Goal: Use online tool/utility: Use online tool/utility

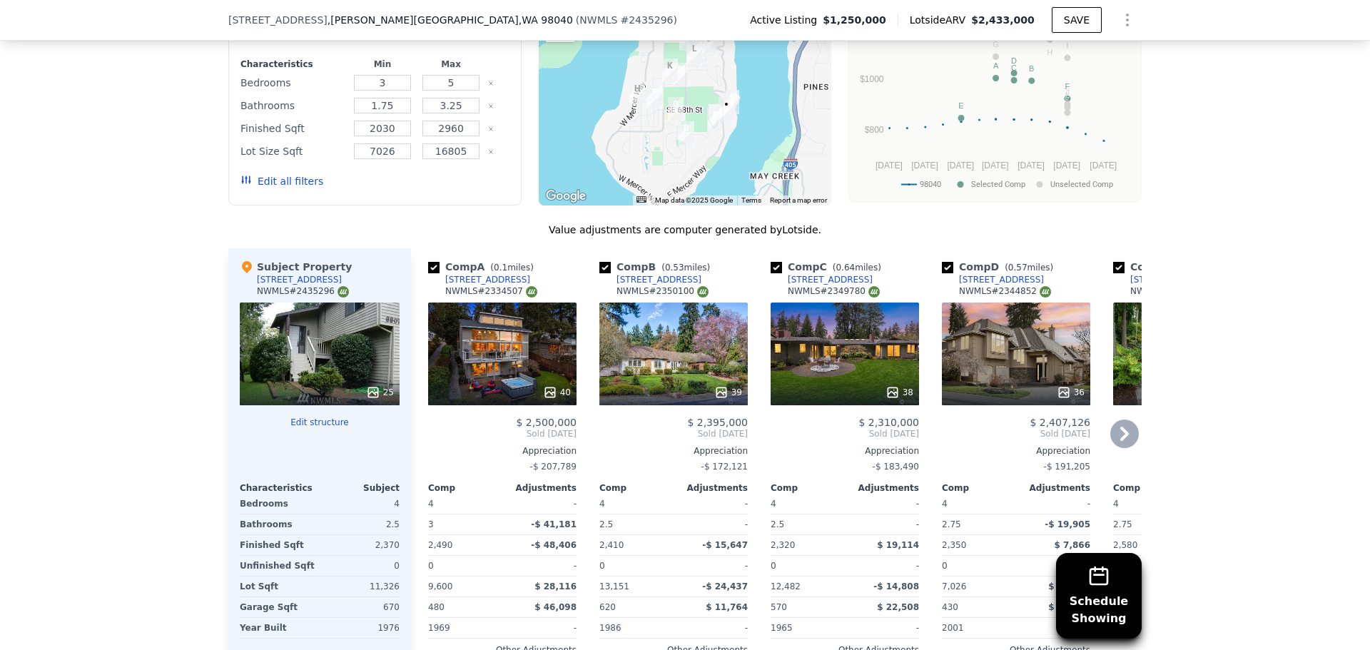
scroll to position [1565, 0]
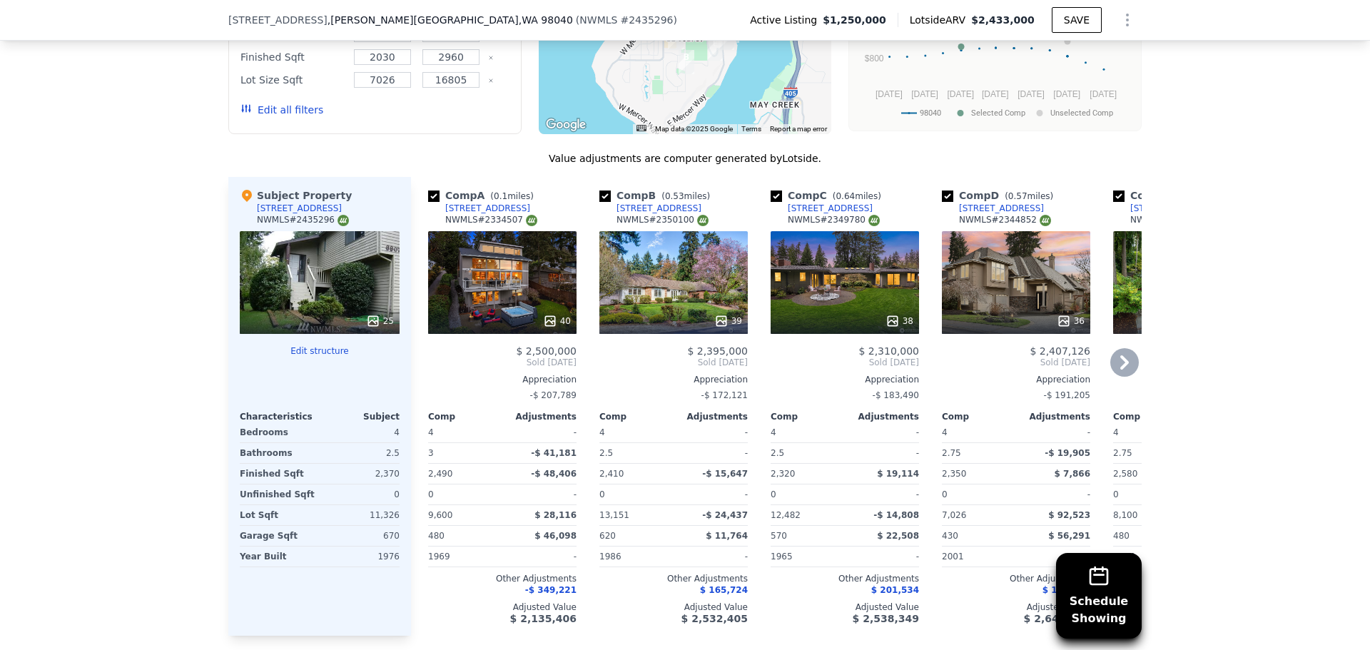
click at [665, 283] on div "39" at bounding box center [673, 282] width 148 height 103
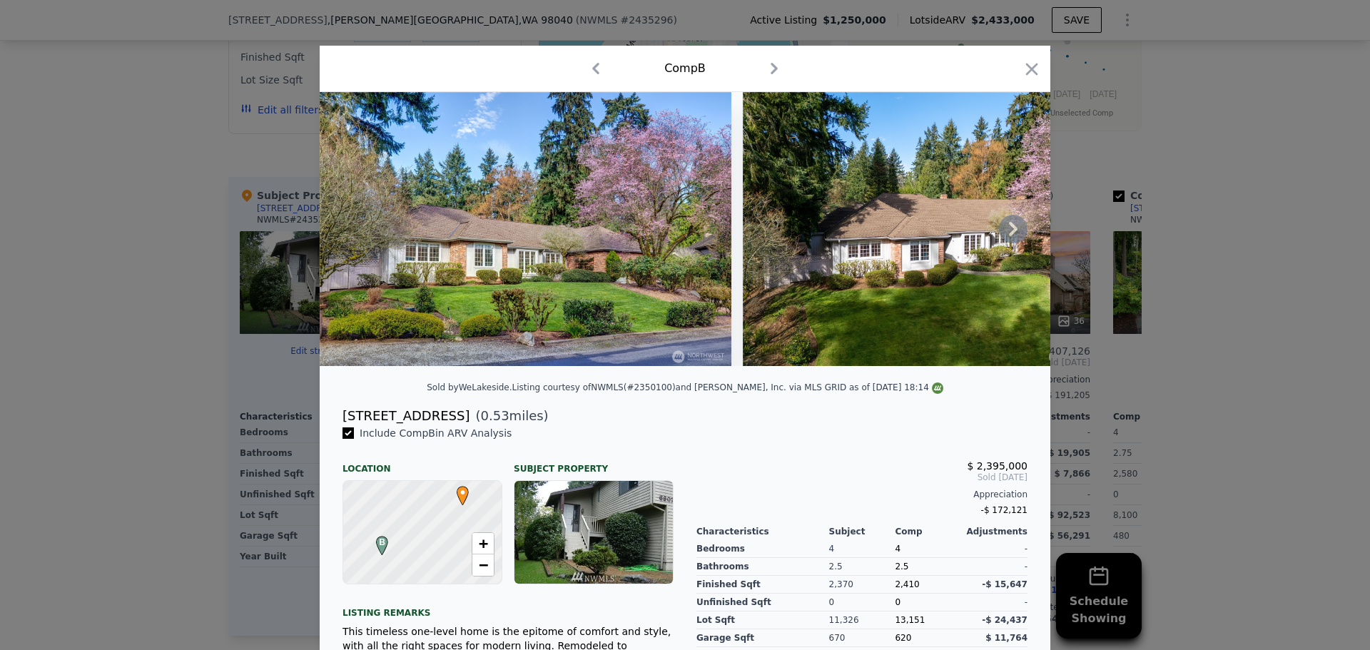
click at [1012, 232] on icon at bounding box center [1013, 229] width 29 height 29
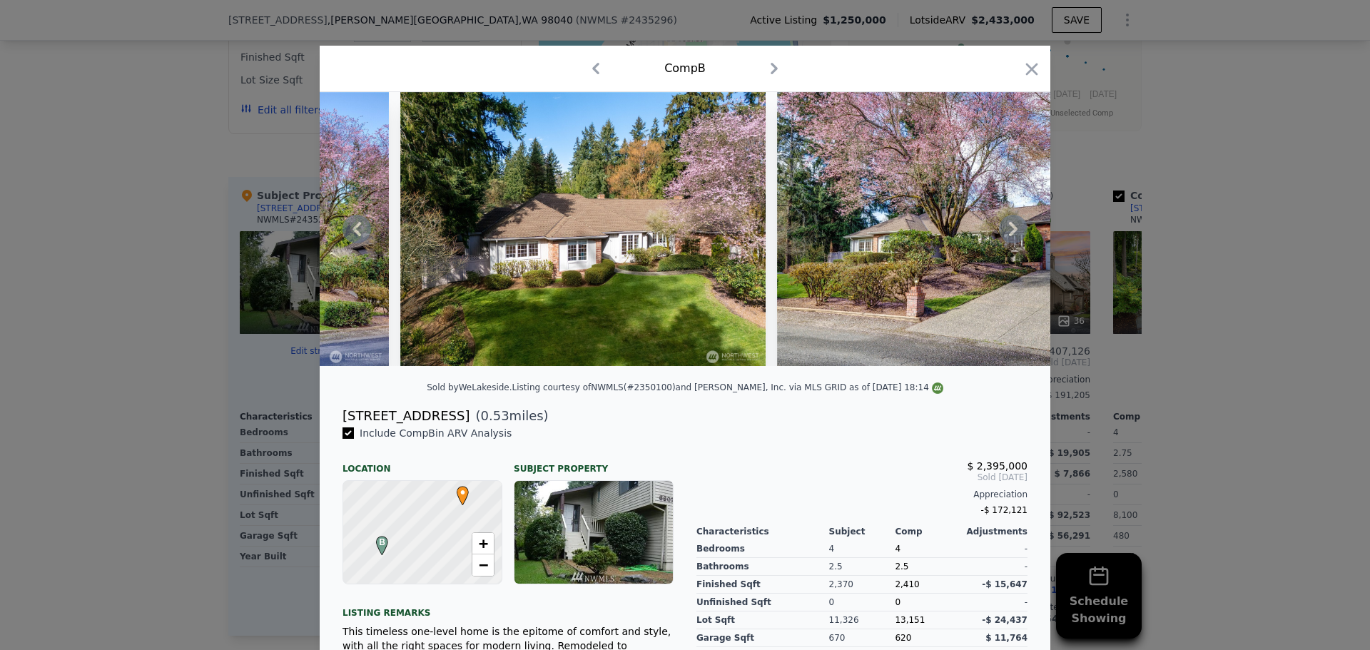
click at [1012, 232] on icon at bounding box center [1013, 229] width 29 height 29
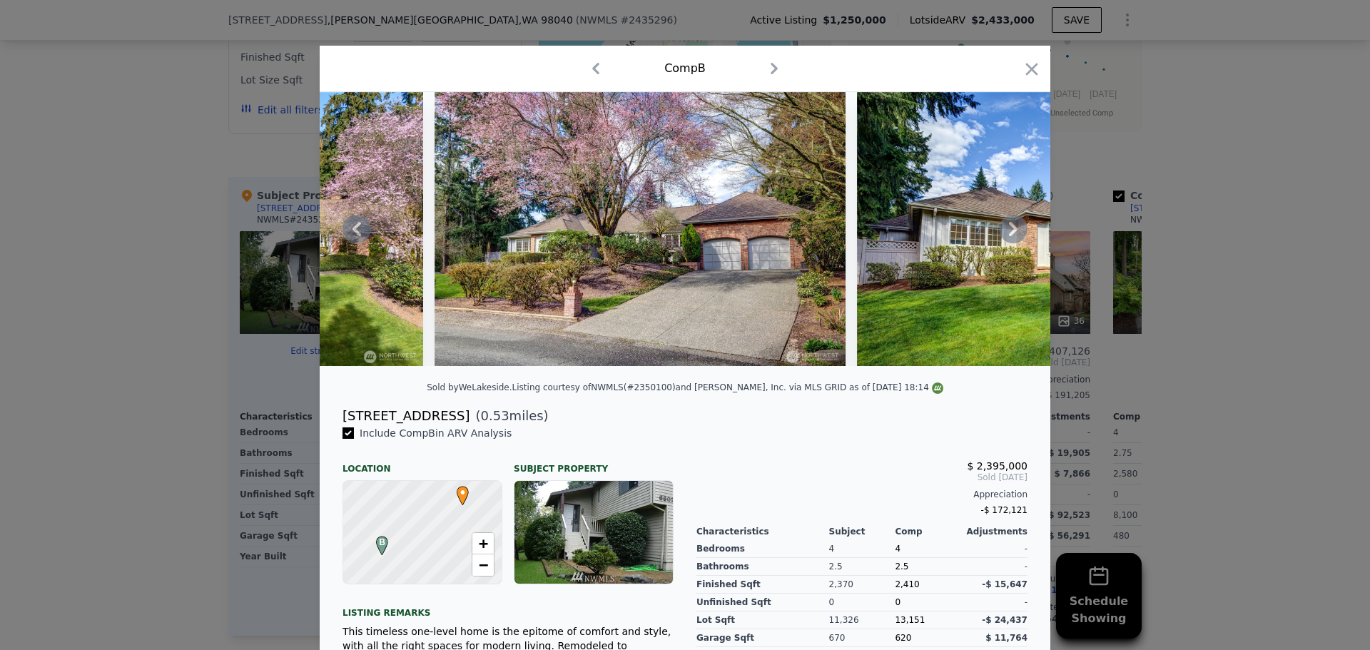
click at [1008, 233] on icon at bounding box center [1013, 229] width 29 height 29
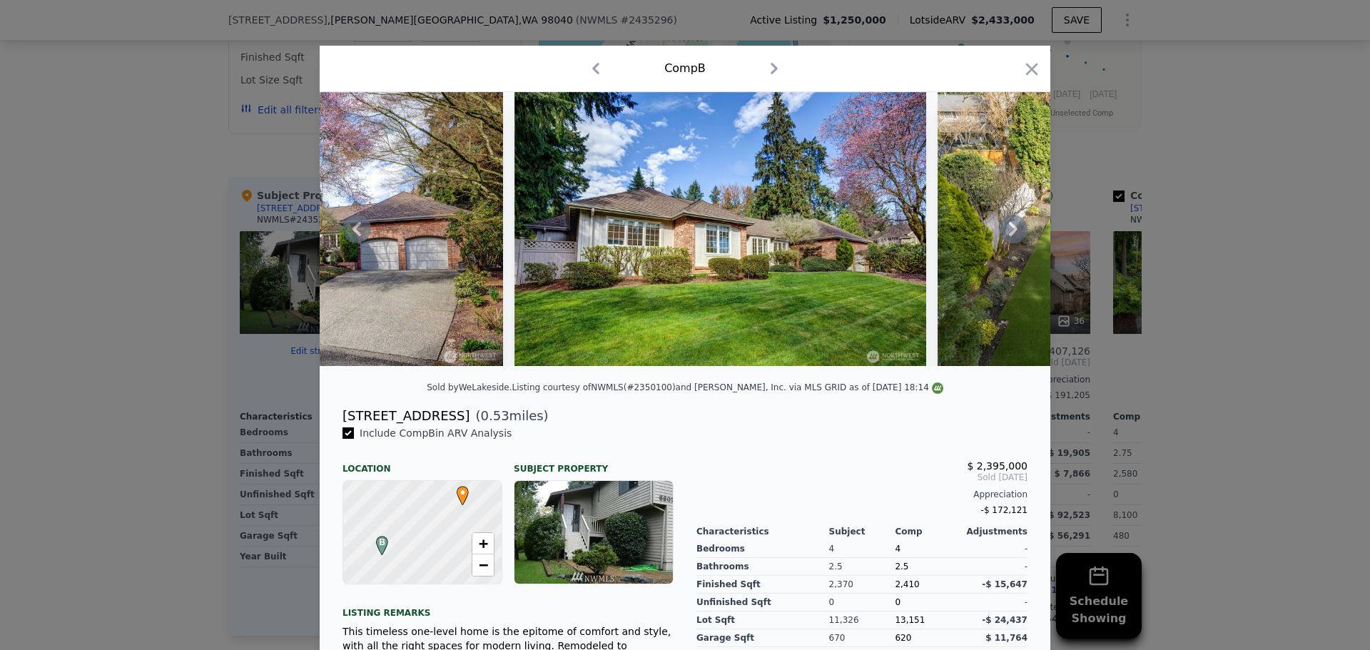
click at [1008, 233] on icon at bounding box center [1013, 229] width 29 height 29
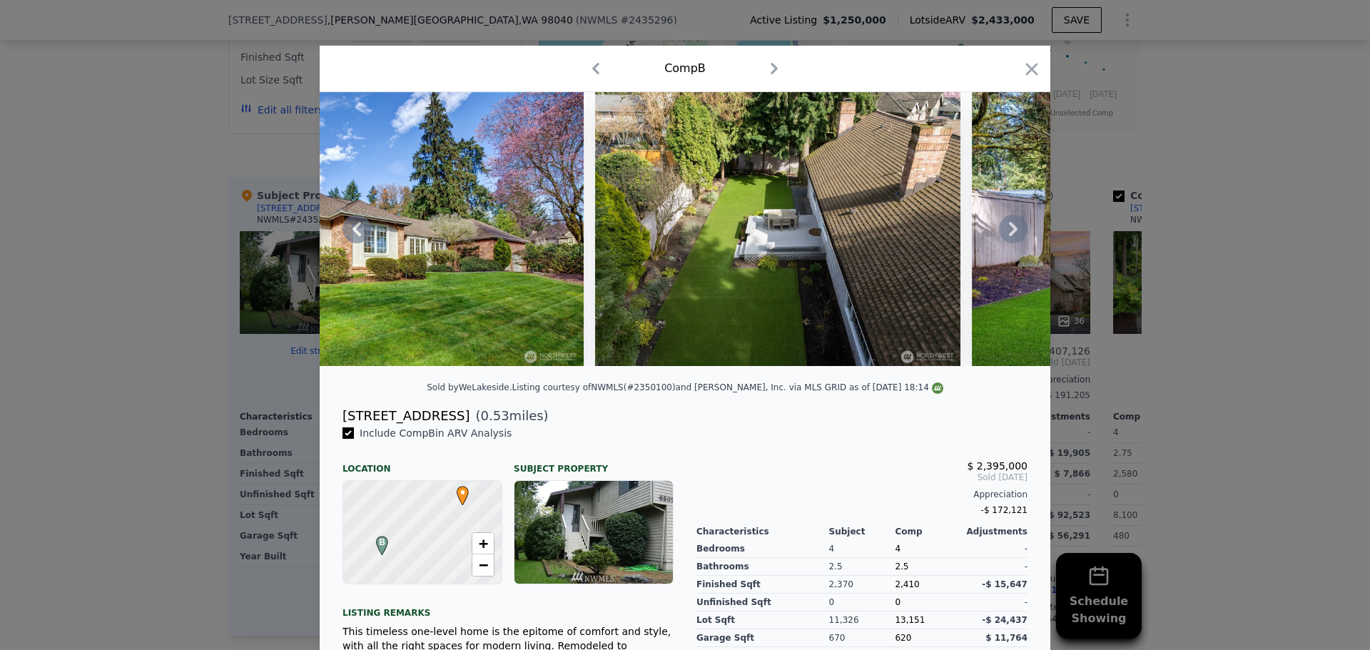
click at [1008, 233] on icon at bounding box center [1013, 229] width 29 height 29
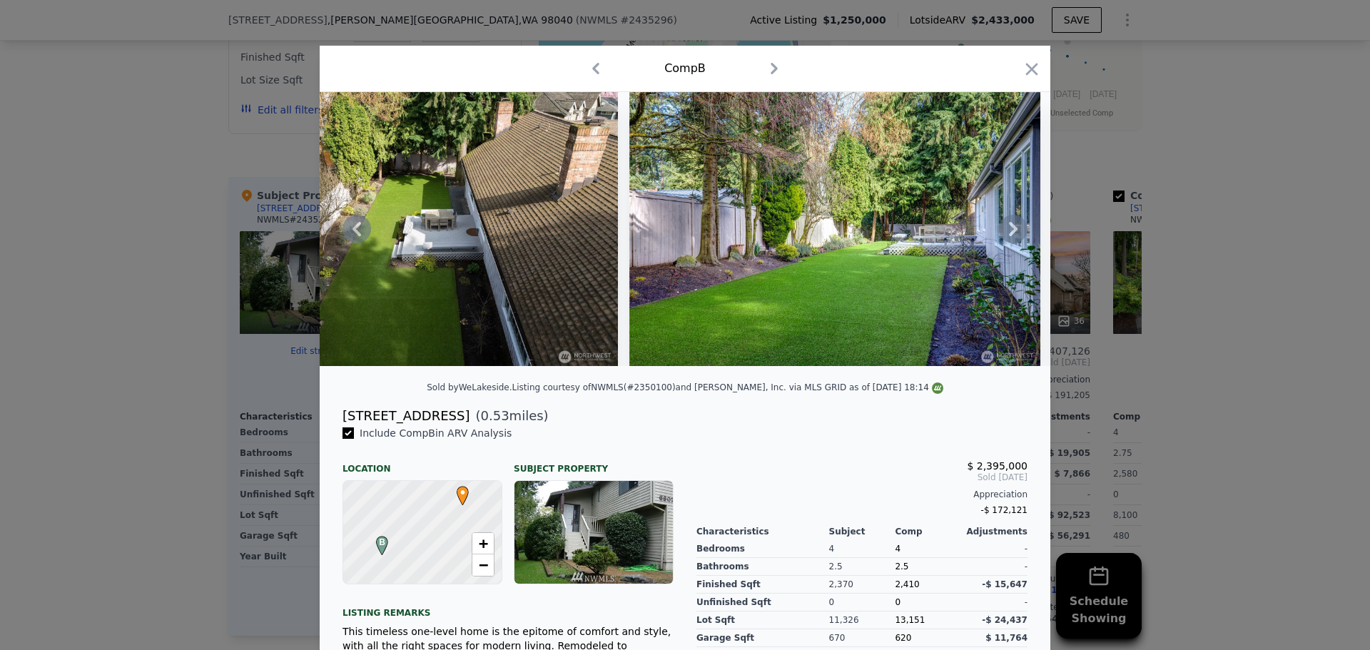
click at [1008, 233] on icon at bounding box center [1013, 229] width 29 height 29
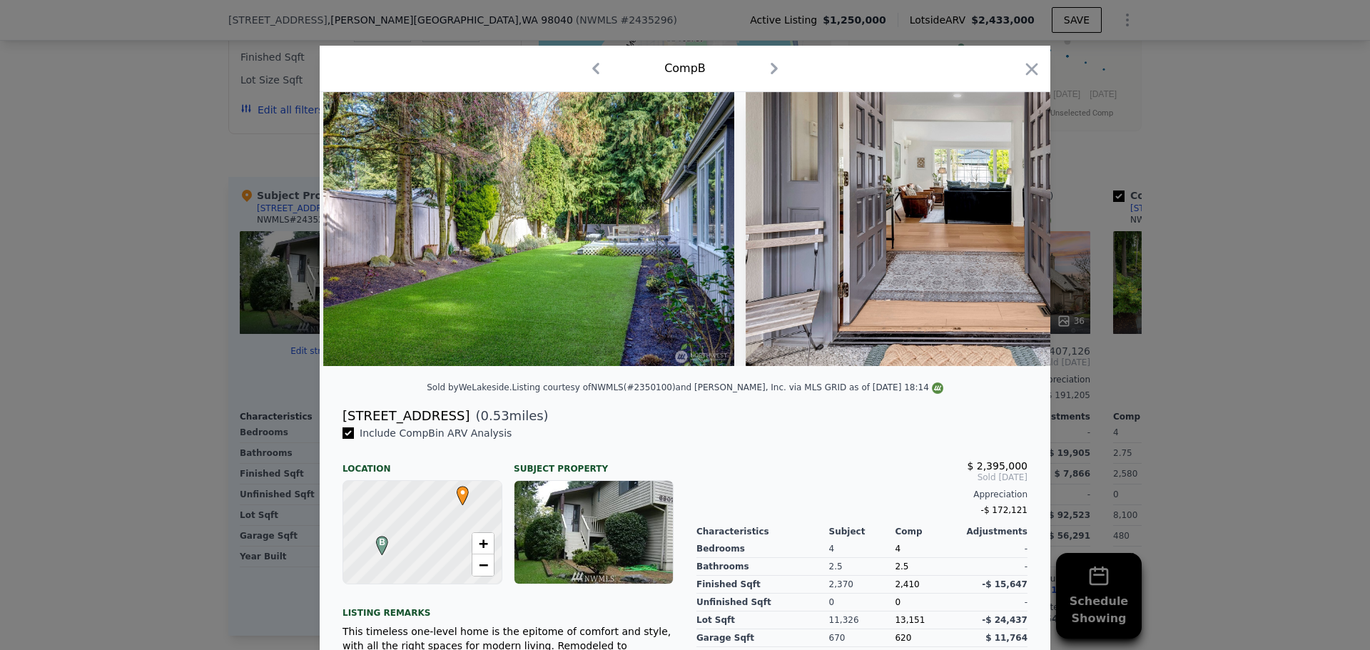
scroll to position [0, 2055]
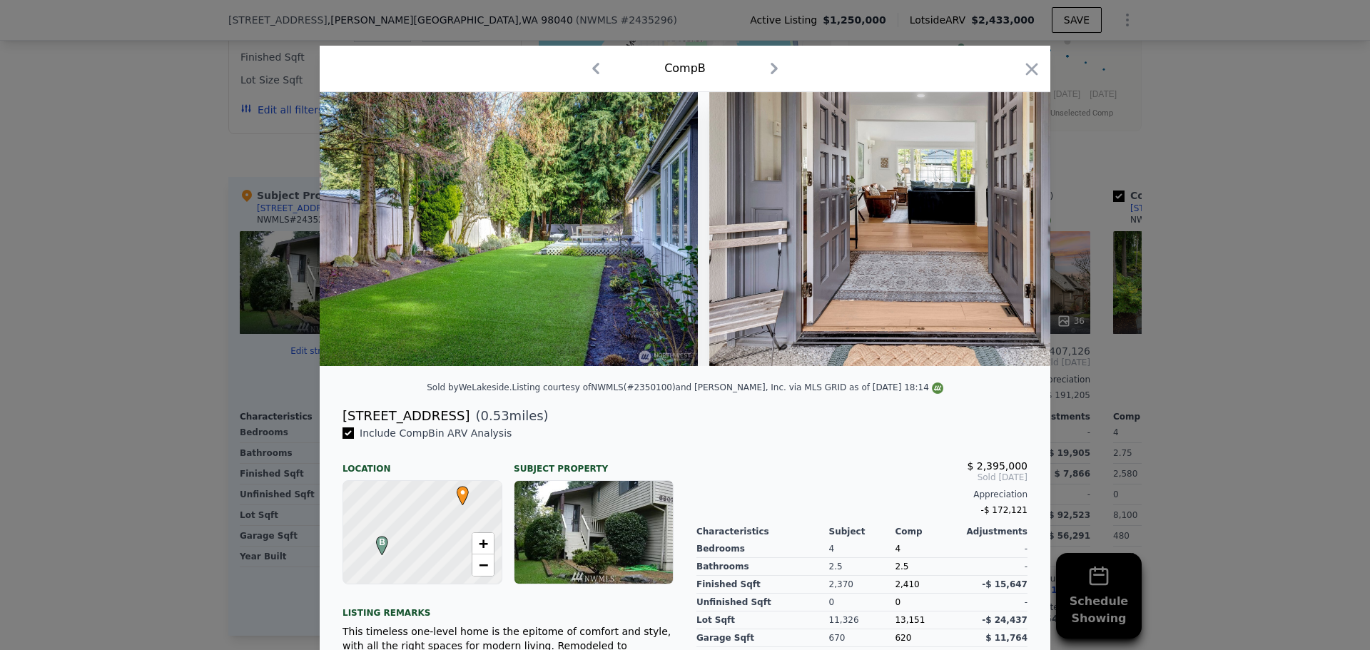
click at [1008, 233] on div at bounding box center [685, 229] width 731 height 274
click at [1008, 233] on icon at bounding box center [1013, 229] width 29 height 29
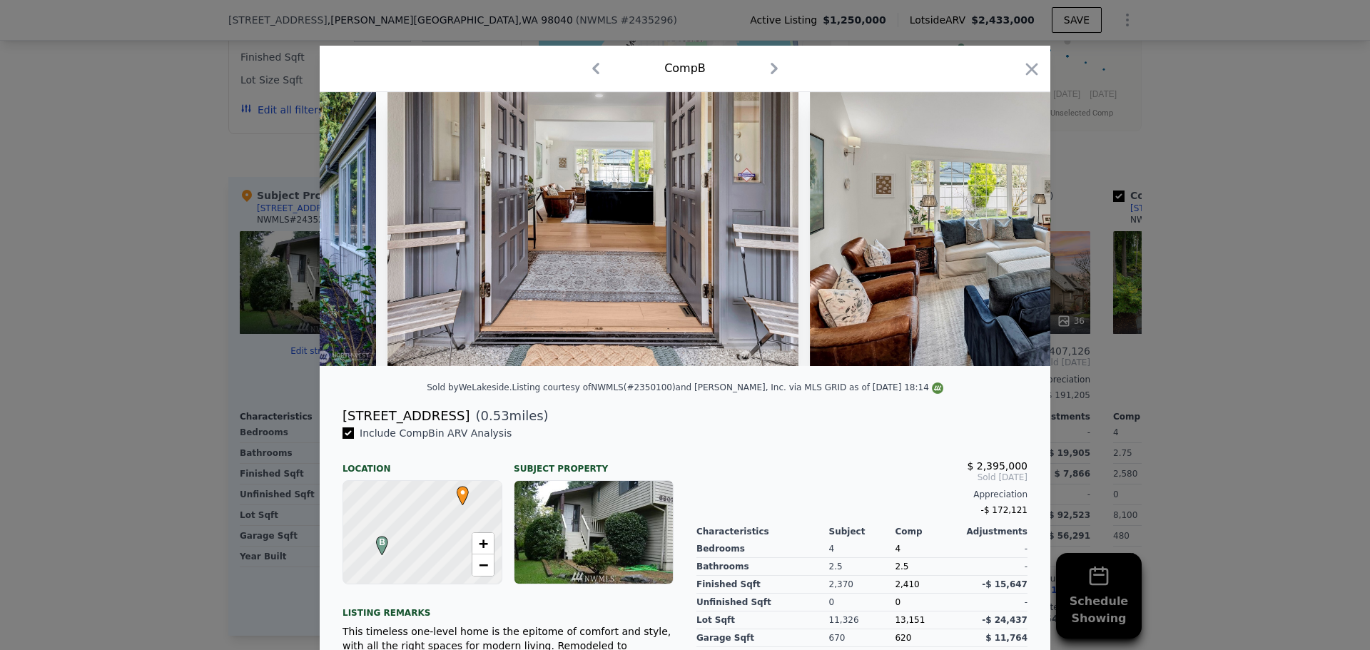
scroll to position [0, 2398]
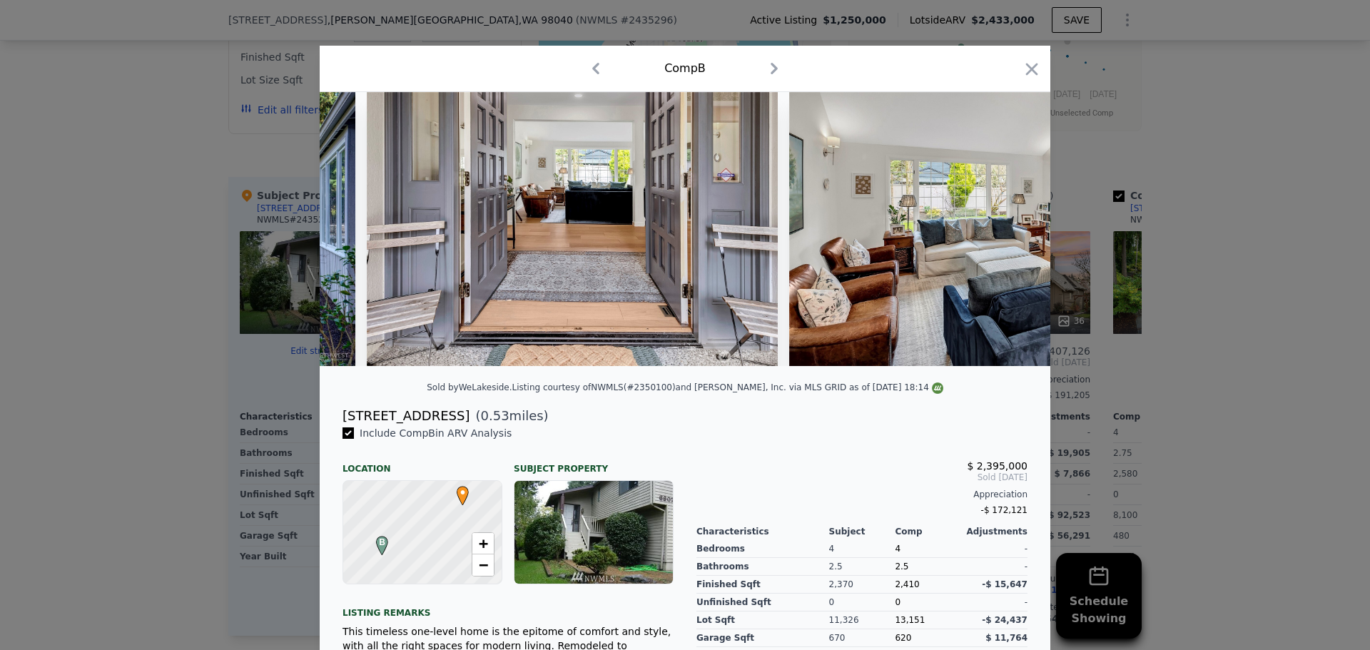
click at [1008, 233] on div at bounding box center [685, 229] width 731 height 274
click at [1008, 233] on icon at bounding box center [1013, 229] width 29 height 29
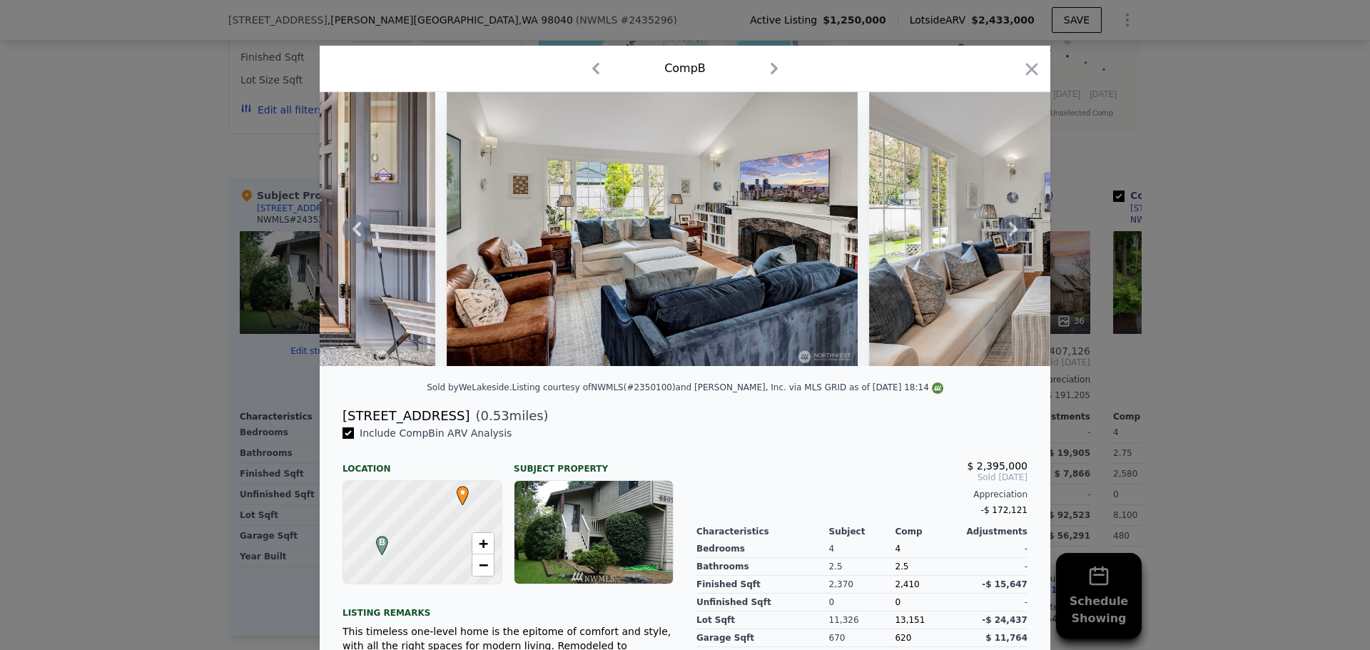
click at [1009, 233] on icon at bounding box center [1013, 229] width 9 height 14
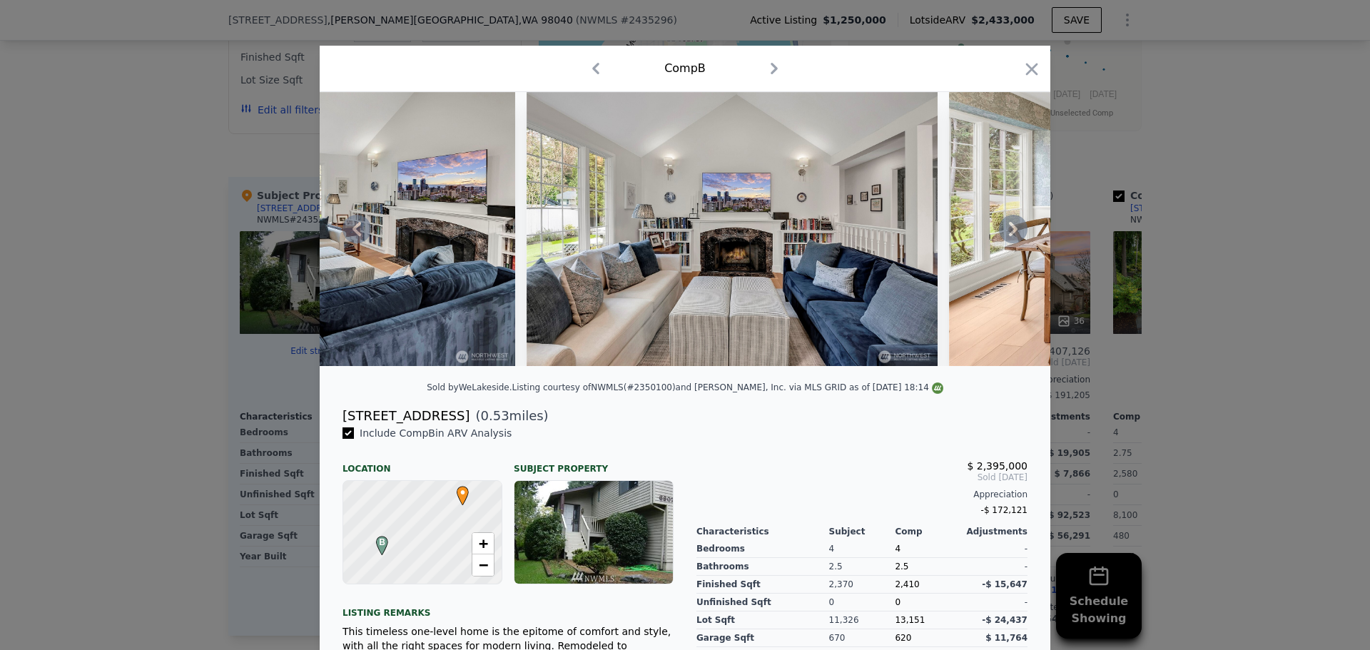
click at [1009, 233] on icon at bounding box center [1013, 229] width 9 height 14
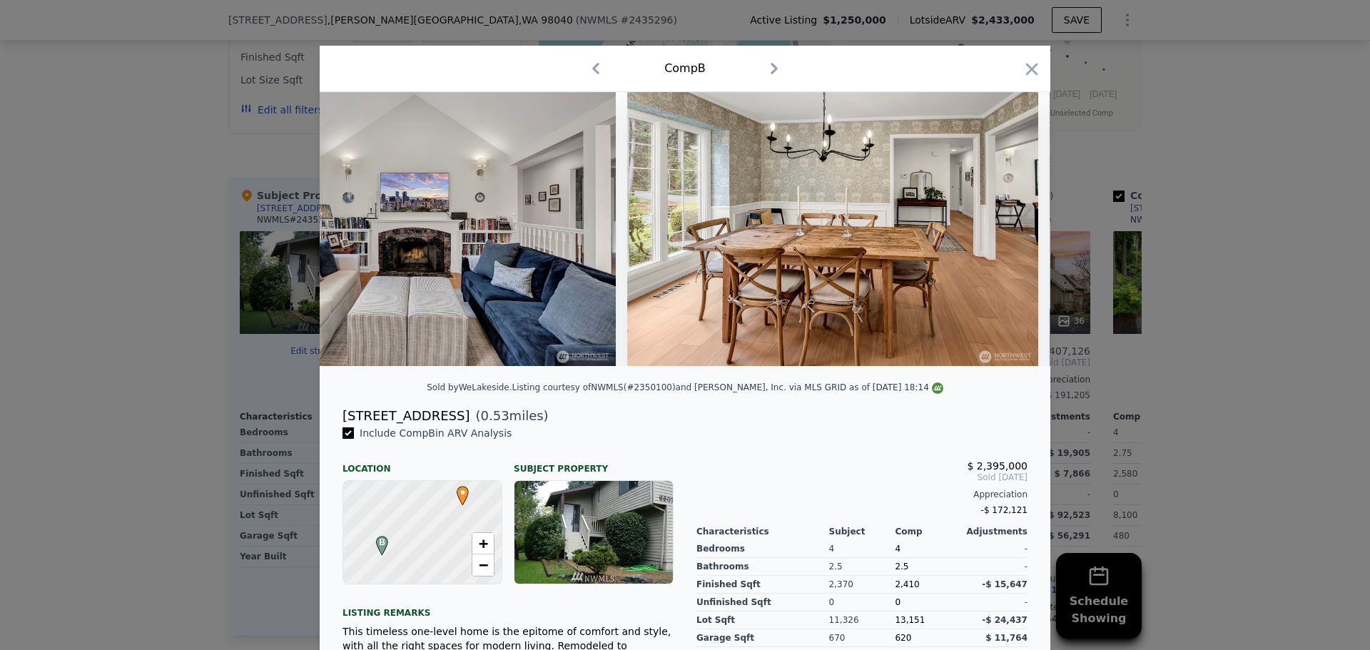
scroll to position [0, 3426]
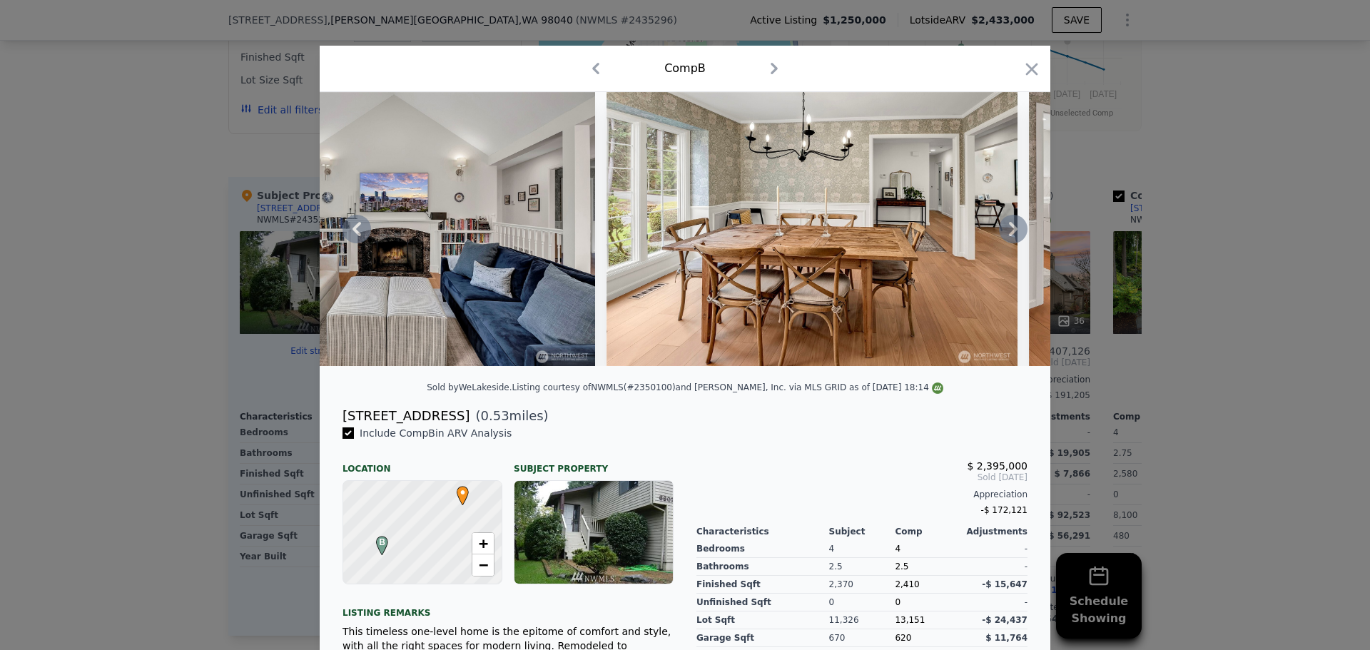
click at [1009, 233] on icon at bounding box center [1013, 229] width 9 height 14
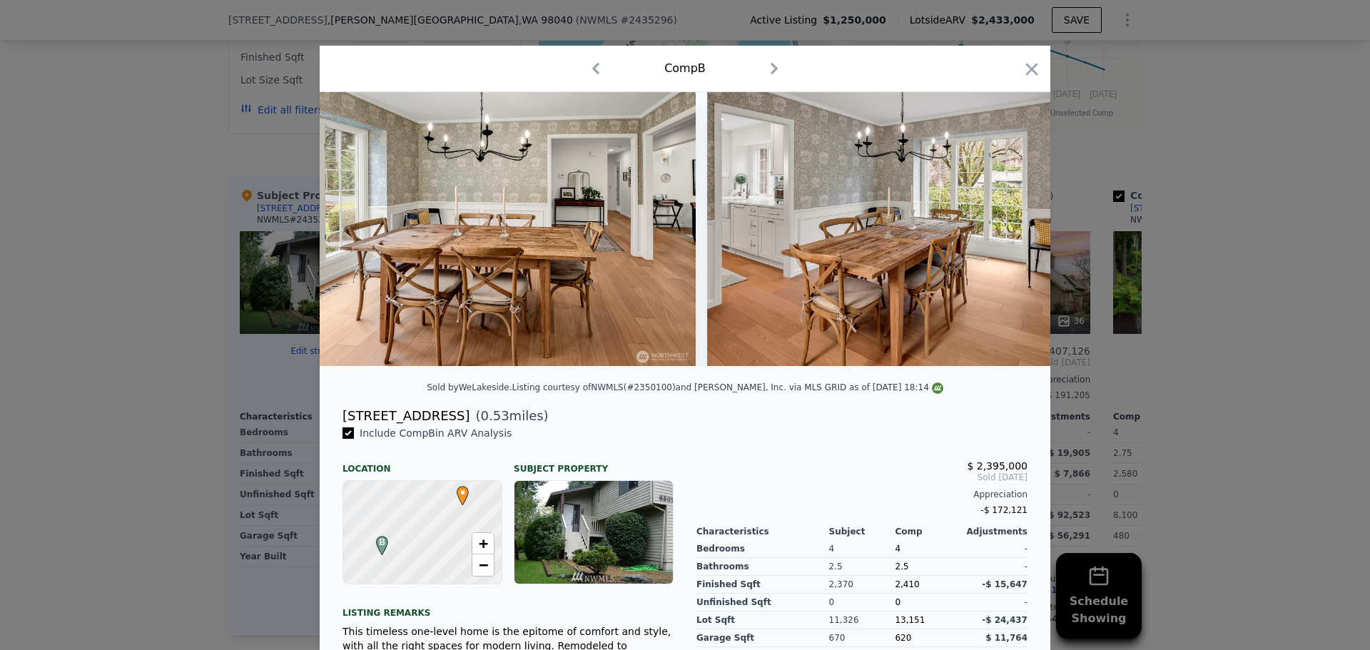
scroll to position [0, 3768]
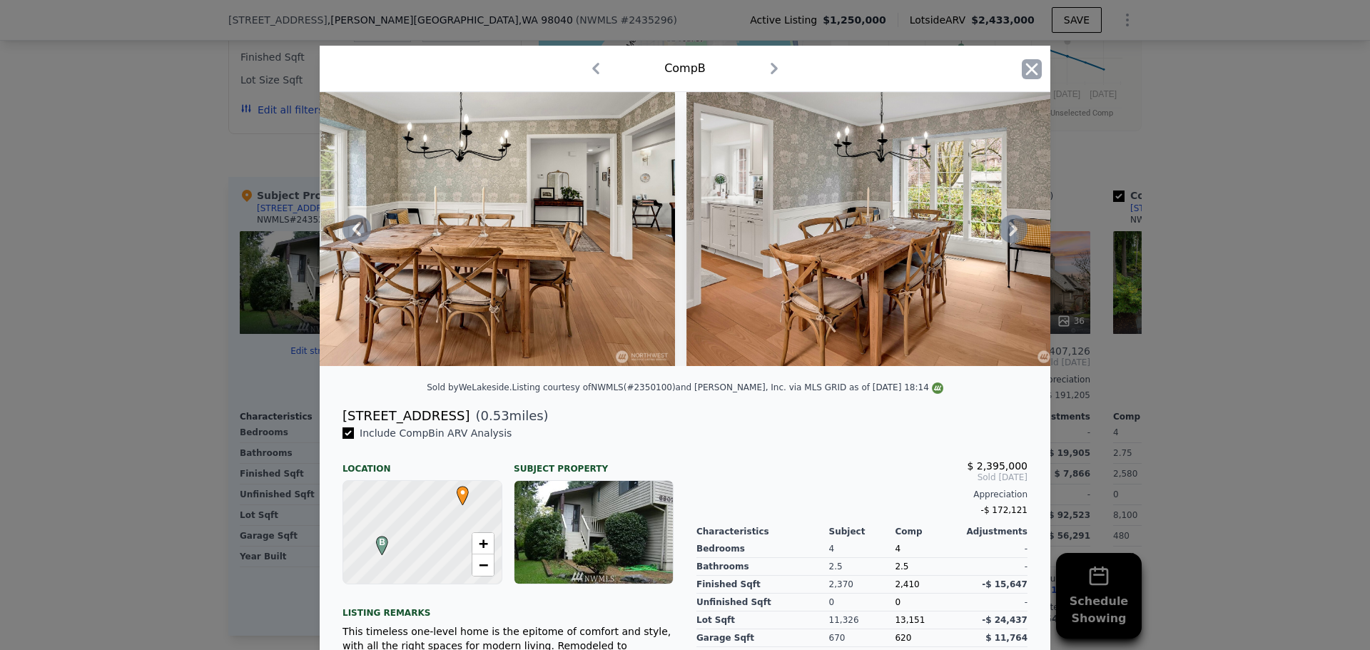
click at [1035, 73] on icon "button" at bounding box center [1032, 69] width 20 height 20
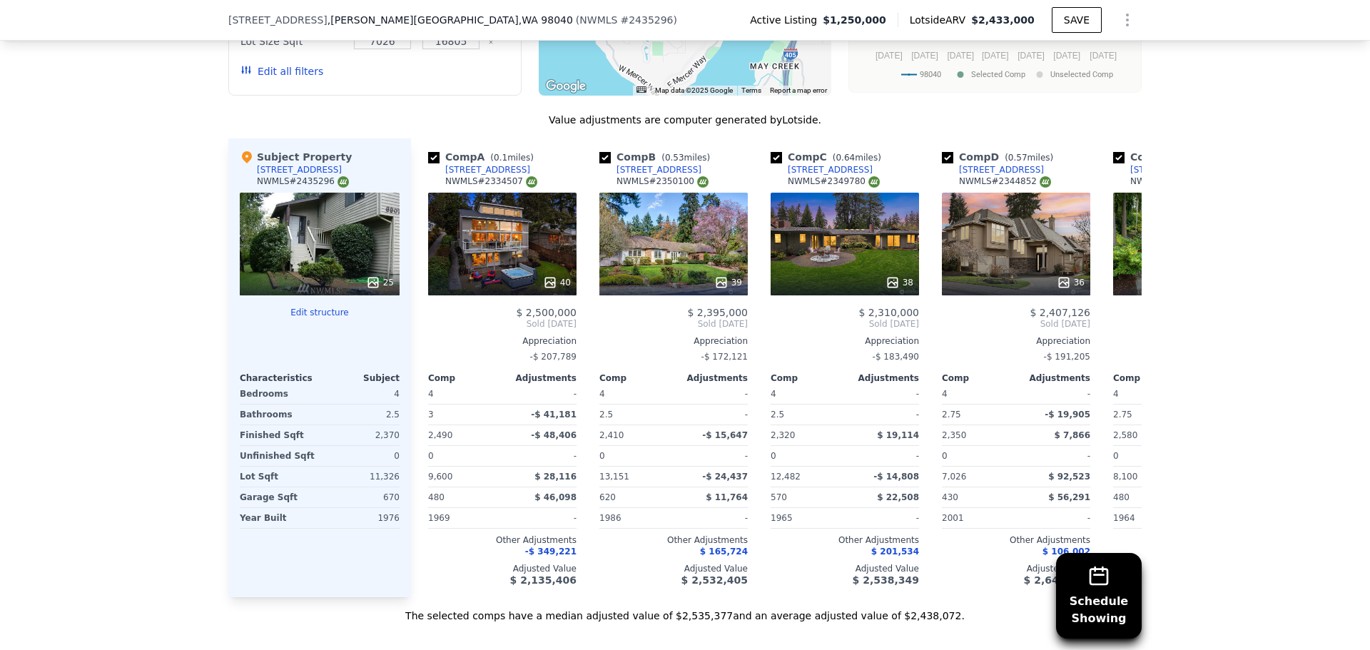
scroll to position [1636, 0]
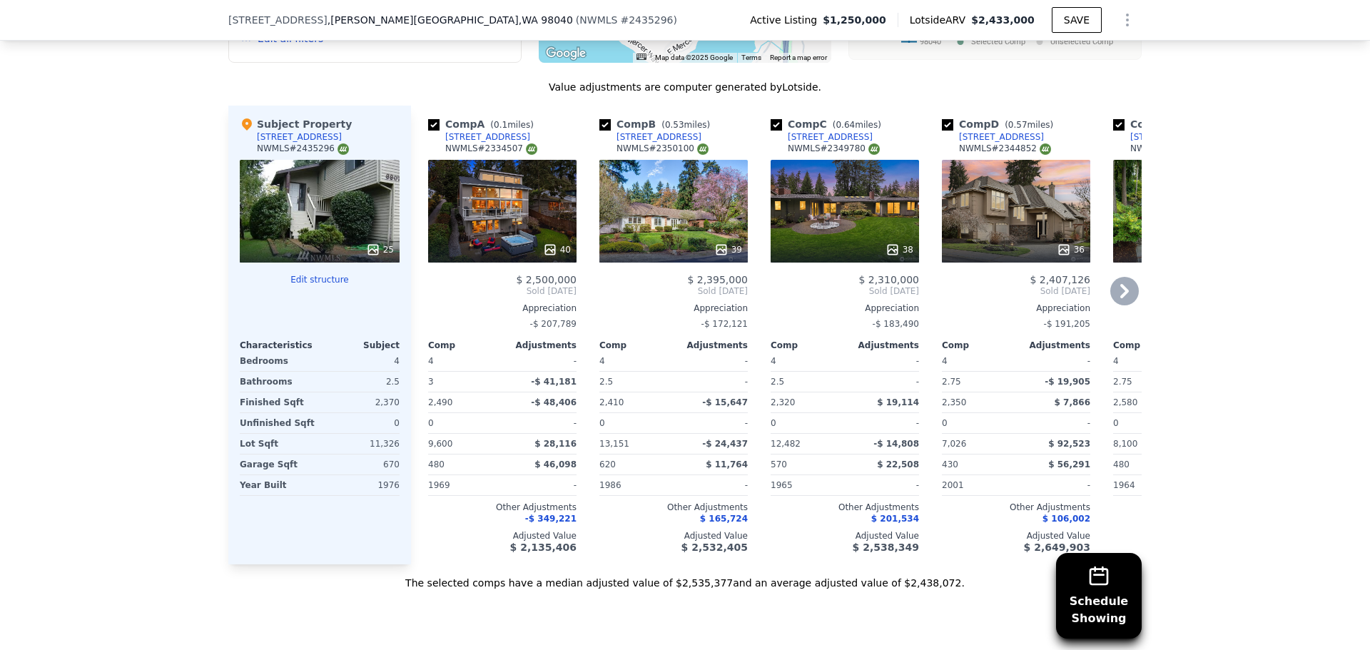
click at [1122, 294] on icon at bounding box center [1124, 291] width 29 height 29
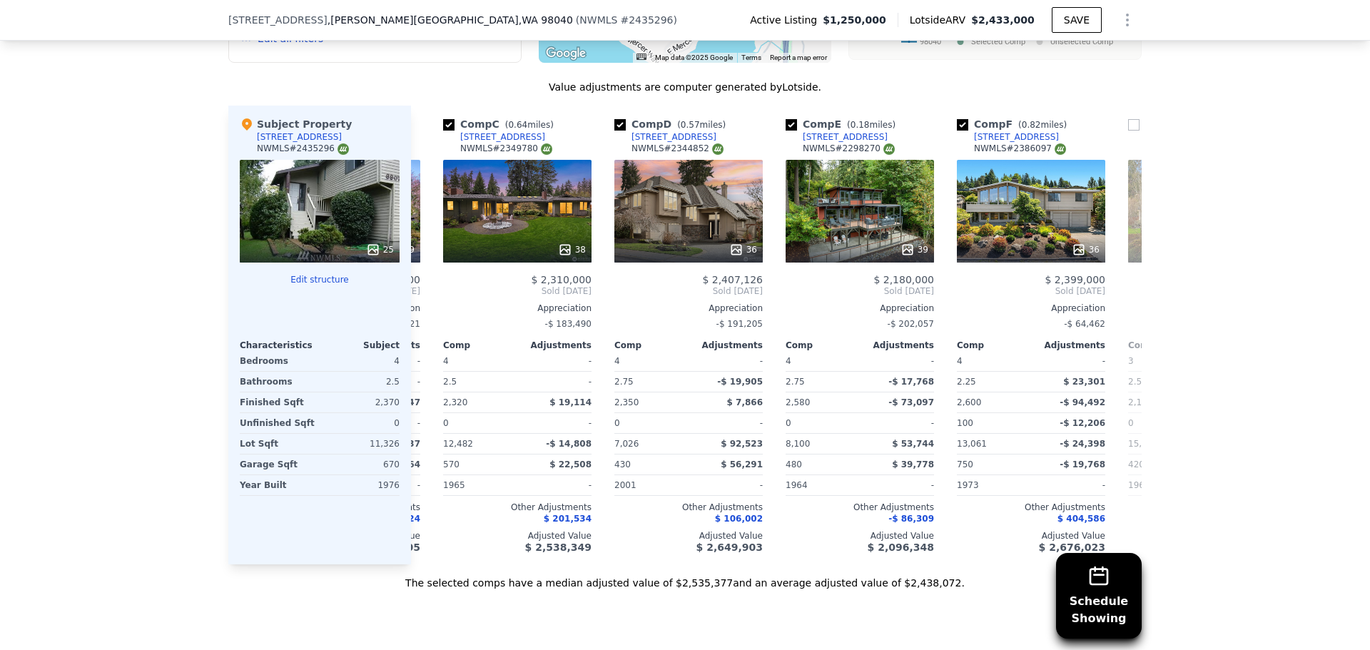
scroll to position [0, 343]
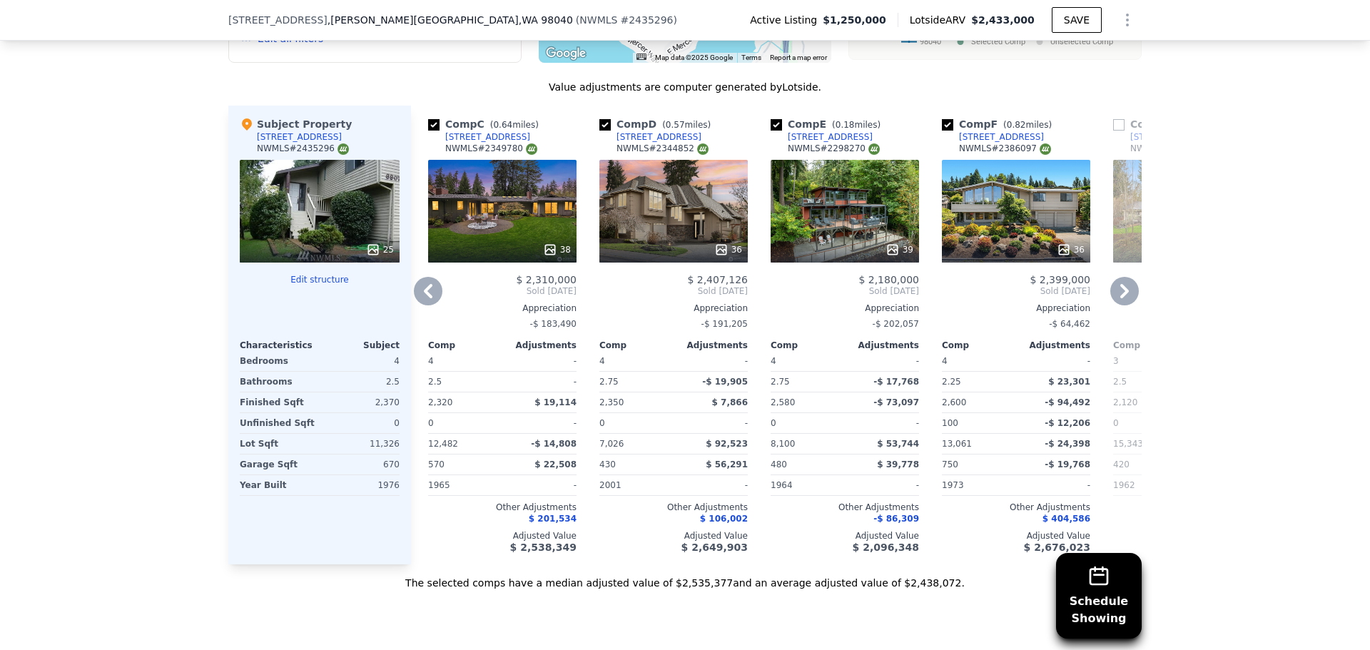
click at [1120, 294] on icon at bounding box center [1124, 291] width 29 height 29
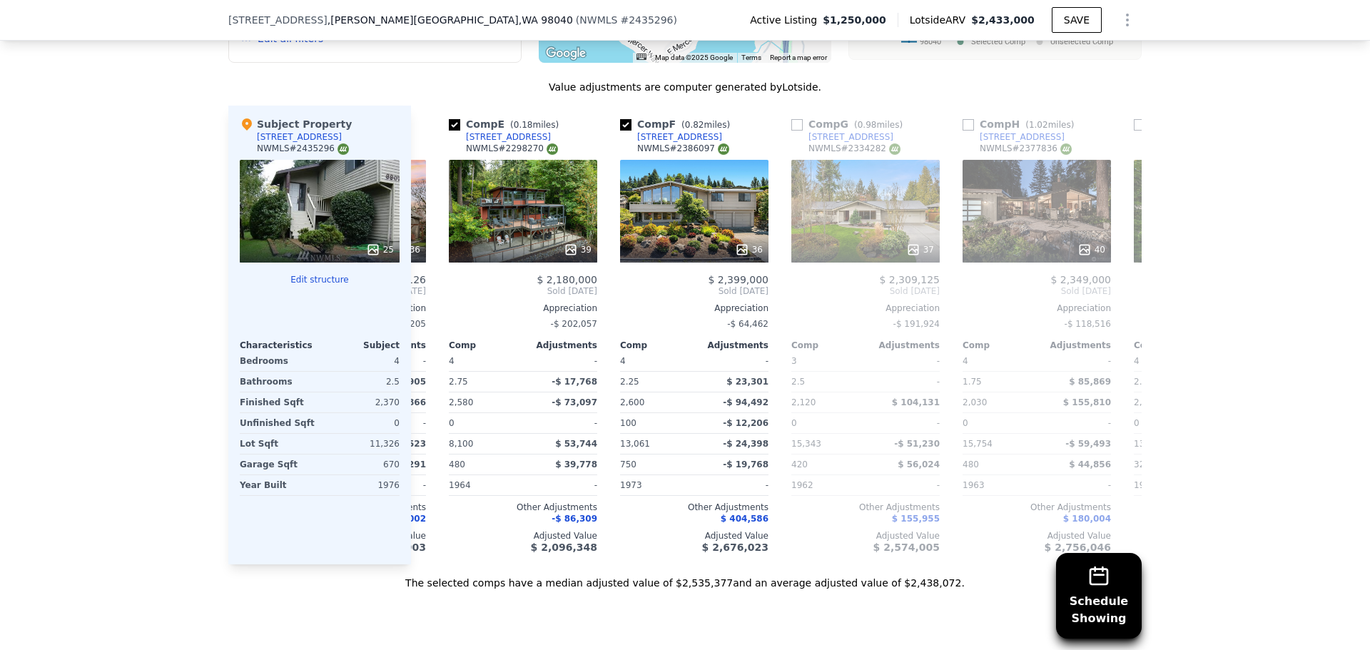
scroll to position [0, 685]
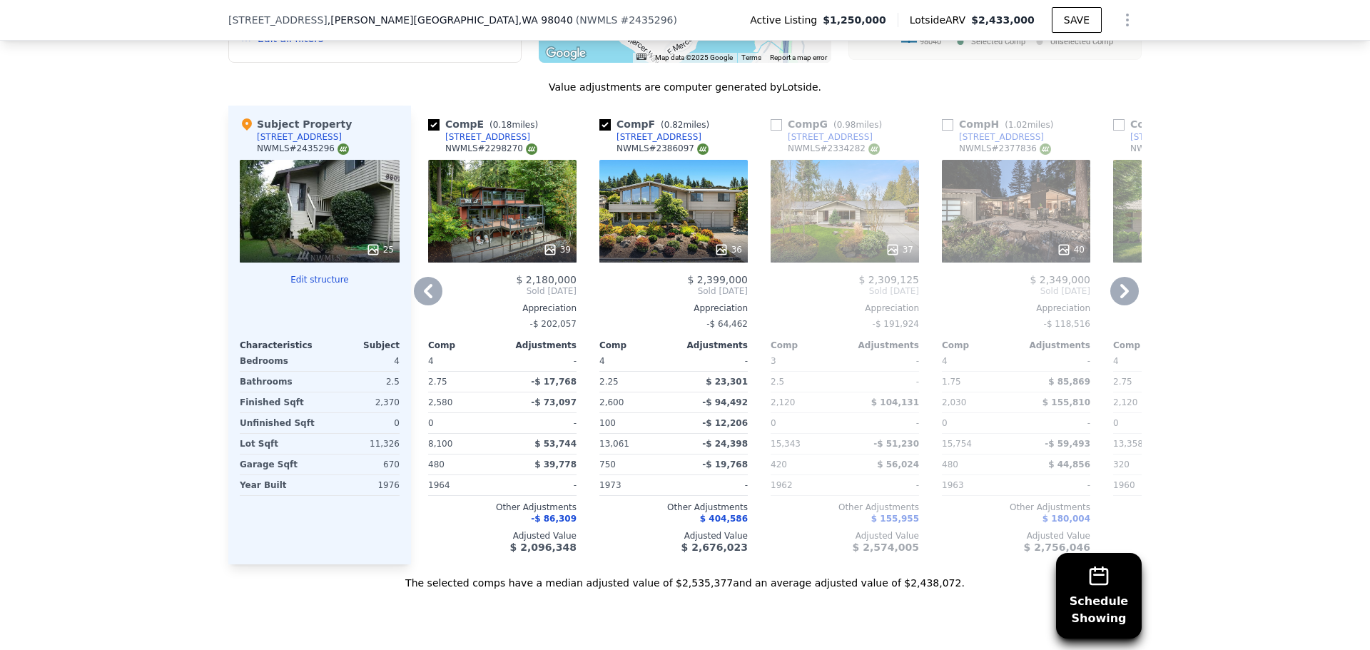
click at [510, 222] on div "39" at bounding box center [502, 211] width 148 height 103
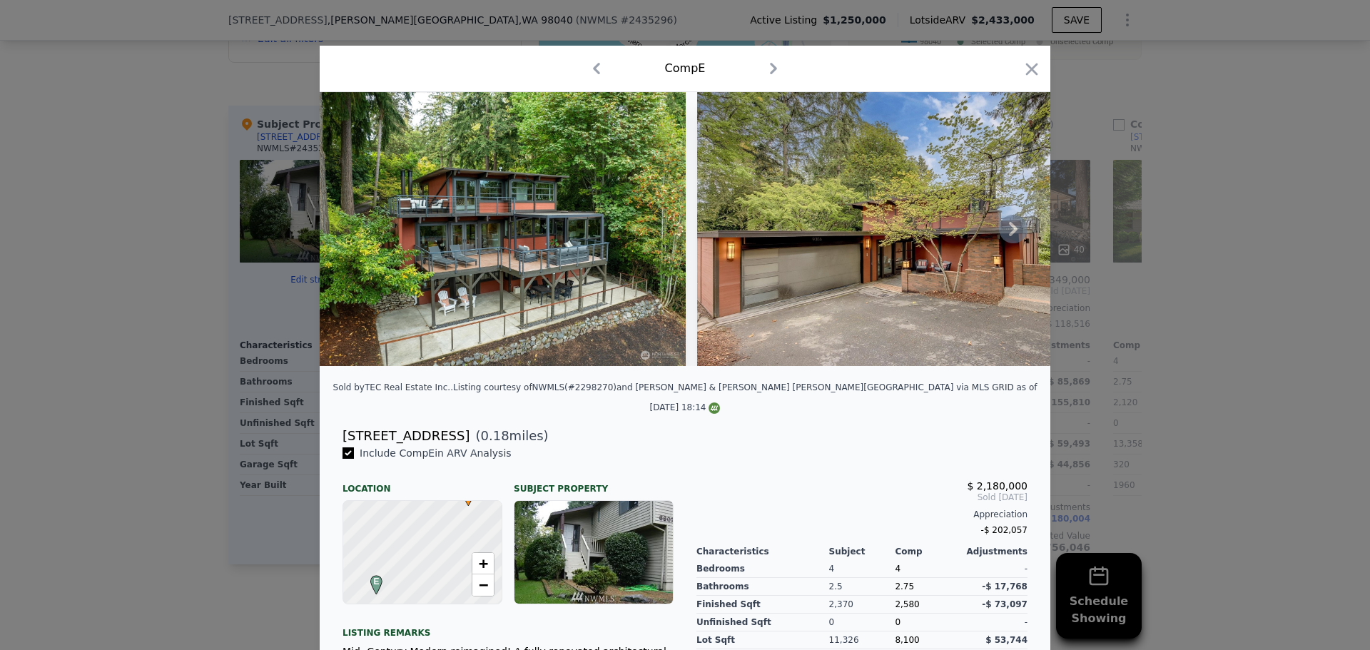
click at [1013, 238] on icon at bounding box center [1013, 229] width 29 height 29
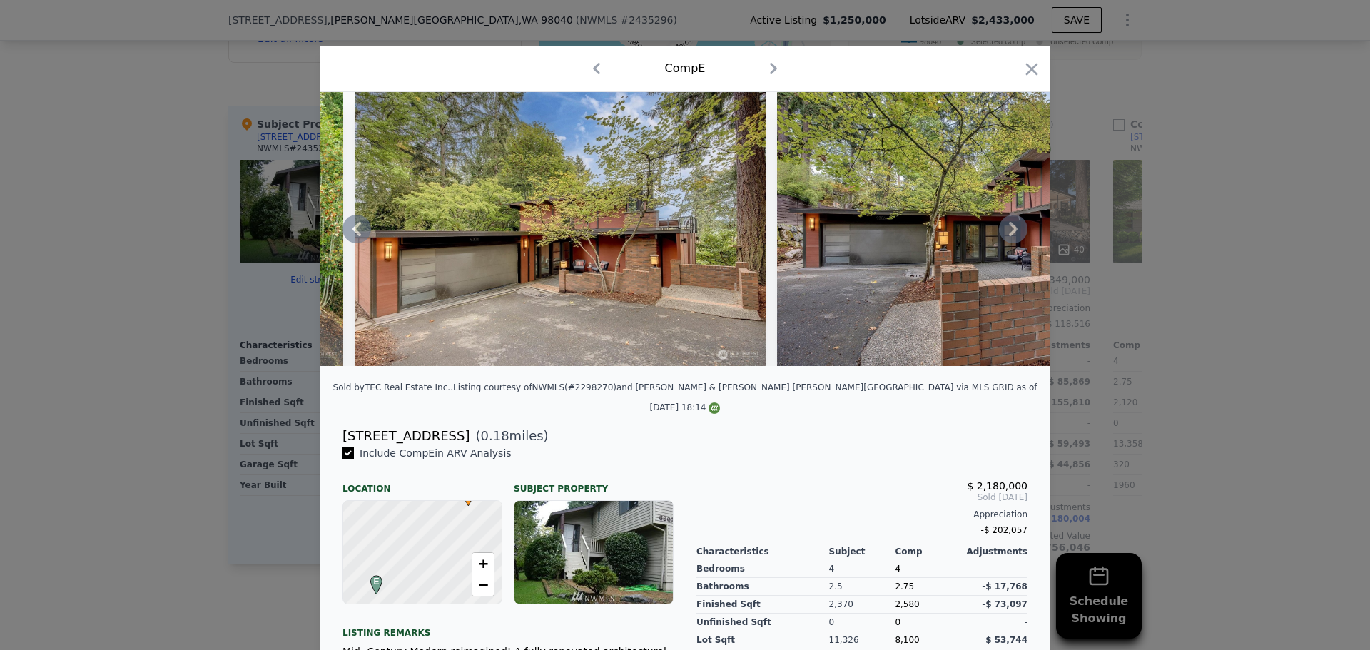
click at [1010, 238] on icon at bounding box center [1013, 229] width 29 height 29
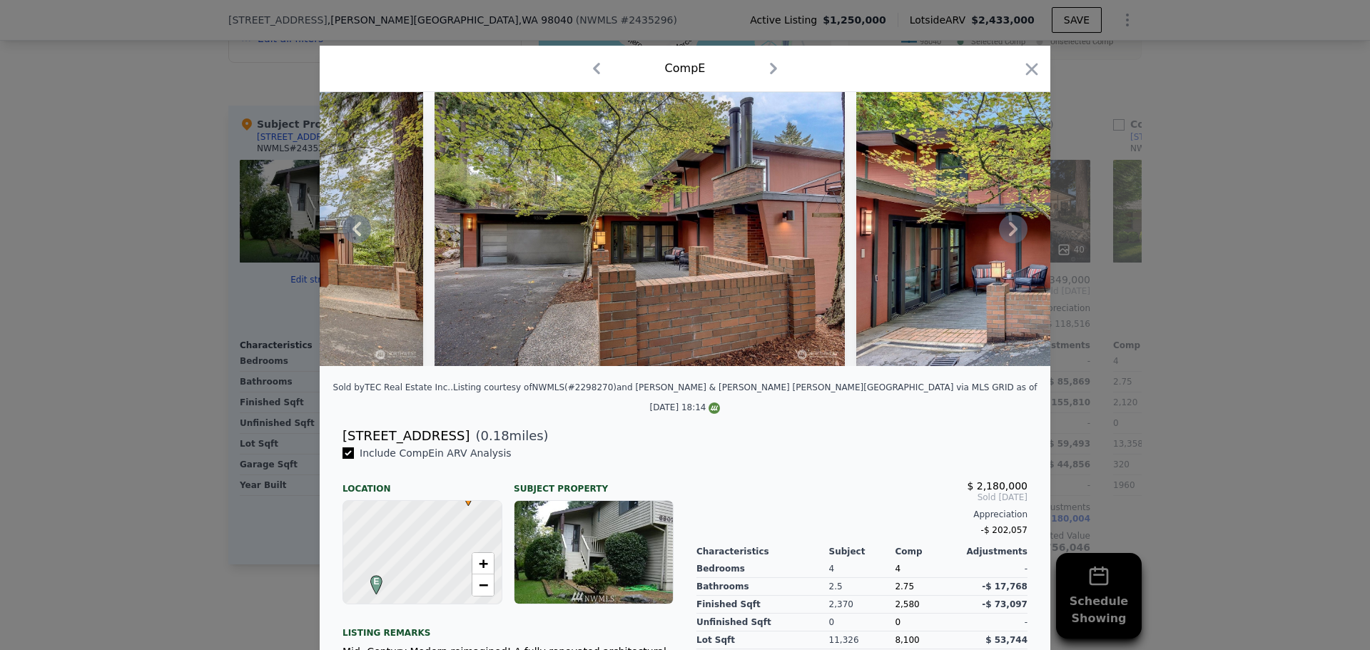
click at [1010, 238] on icon at bounding box center [1013, 229] width 29 height 29
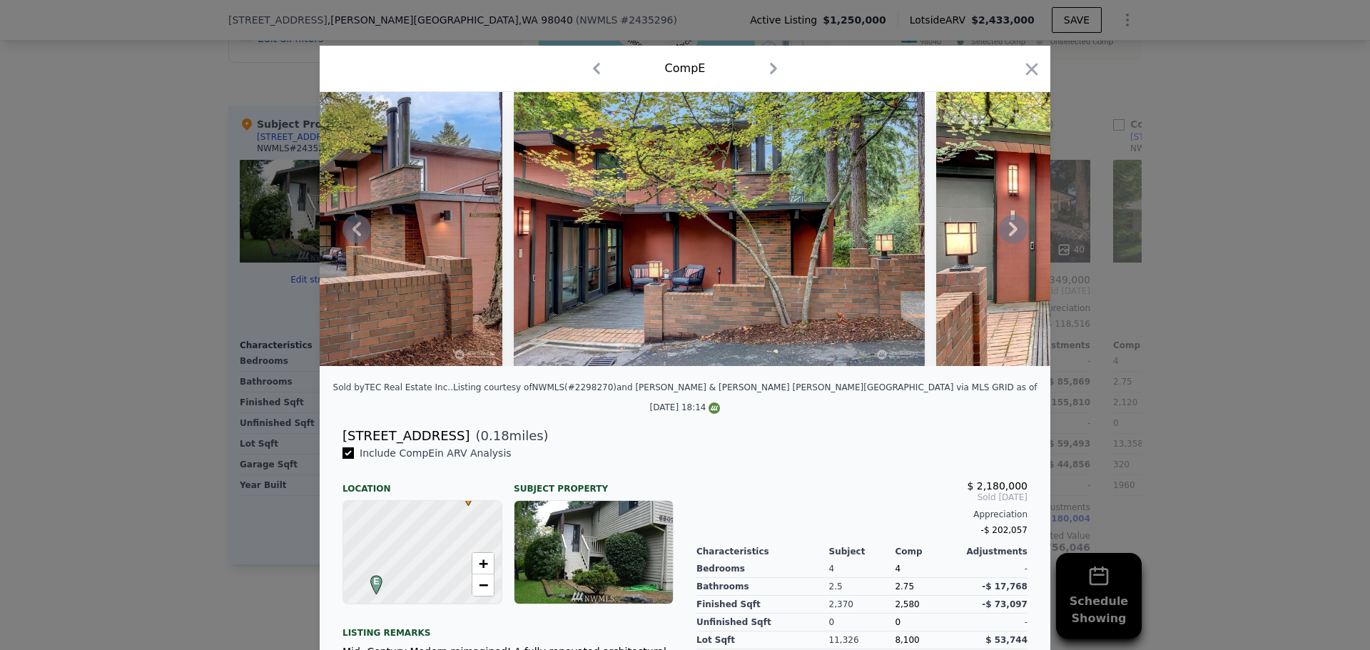
click at [1010, 238] on icon at bounding box center [1013, 229] width 29 height 29
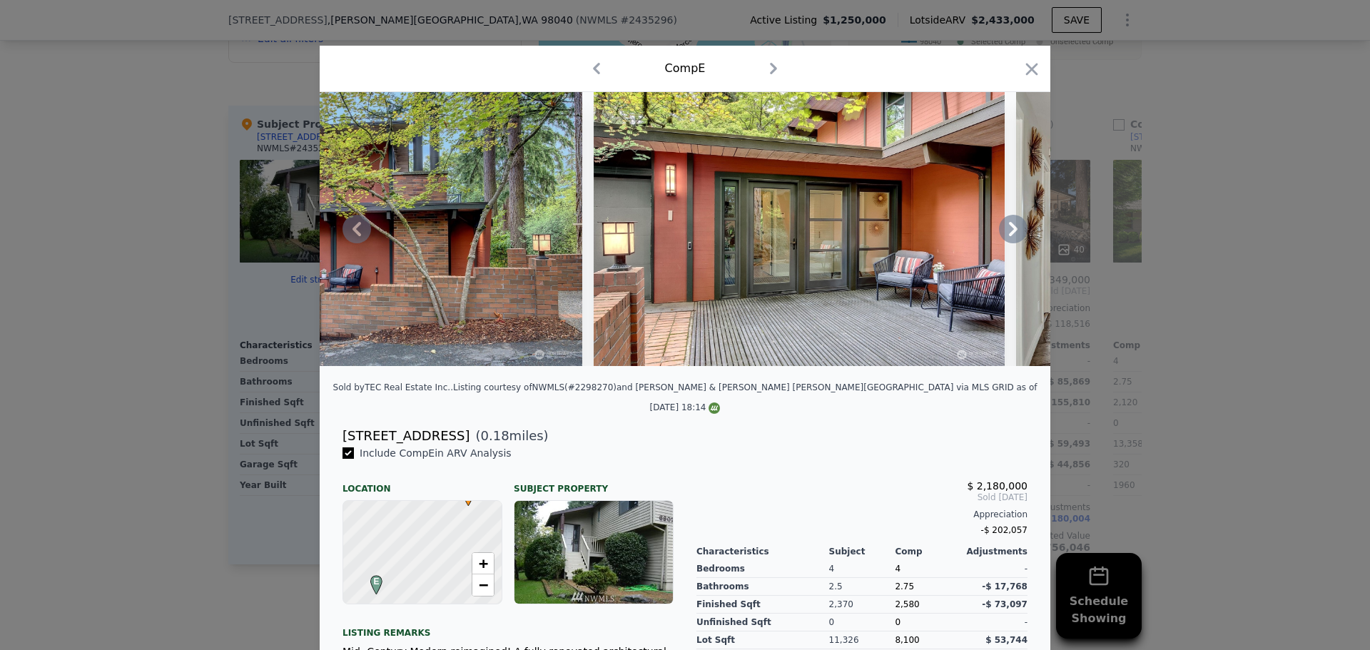
click at [1010, 233] on icon at bounding box center [1013, 229] width 9 height 14
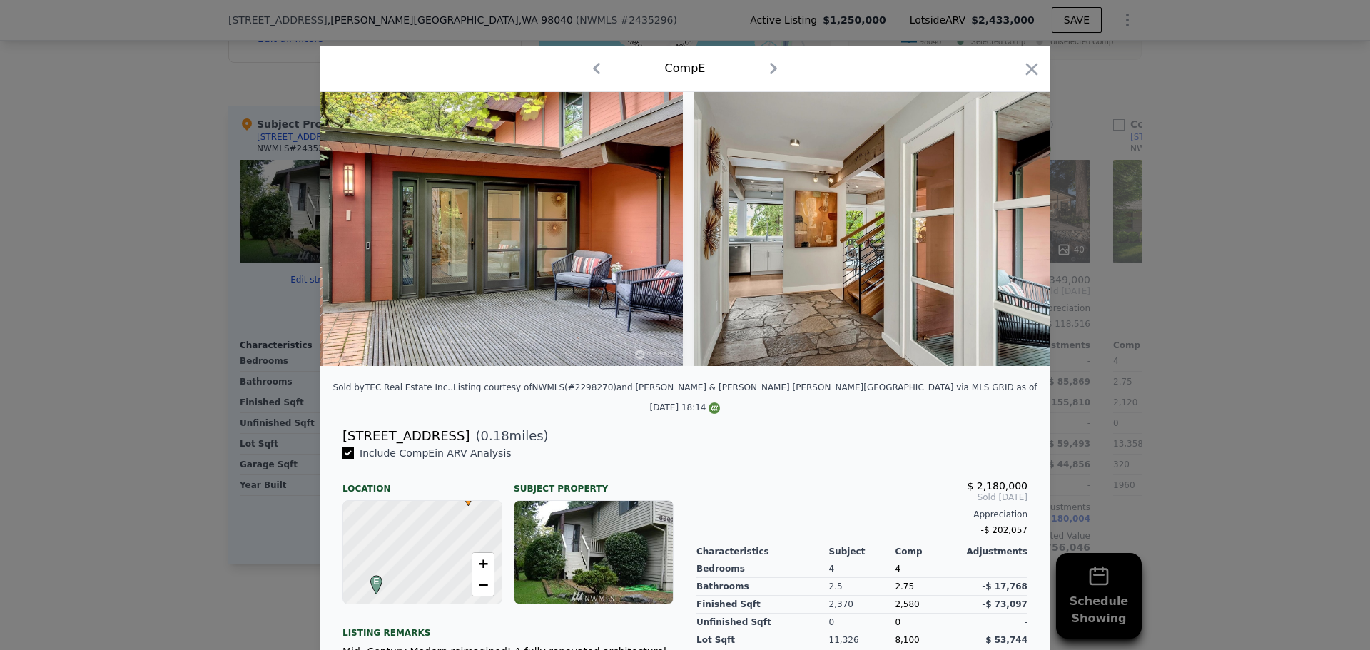
scroll to position [0, 1713]
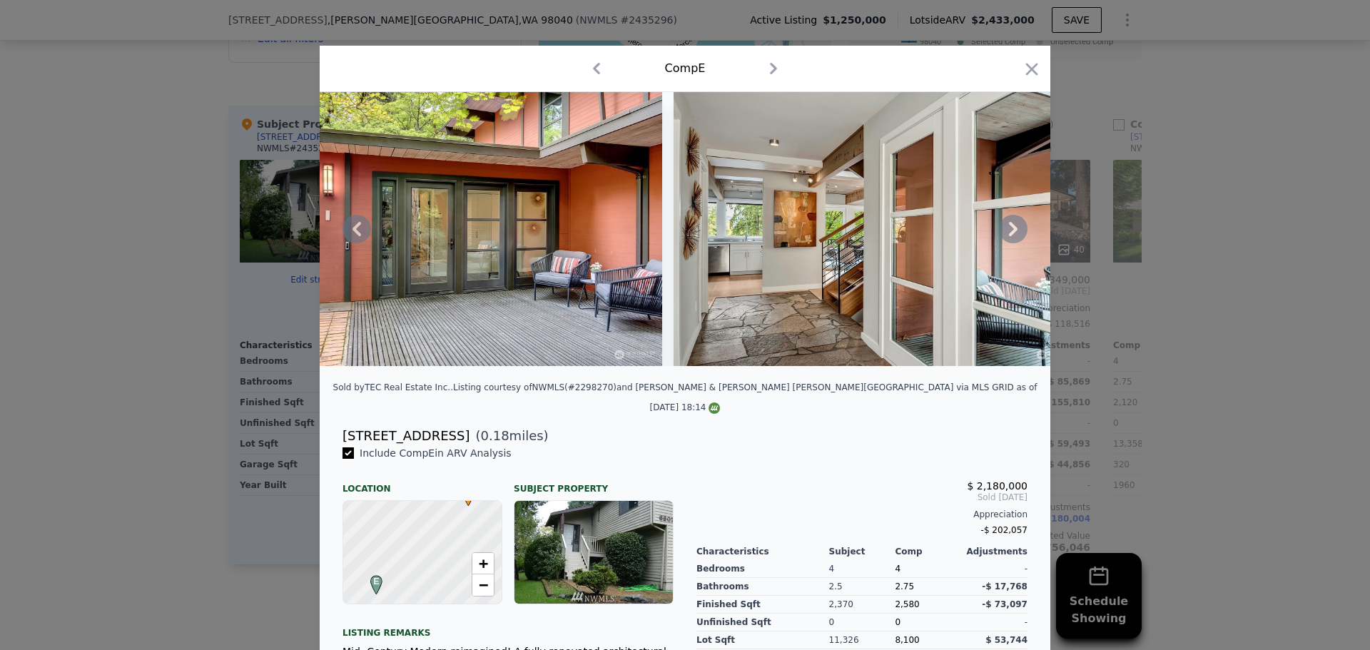
click at [1010, 233] on icon at bounding box center [1013, 229] width 9 height 14
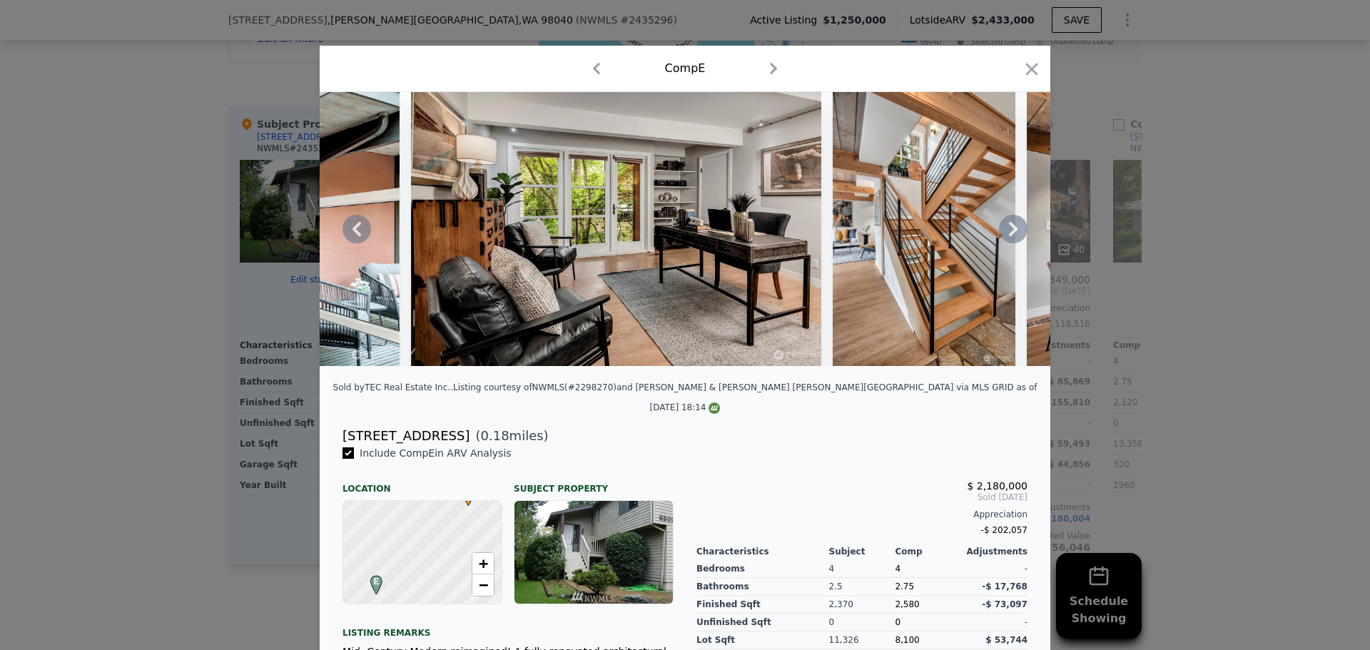
click at [1010, 231] on icon at bounding box center [1013, 229] width 29 height 29
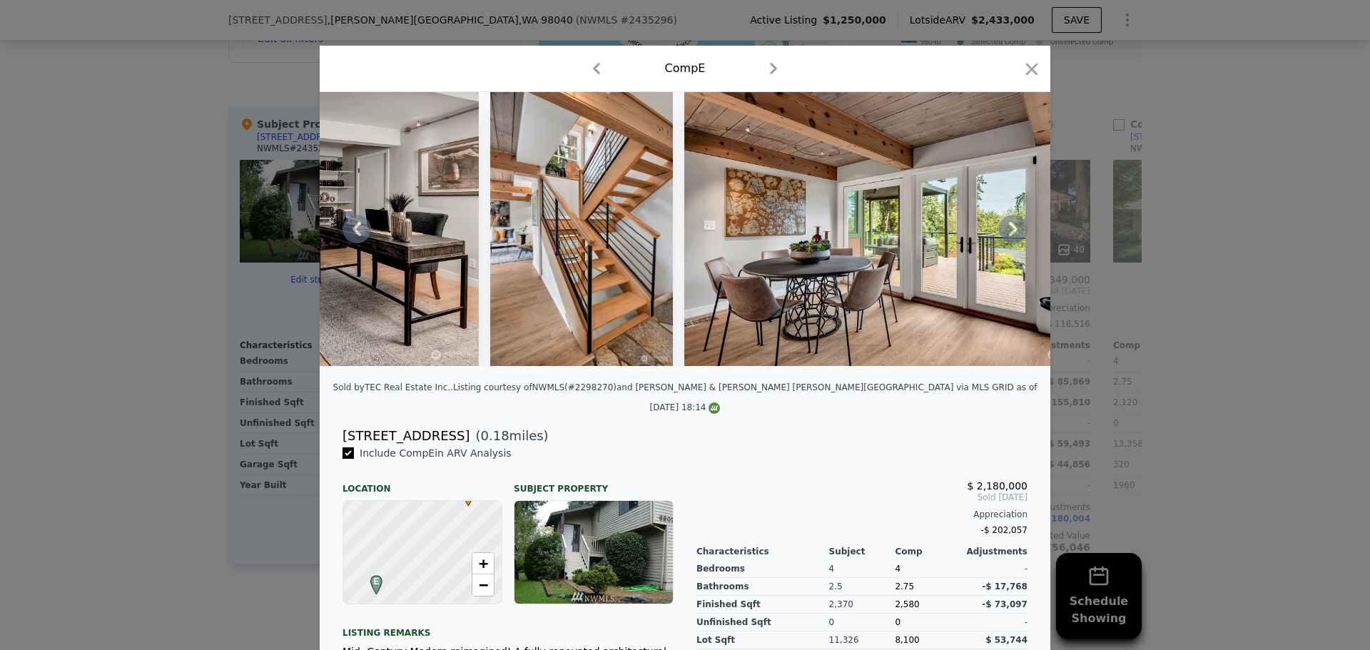
click at [1010, 231] on icon at bounding box center [1013, 229] width 29 height 29
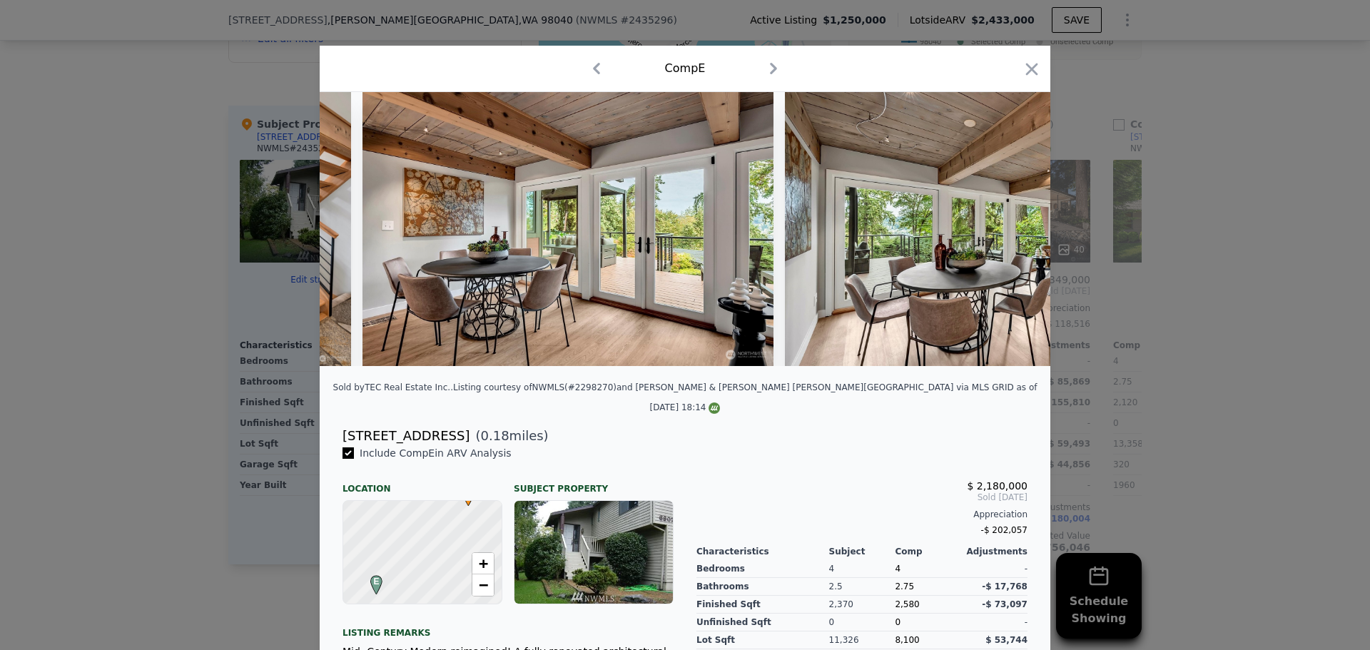
scroll to position [0, 3083]
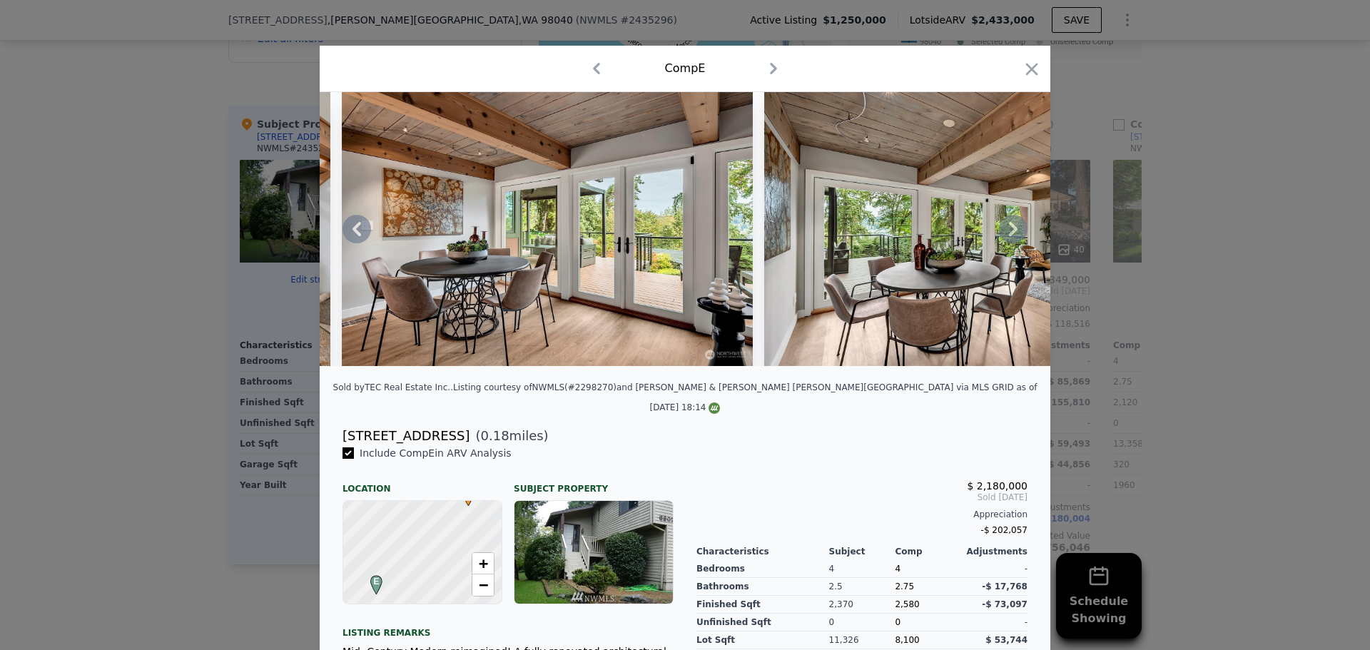
click at [1010, 231] on icon at bounding box center [1013, 229] width 29 height 29
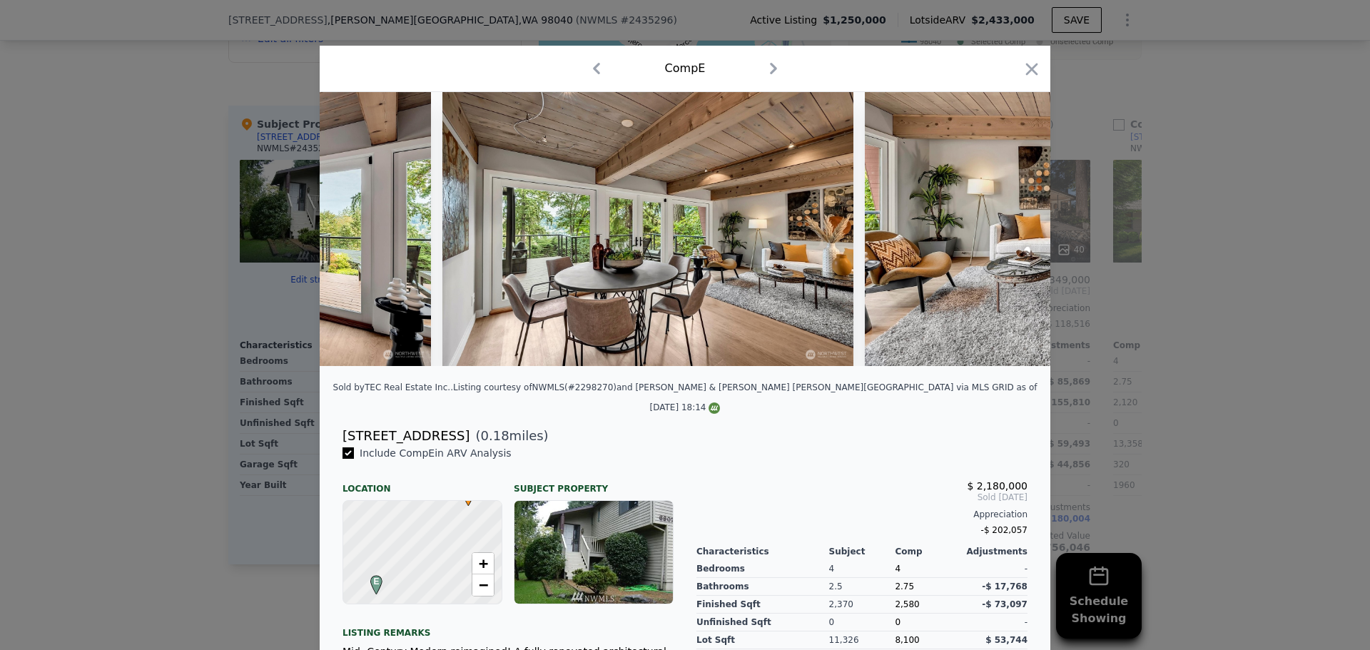
scroll to position [0, 3426]
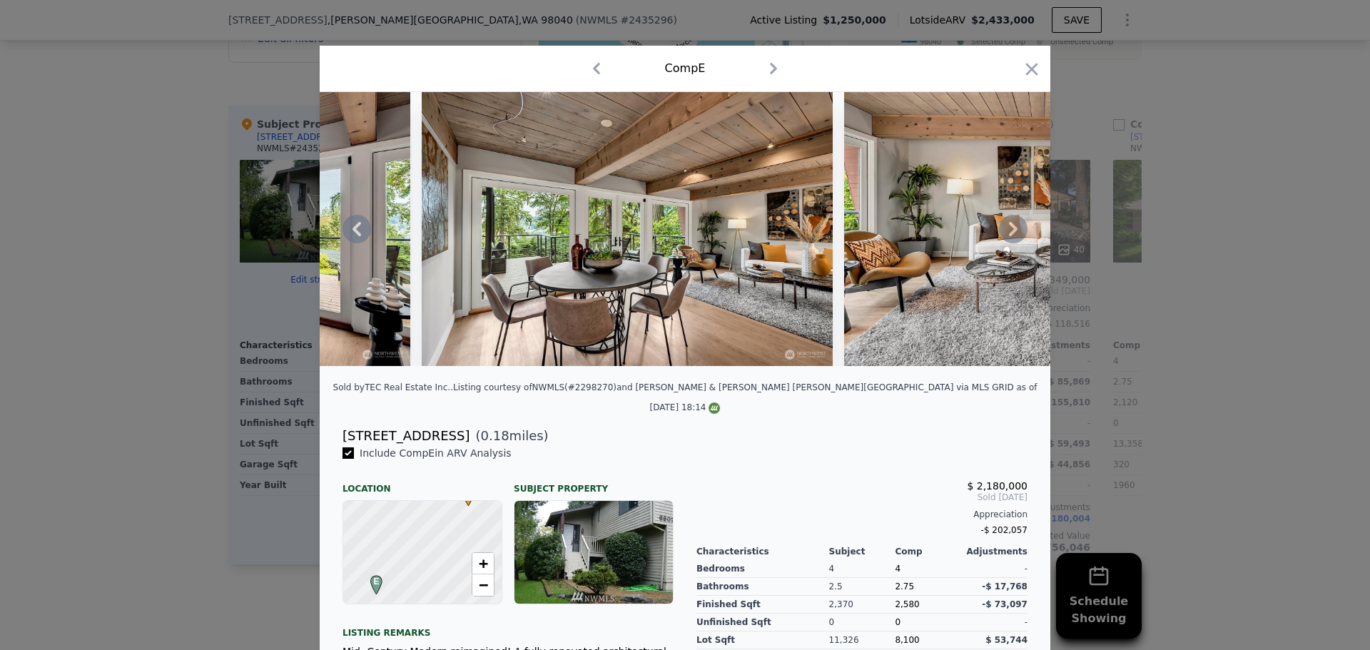
click at [1010, 231] on icon at bounding box center [1013, 229] width 29 height 29
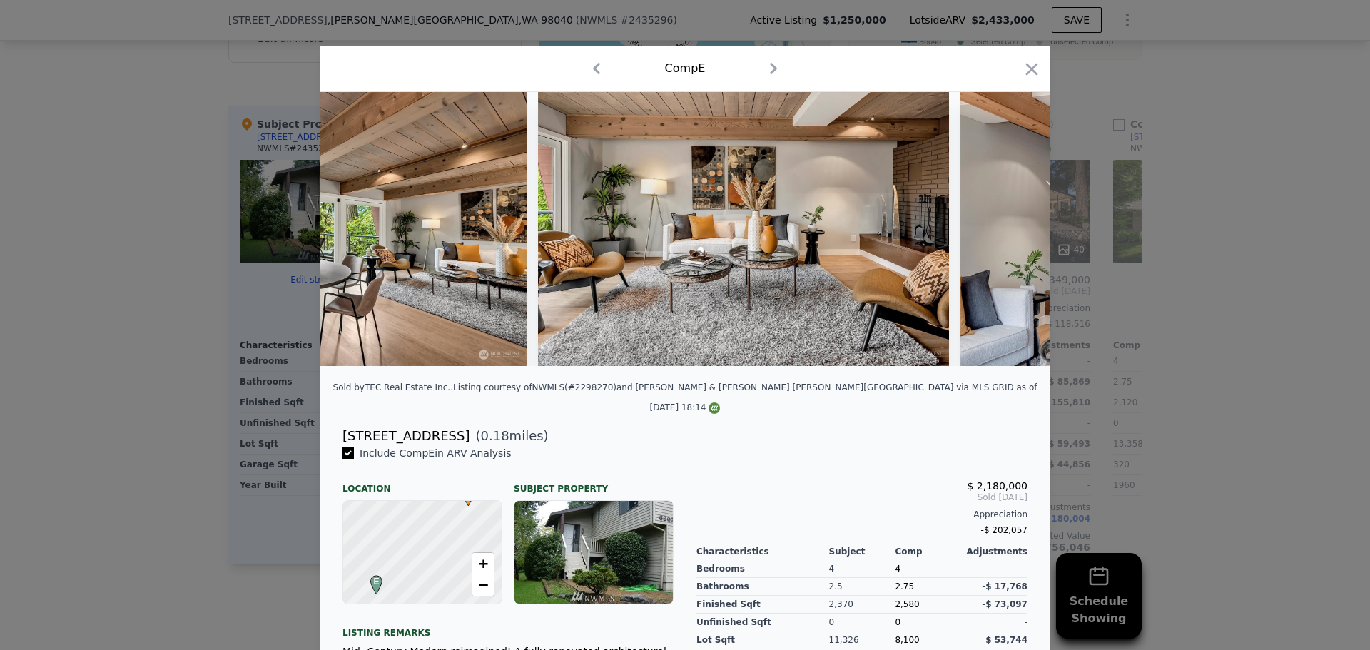
scroll to position [0, 3768]
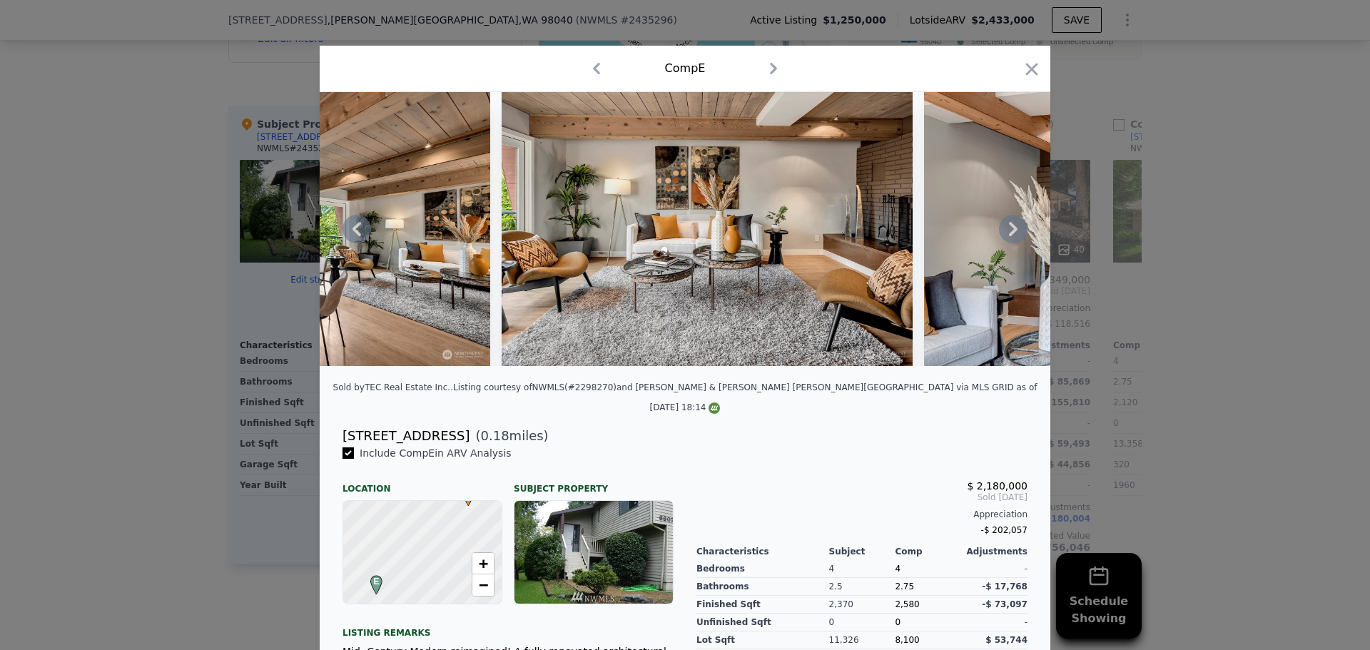
click at [1009, 231] on icon at bounding box center [1013, 229] width 9 height 14
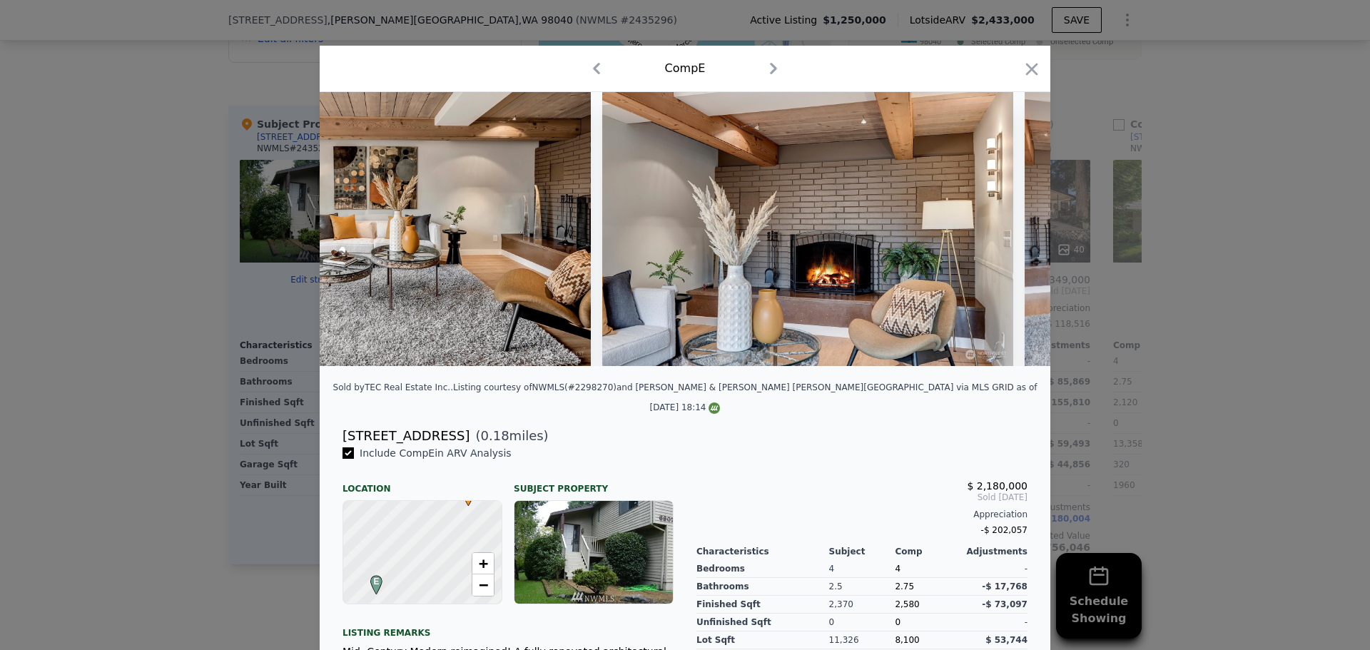
scroll to position [0, 4111]
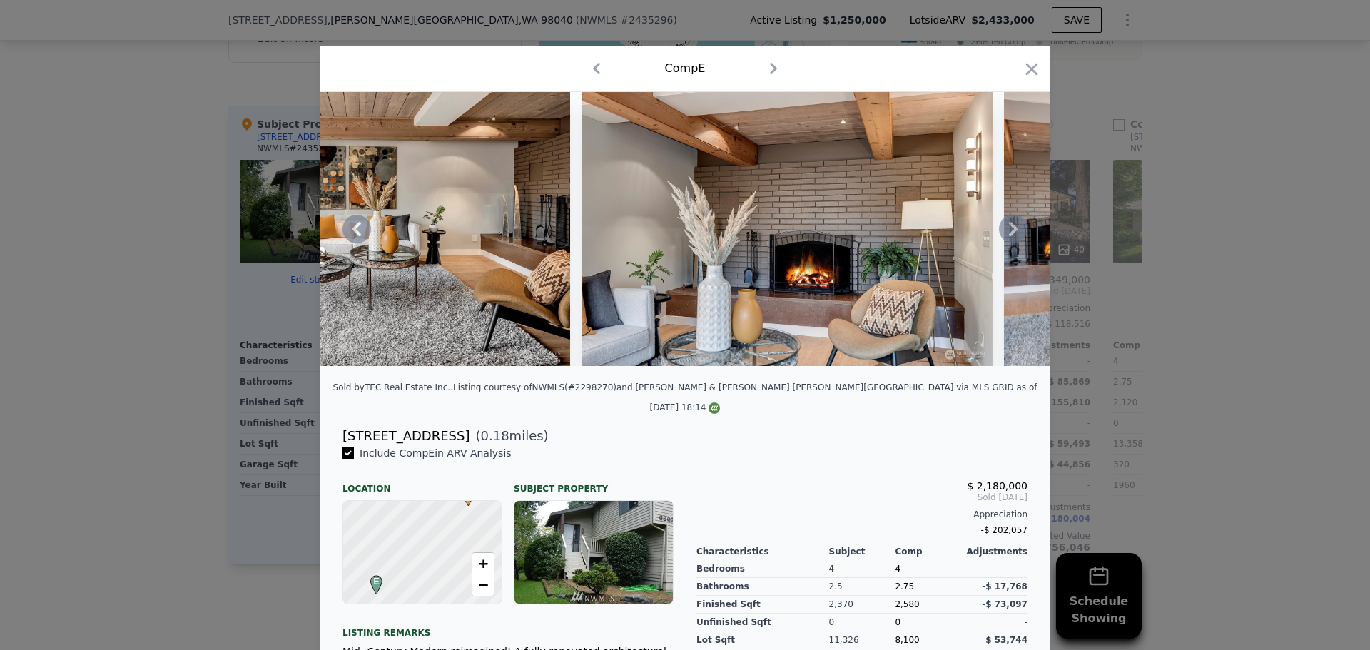
click at [1009, 228] on icon at bounding box center [1013, 229] width 9 height 14
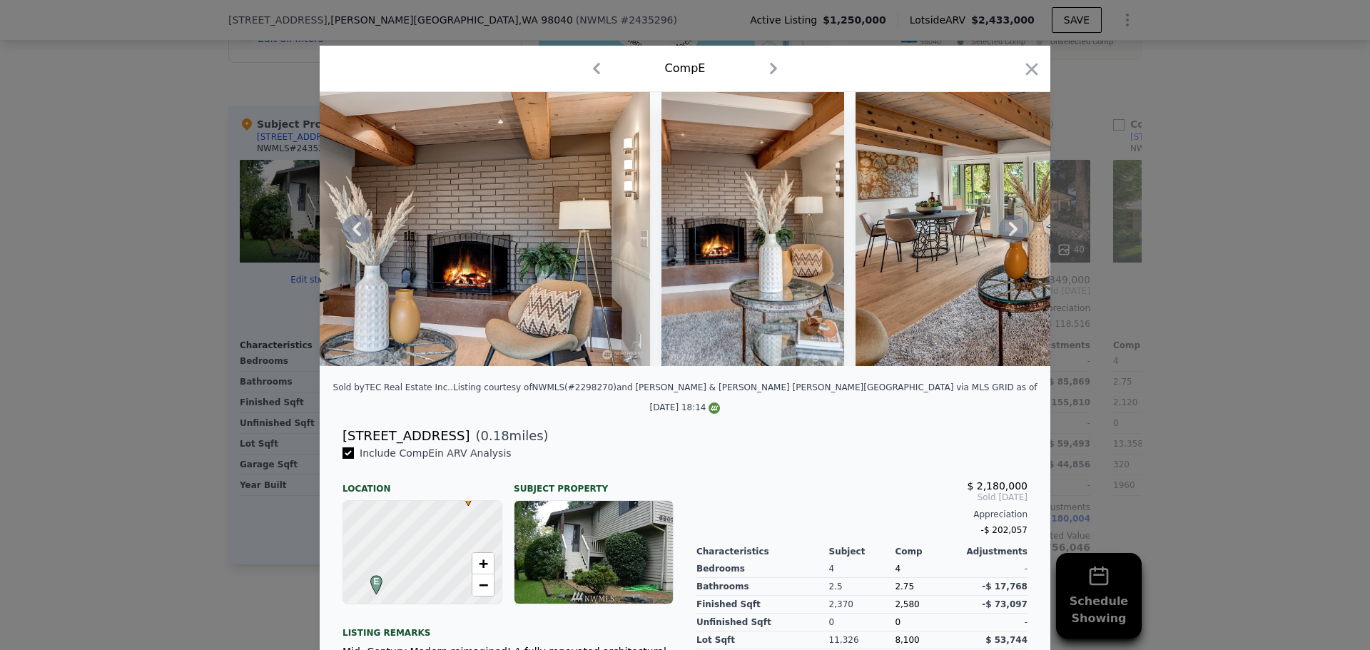
click at [1009, 228] on icon at bounding box center [1013, 229] width 9 height 14
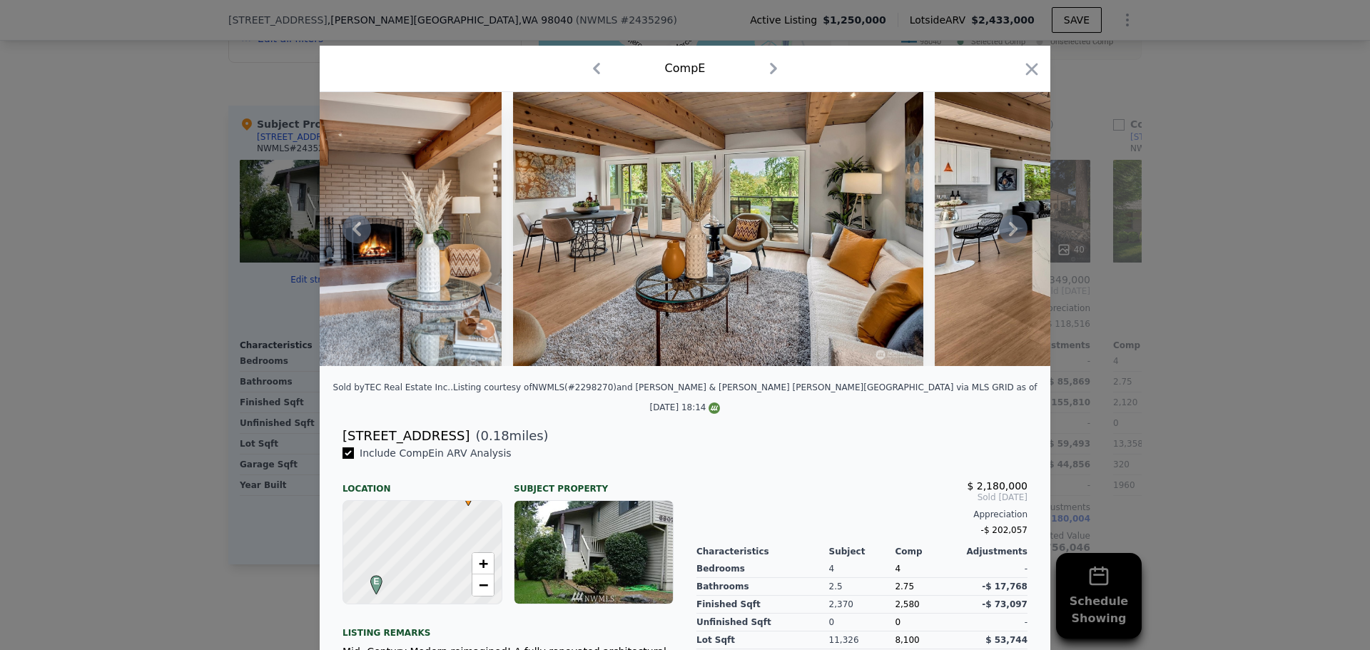
click at [1009, 228] on icon at bounding box center [1013, 229] width 9 height 14
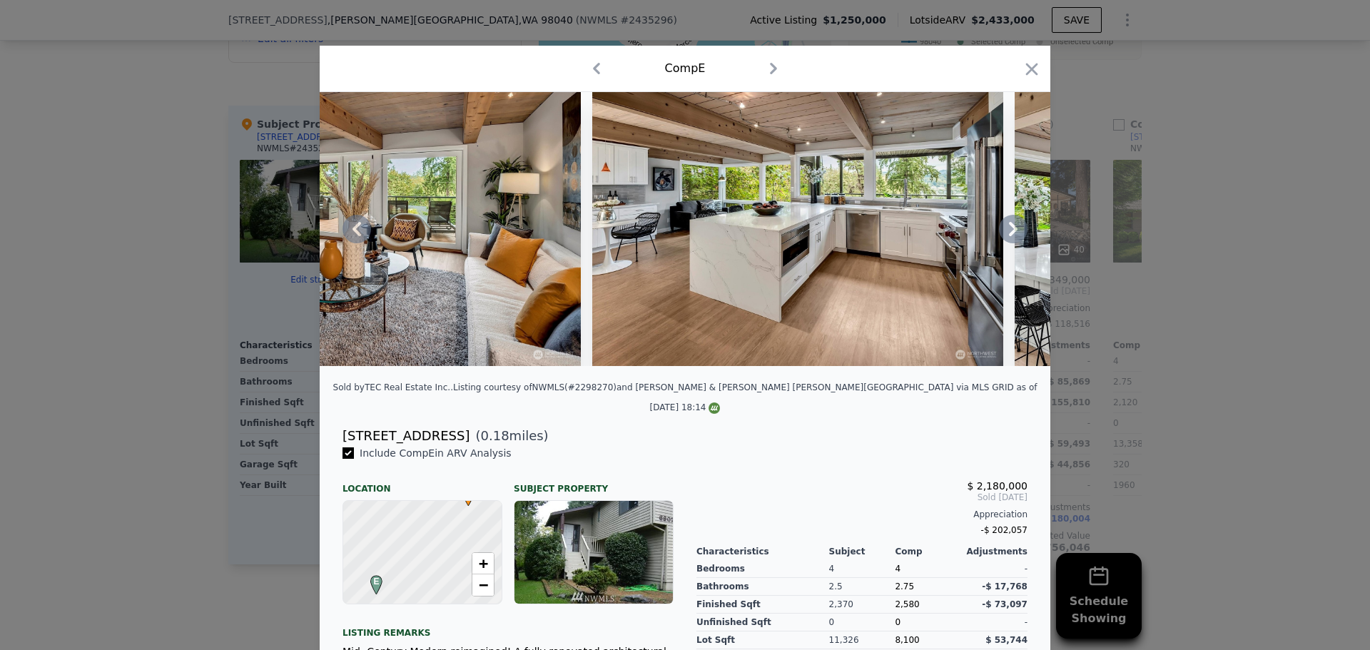
click at [1009, 228] on icon at bounding box center [1013, 229] width 9 height 14
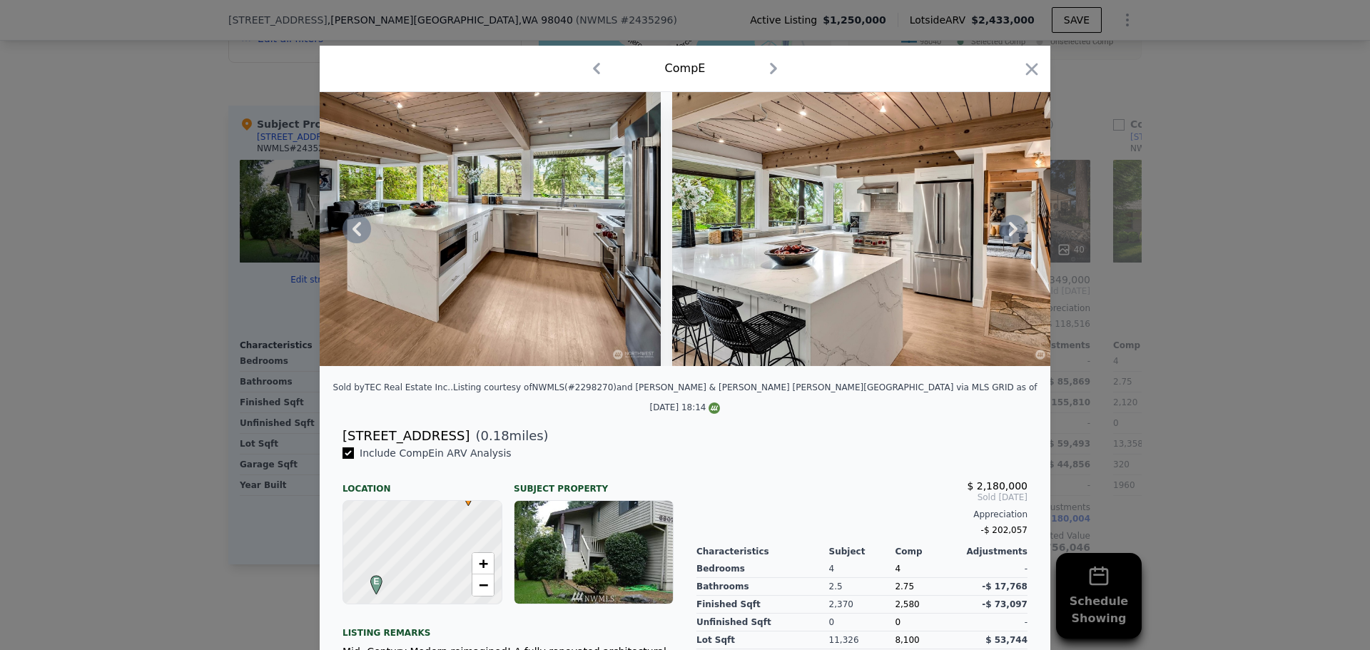
click at [1009, 228] on icon at bounding box center [1013, 229] width 9 height 14
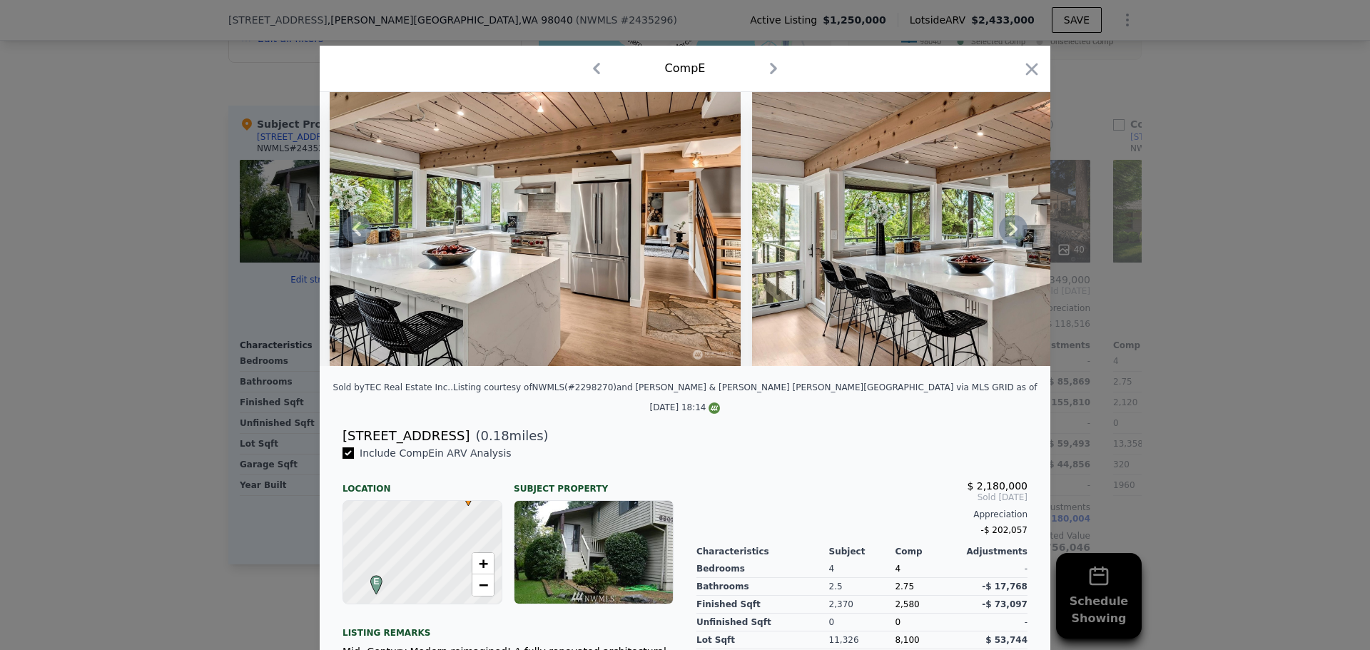
click at [1009, 228] on icon at bounding box center [1013, 229] width 9 height 14
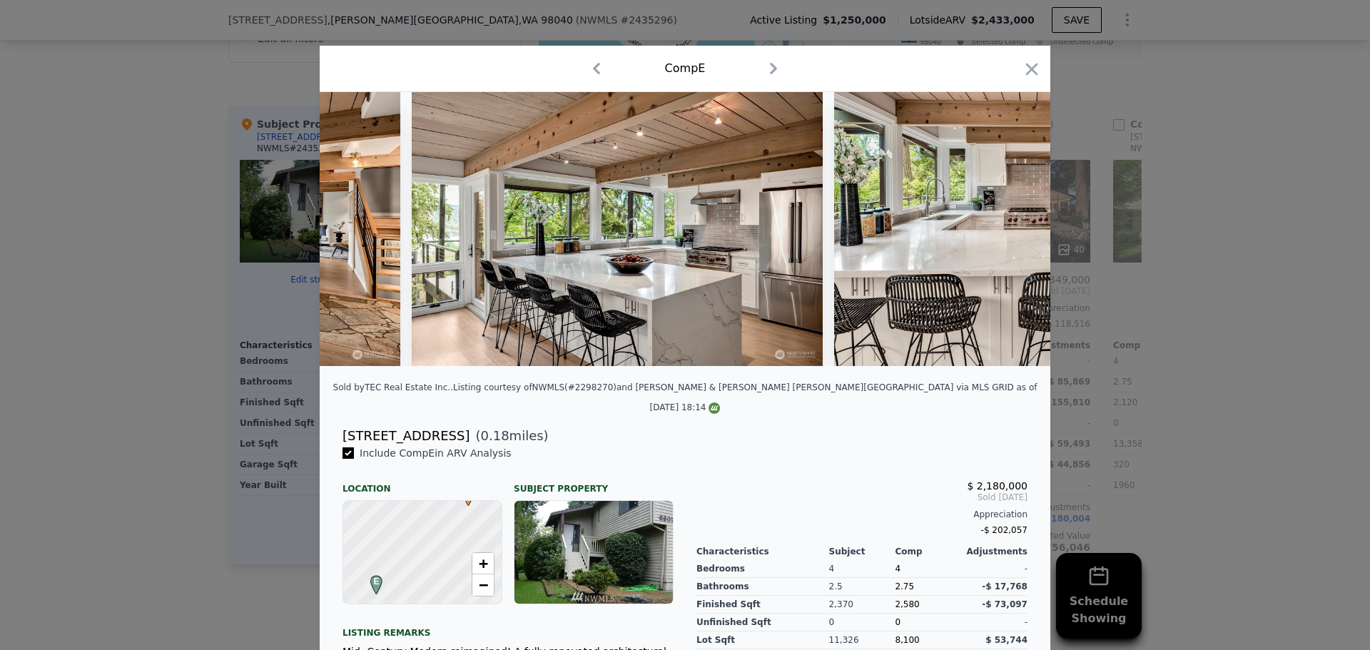
scroll to position [0, 6166]
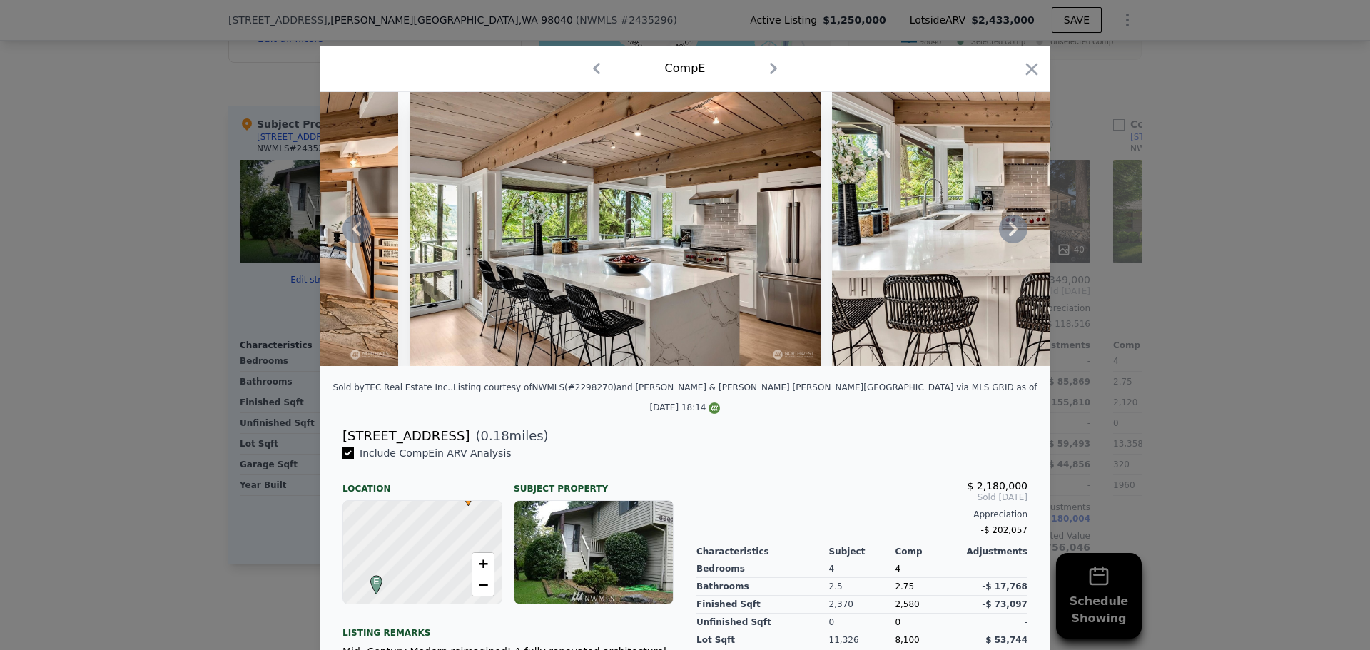
click at [1009, 228] on icon at bounding box center [1013, 229] width 9 height 14
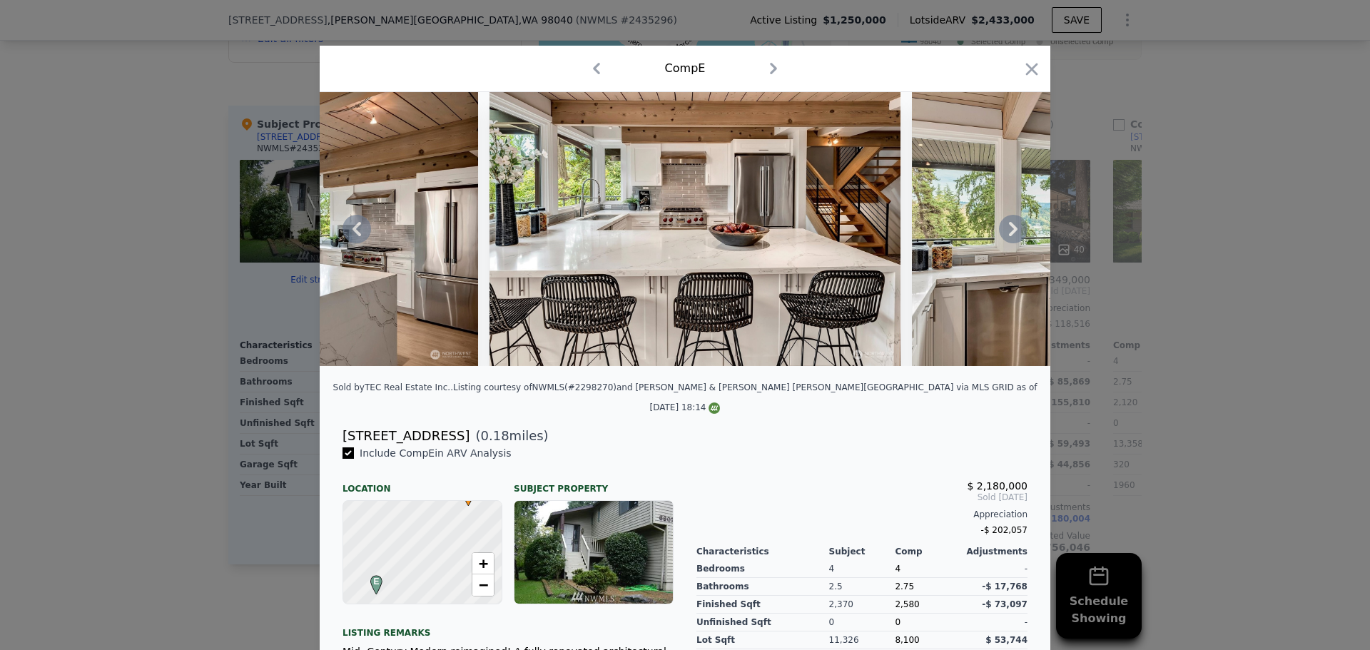
click at [1009, 228] on icon at bounding box center [1013, 229] width 9 height 14
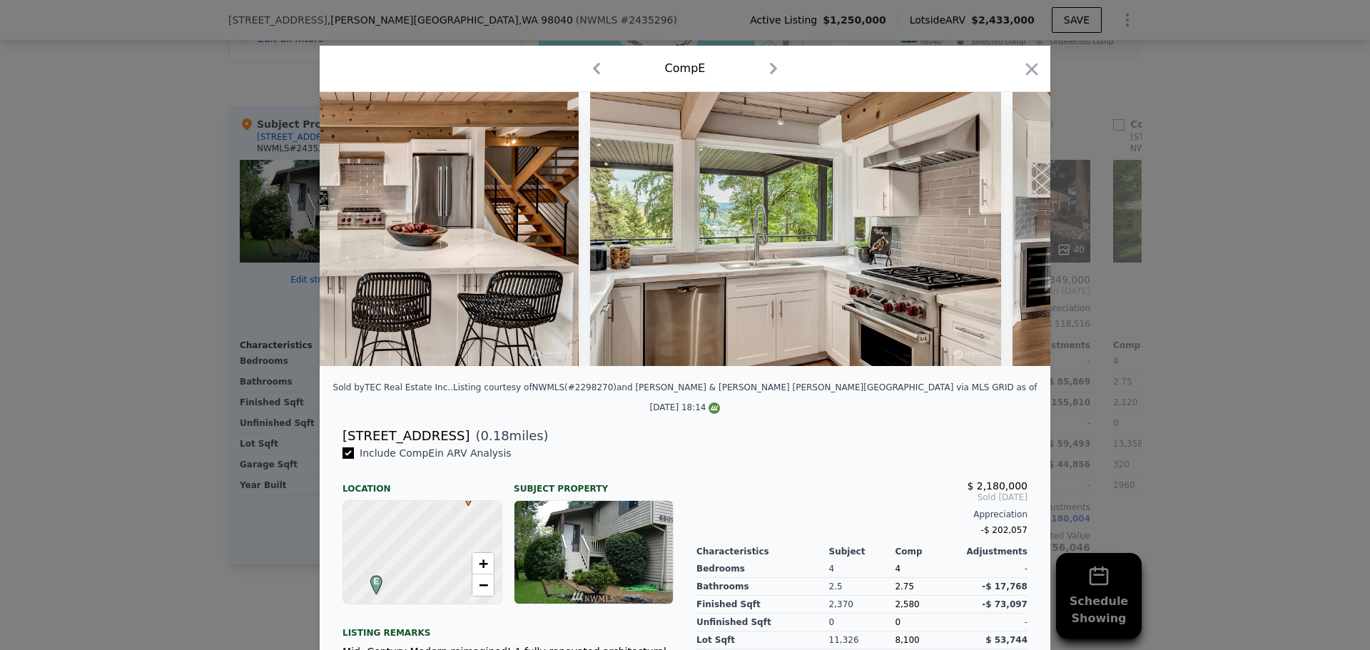
scroll to position [0, 6851]
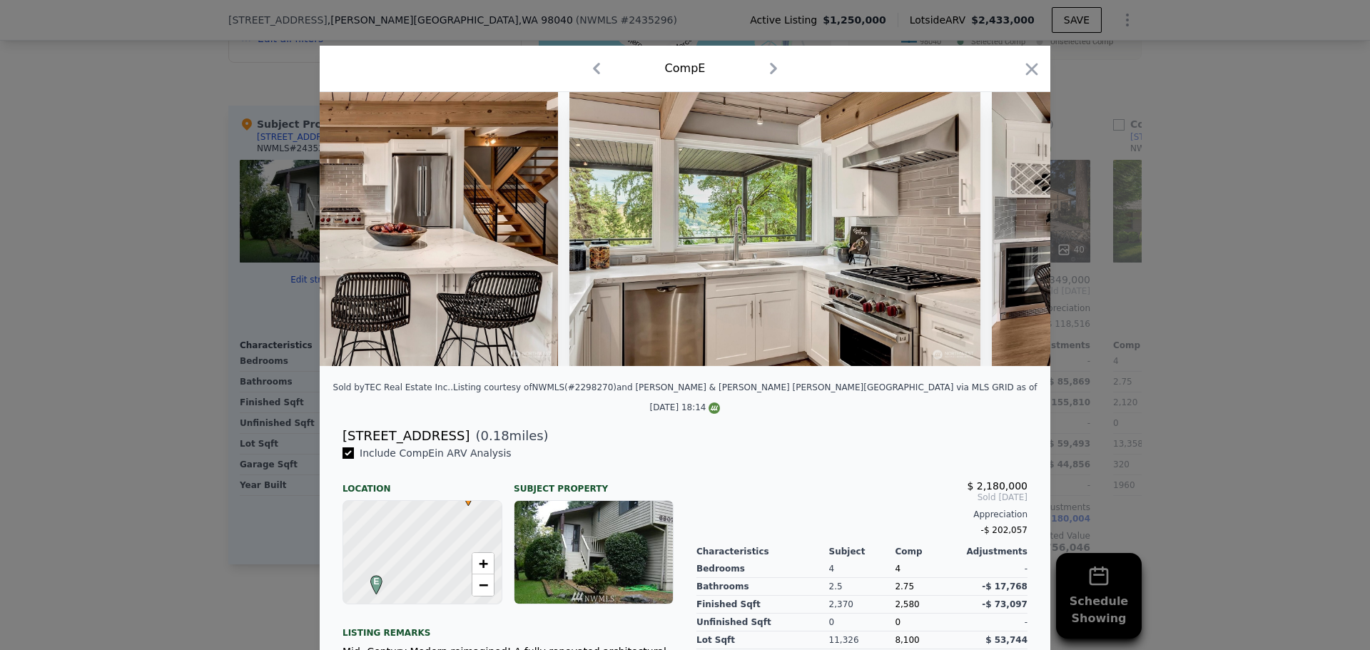
click at [1006, 228] on div at bounding box center [685, 229] width 731 height 274
click at [1009, 228] on icon at bounding box center [1013, 229] width 9 height 14
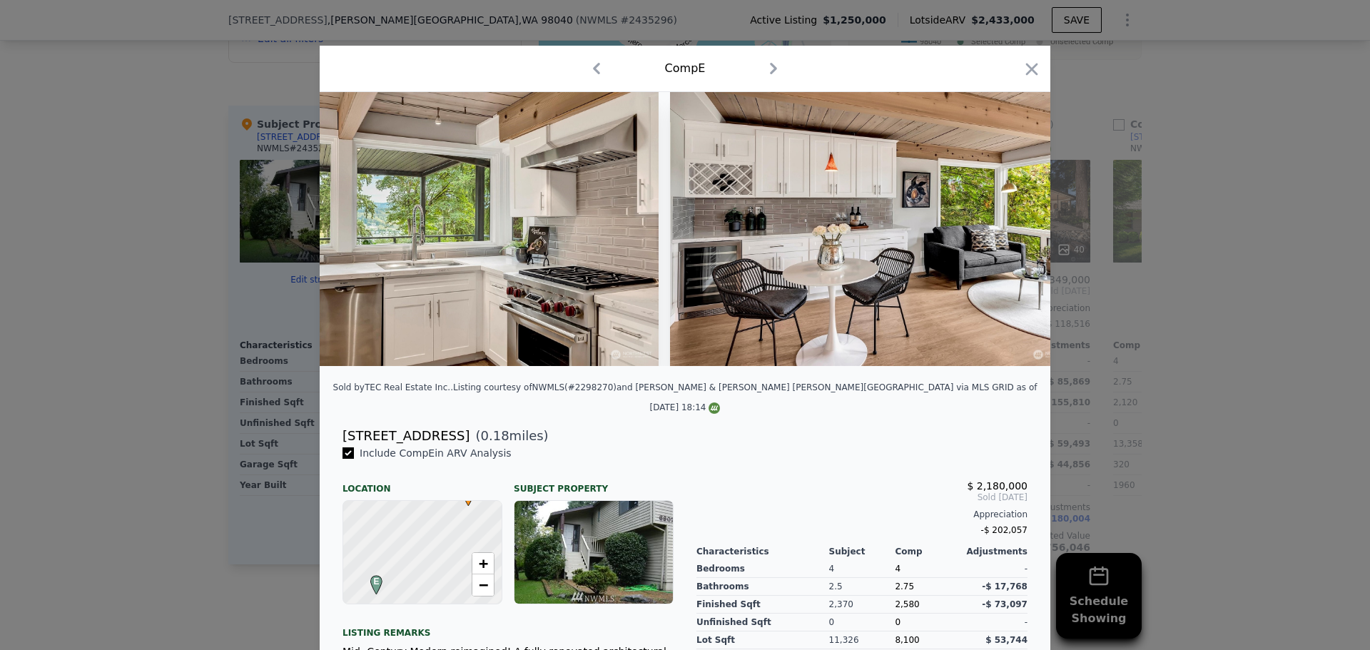
scroll to position [0, 7194]
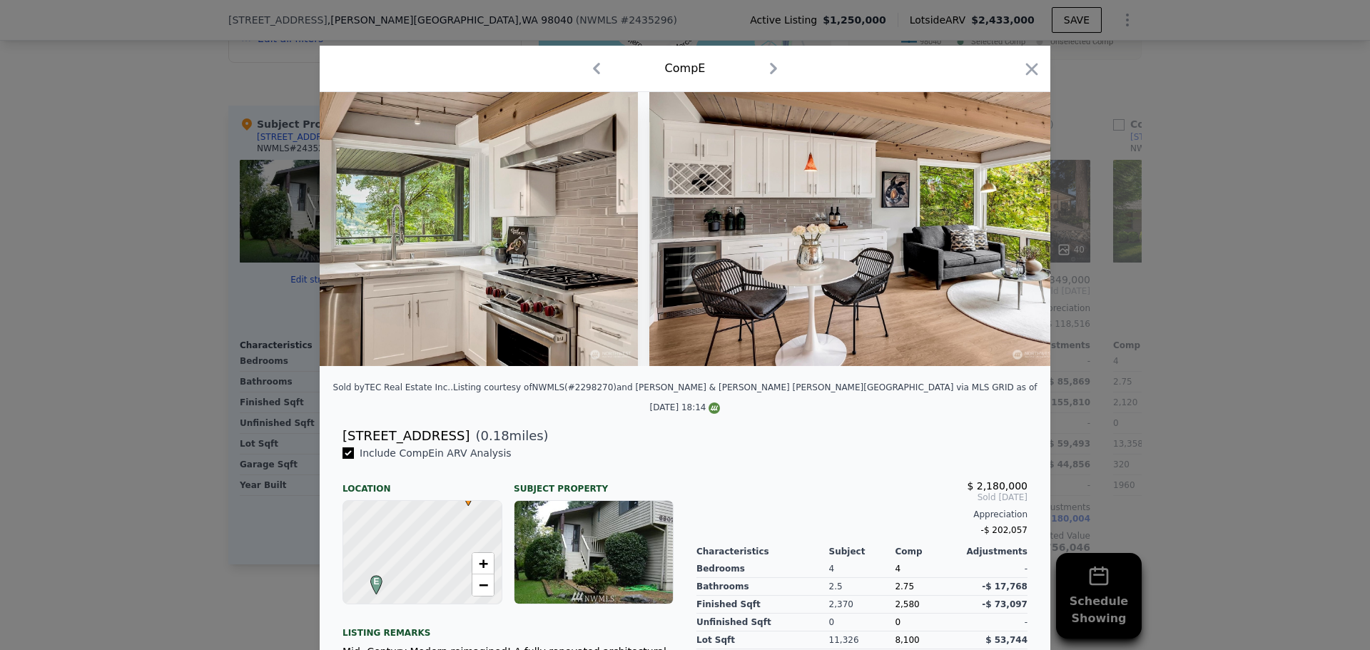
click at [1006, 228] on div at bounding box center [685, 229] width 731 height 274
click at [1026, 68] on icon "button" at bounding box center [1032, 69] width 12 height 12
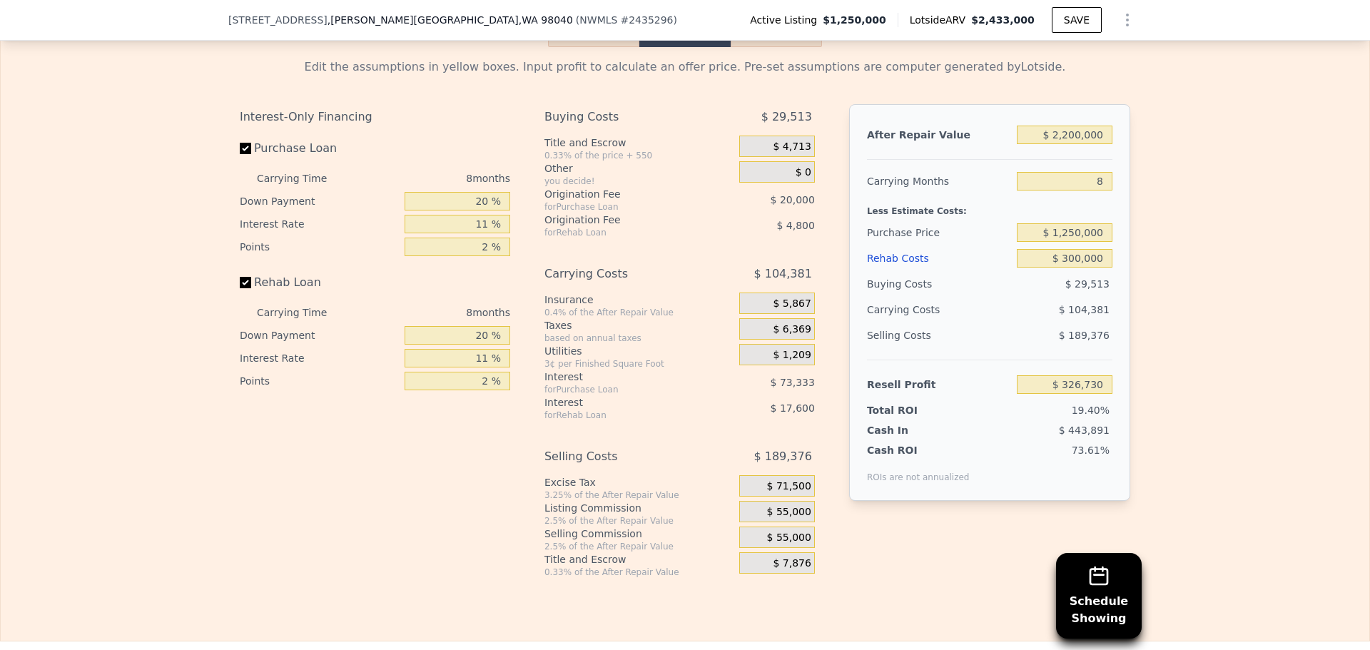
scroll to position [2350, 0]
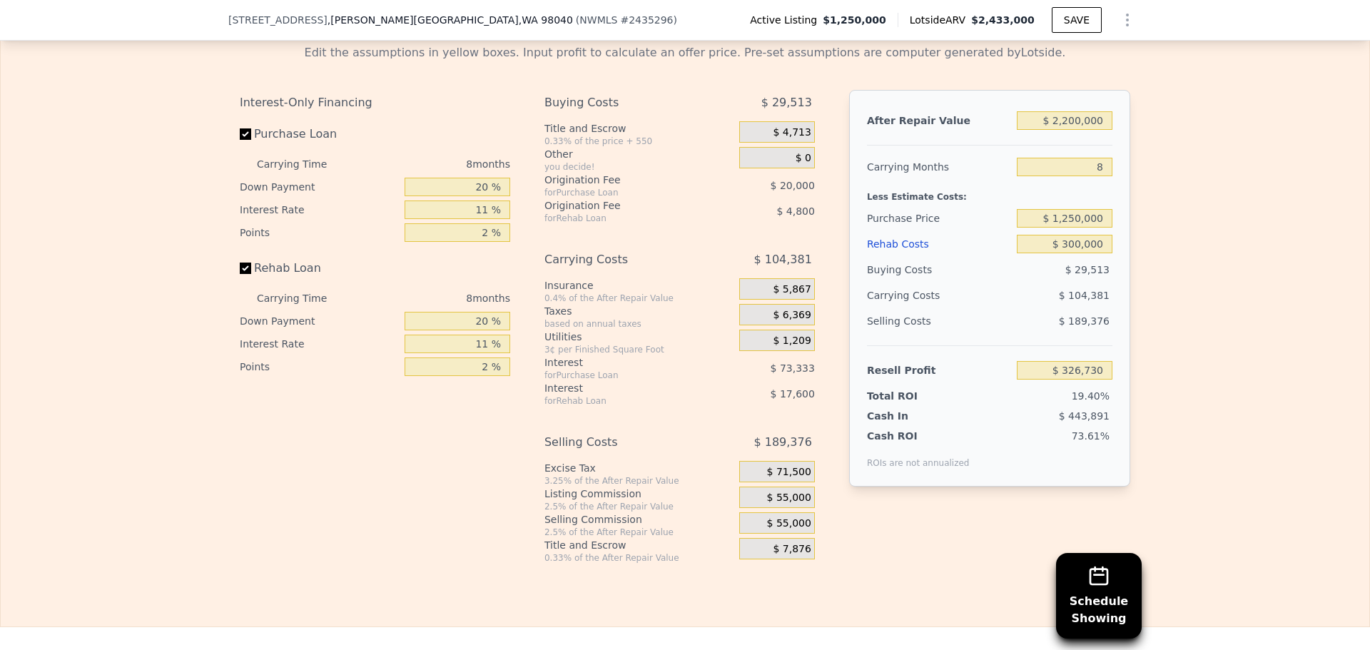
click at [1188, 235] on div "Edit the assumptions in yellow boxes. Input profit to calculate an offer price.…" at bounding box center [685, 298] width 1369 height 531
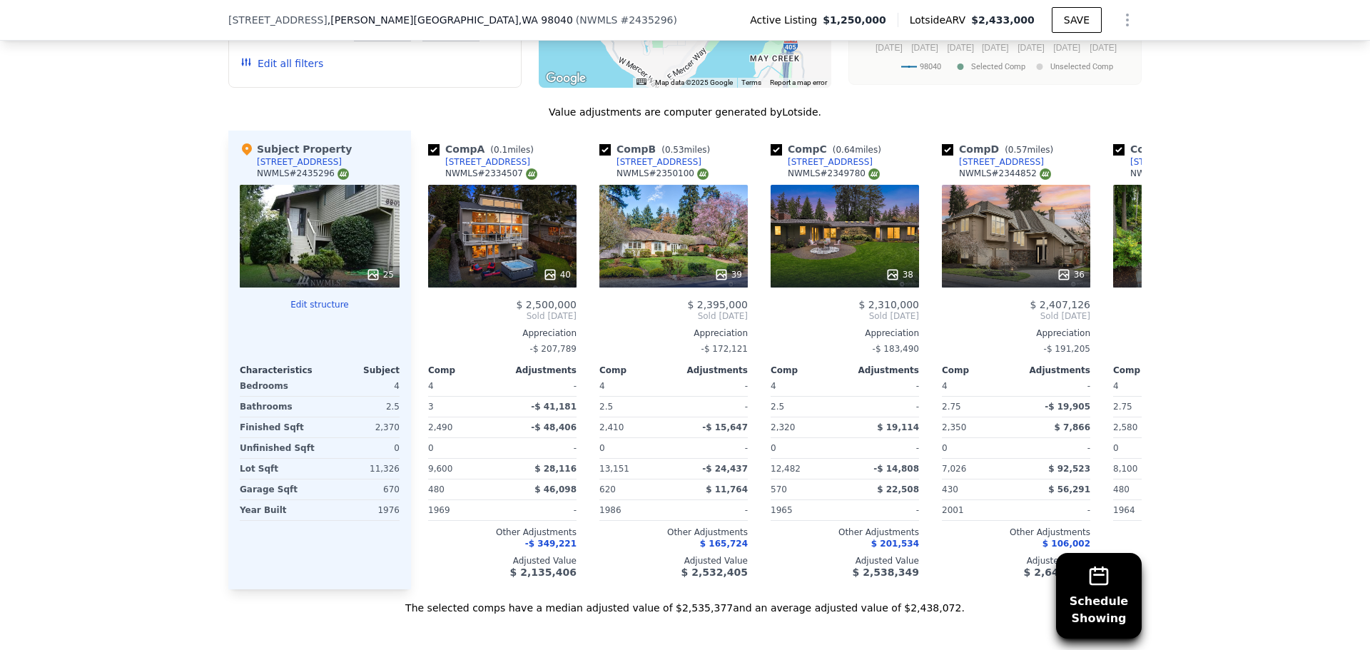
scroll to position [1636, 0]
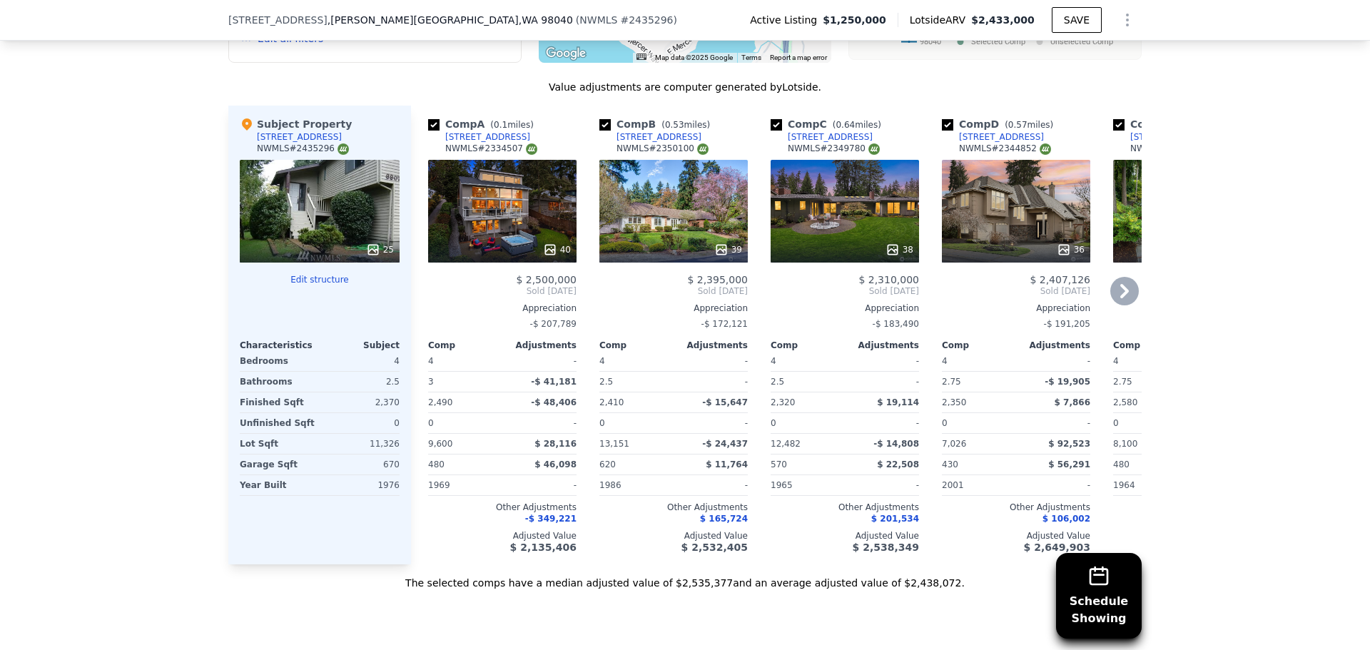
click at [1114, 282] on icon at bounding box center [1124, 291] width 29 height 29
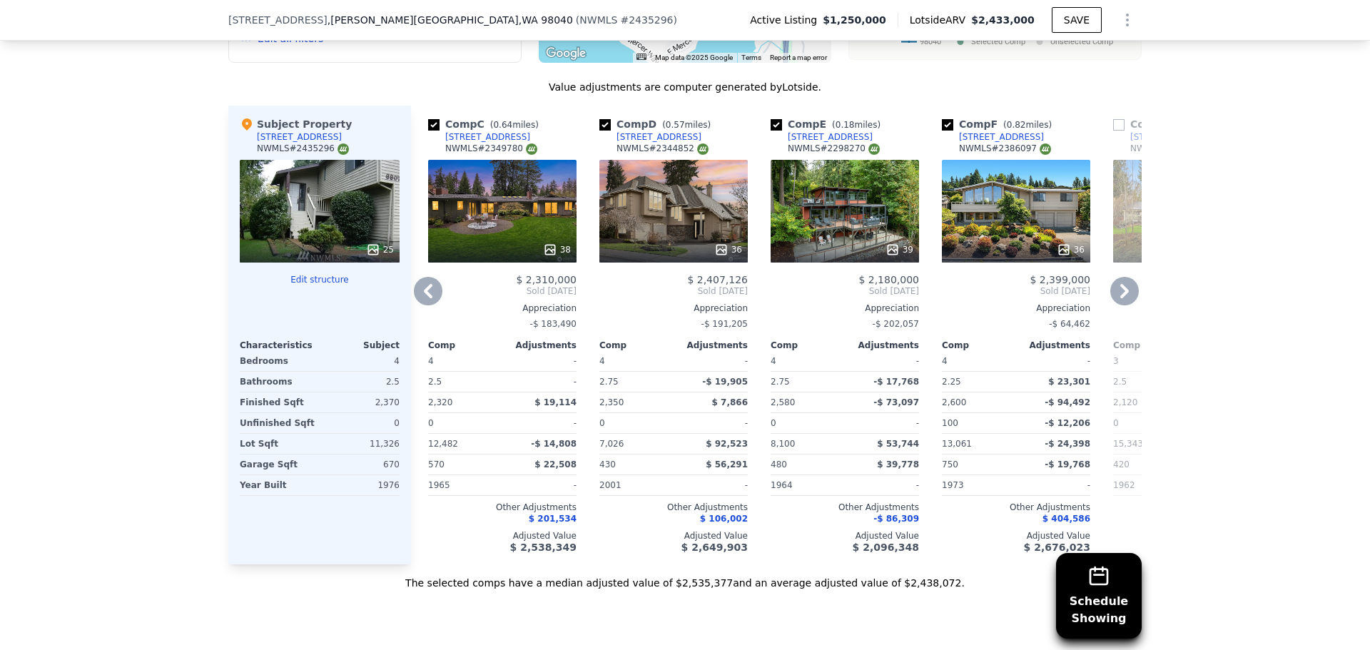
click at [1120, 284] on icon at bounding box center [1124, 291] width 9 height 14
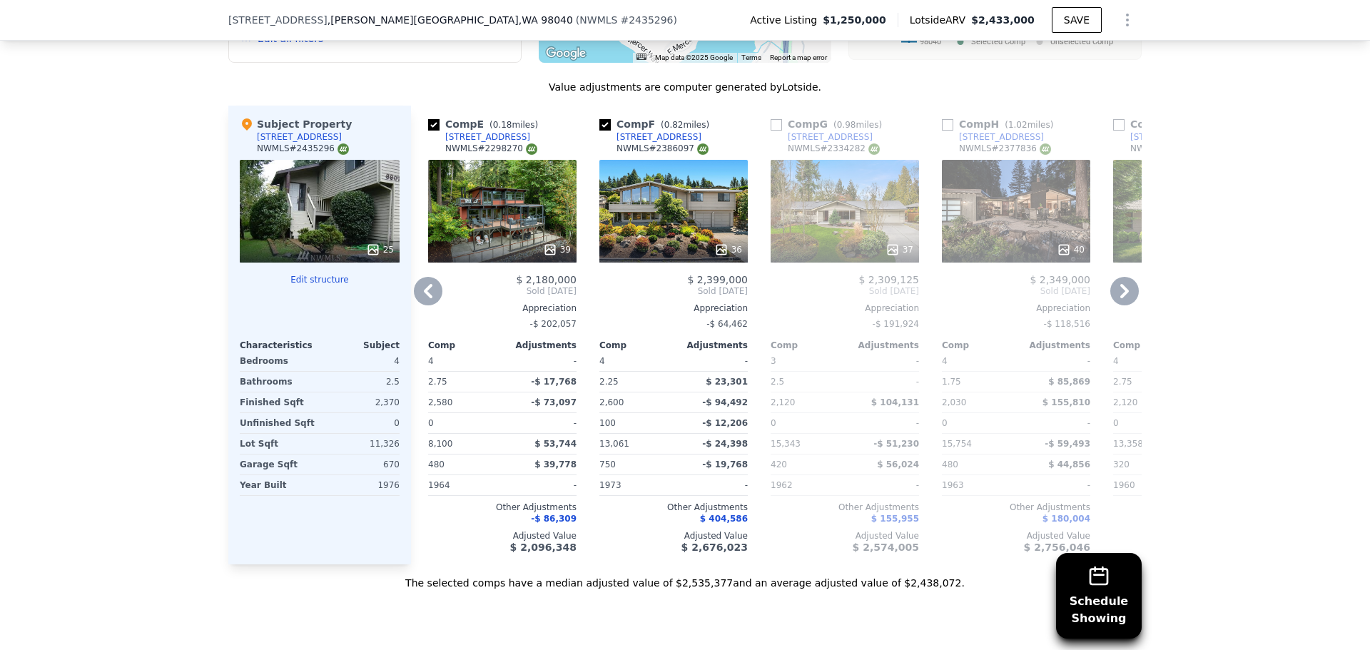
click at [1118, 280] on icon at bounding box center [1124, 291] width 29 height 29
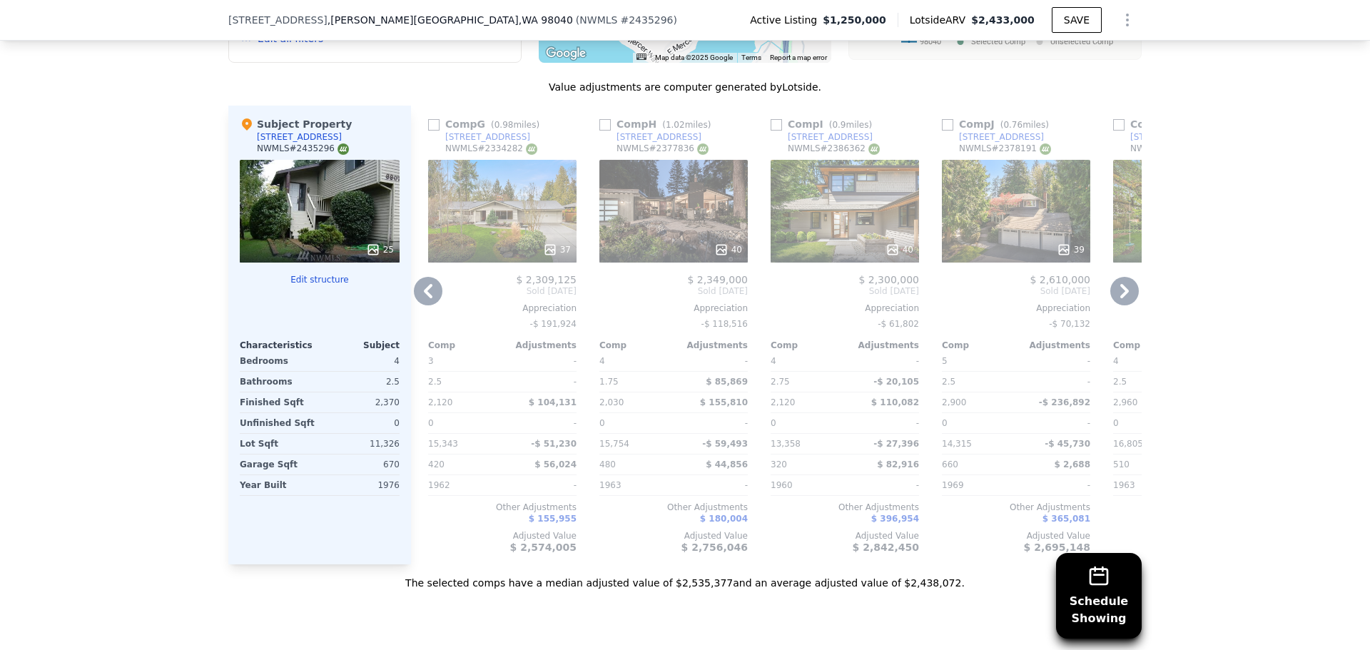
click at [1118, 280] on icon at bounding box center [1124, 291] width 29 height 29
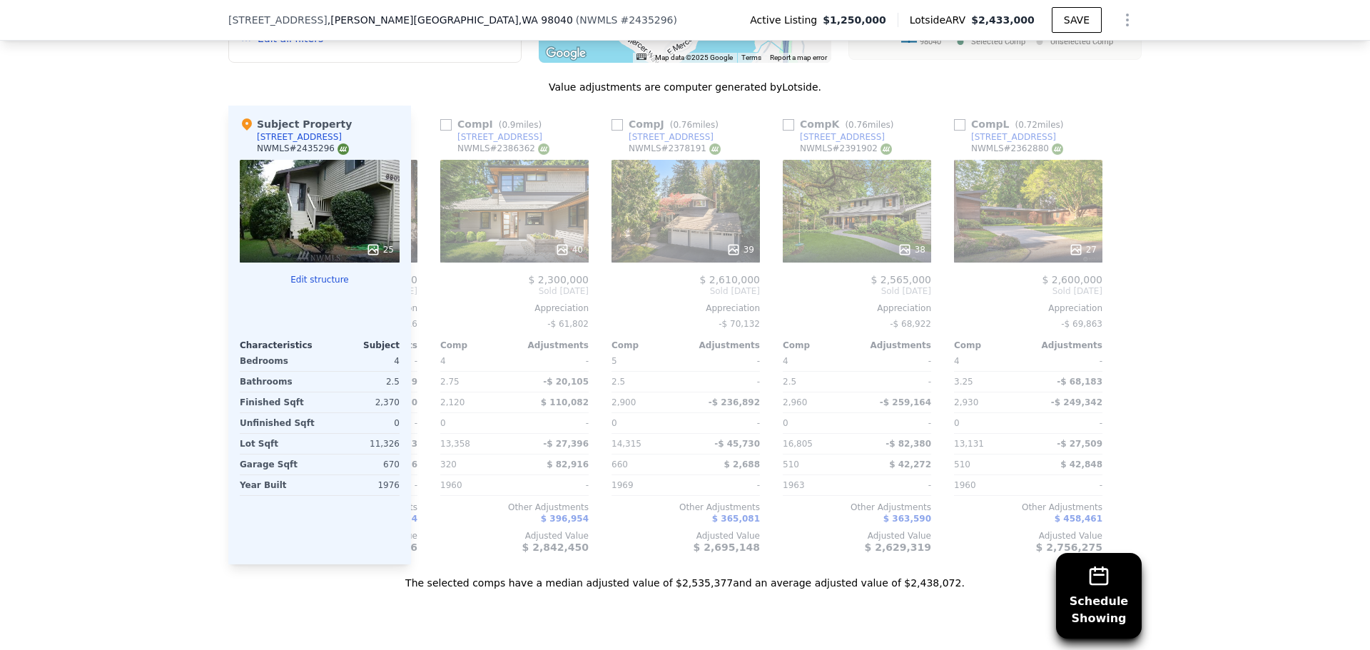
scroll to position [0, 1359]
click at [423, 277] on icon at bounding box center [428, 291] width 29 height 29
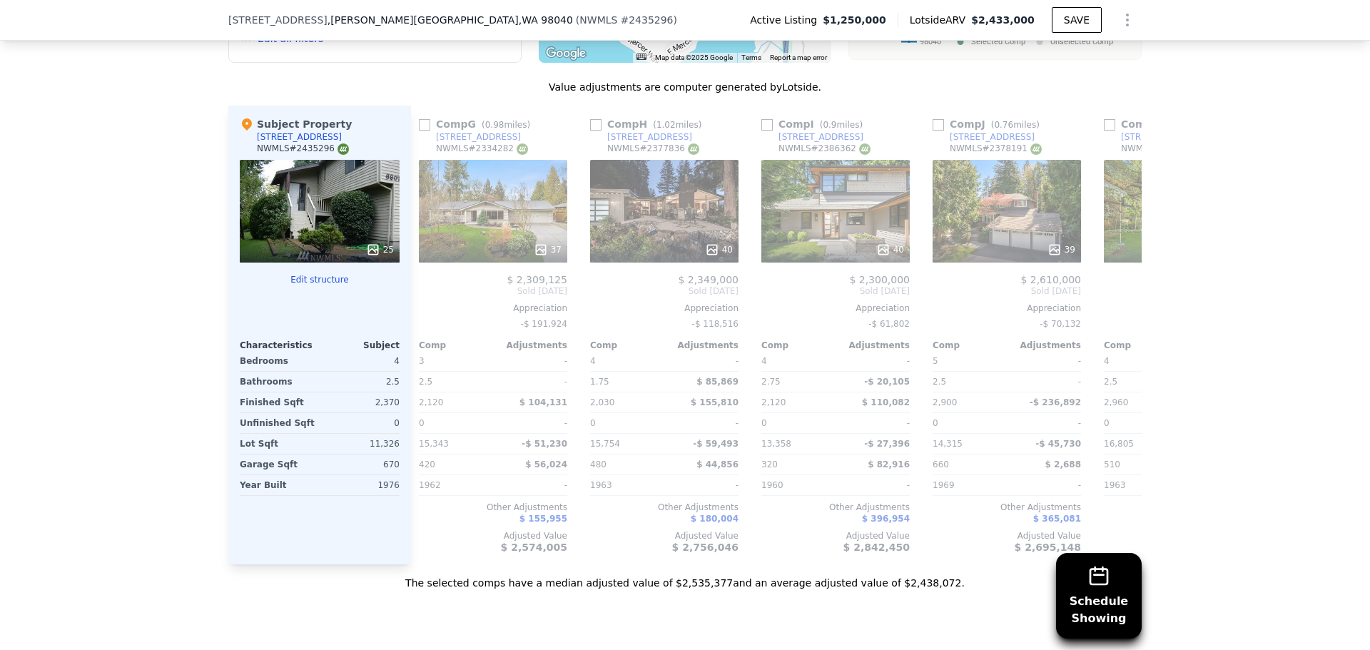
scroll to position [0, 1016]
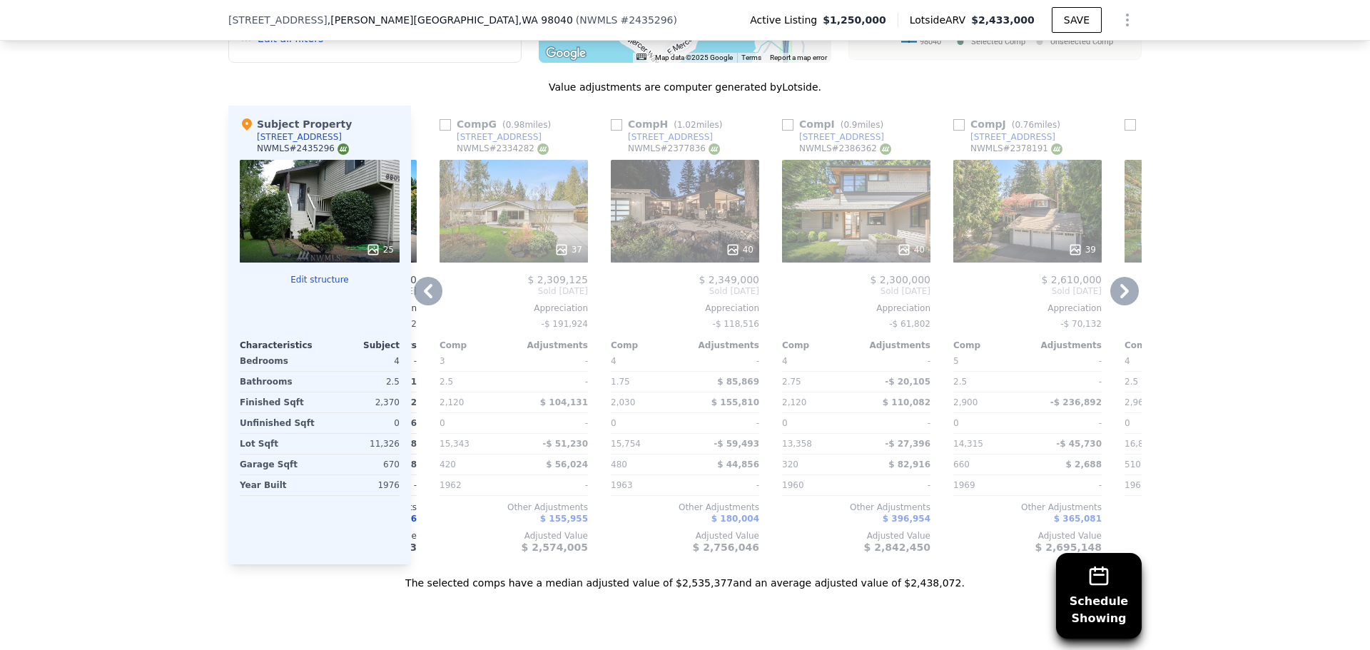
click at [425, 277] on icon at bounding box center [428, 291] width 29 height 29
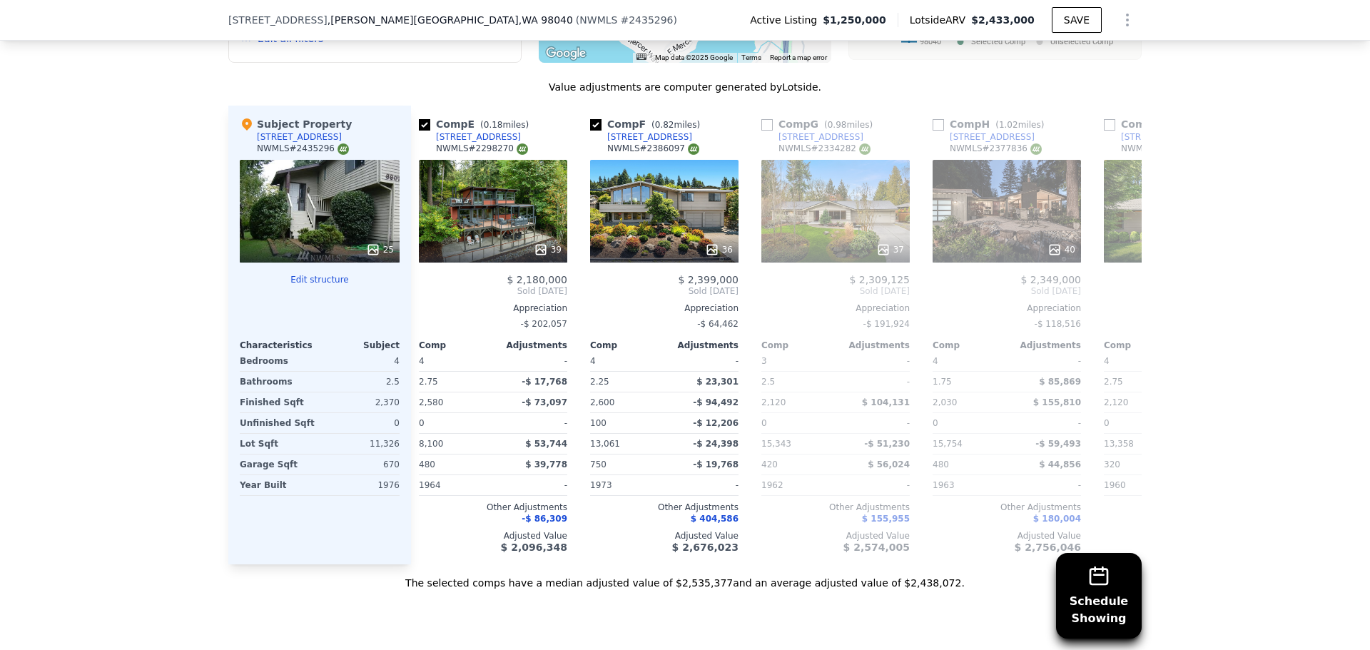
scroll to position [0, 674]
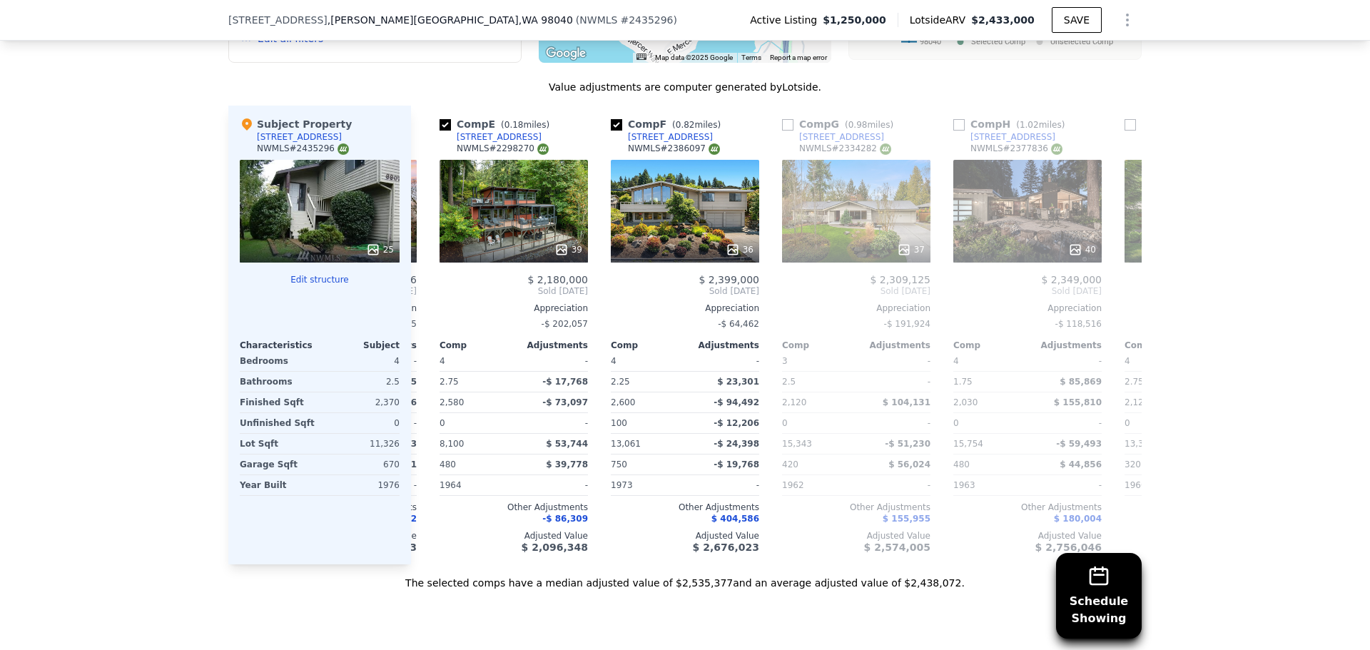
click at [426, 274] on div "Comp A ( 0.1 miles) [STREET_ADDRESS] 40 $ 2,500,000 Sold [DATE] Appreciation -$…" at bounding box center [776, 335] width 731 height 459
click at [425, 277] on icon at bounding box center [428, 291] width 29 height 29
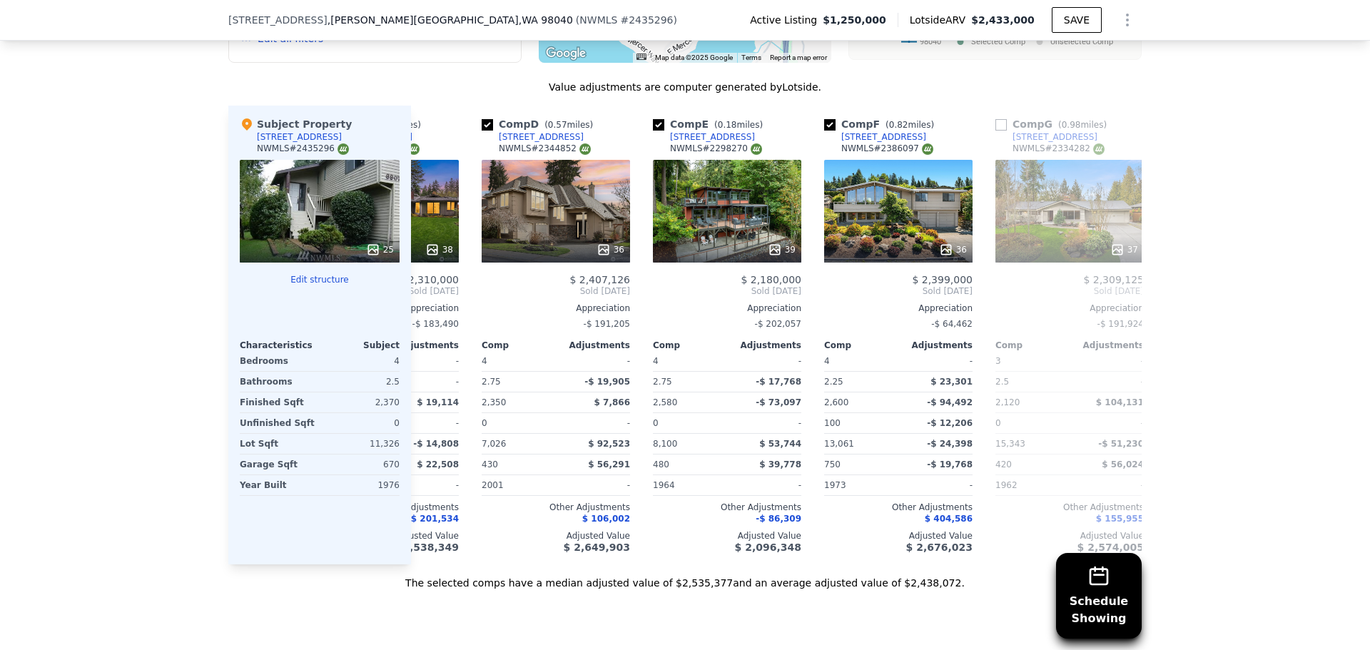
scroll to position [0, 331]
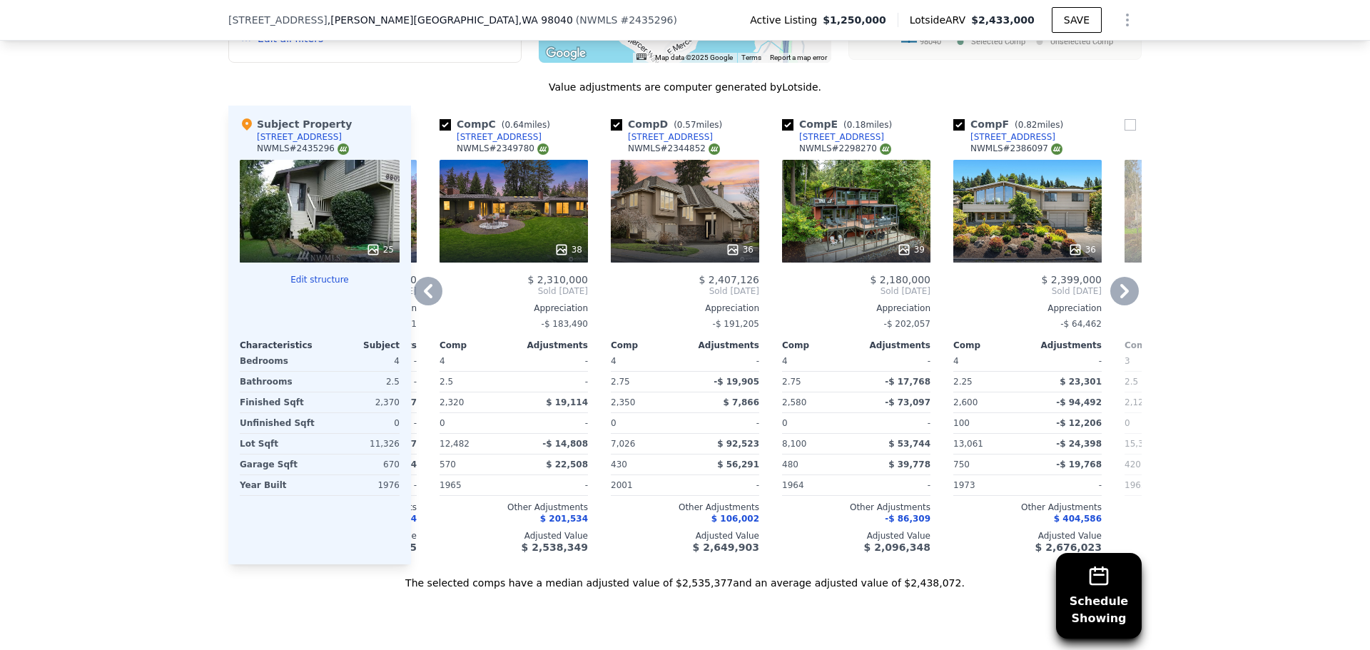
click at [427, 288] on icon at bounding box center [428, 291] width 29 height 29
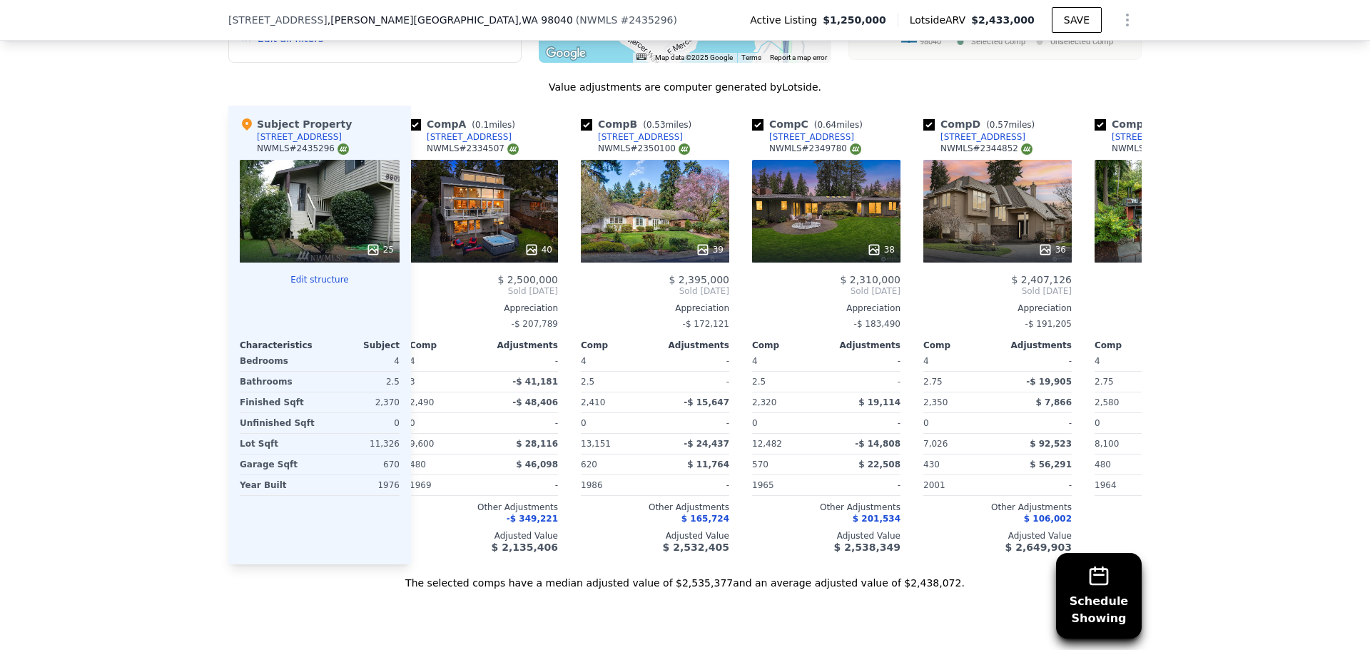
scroll to position [0, 0]
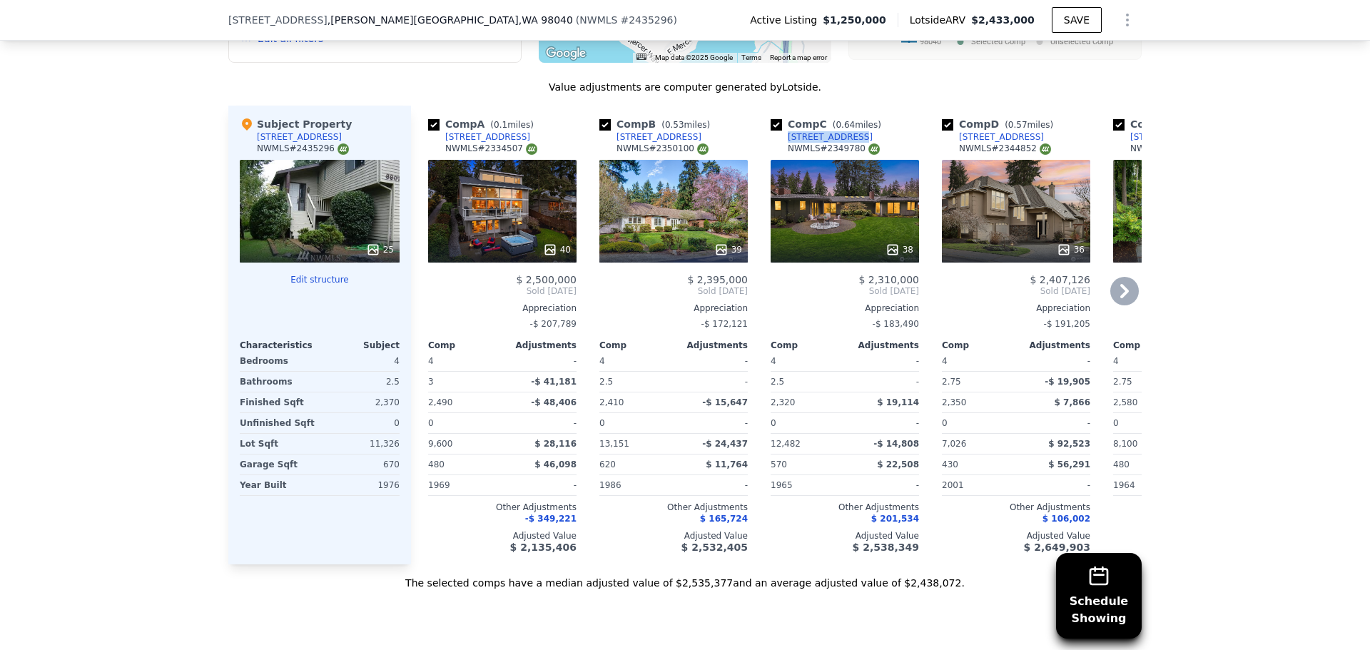
drag, startPoint x: 839, startPoint y: 133, endPoint x: 784, endPoint y: 136, distance: 55.0
click at [784, 136] on div "Comp C ( 0.64 miles) [STREET_ADDRESS] # 2349780" at bounding box center [845, 138] width 148 height 43
copy div "[STREET_ADDRESS]"
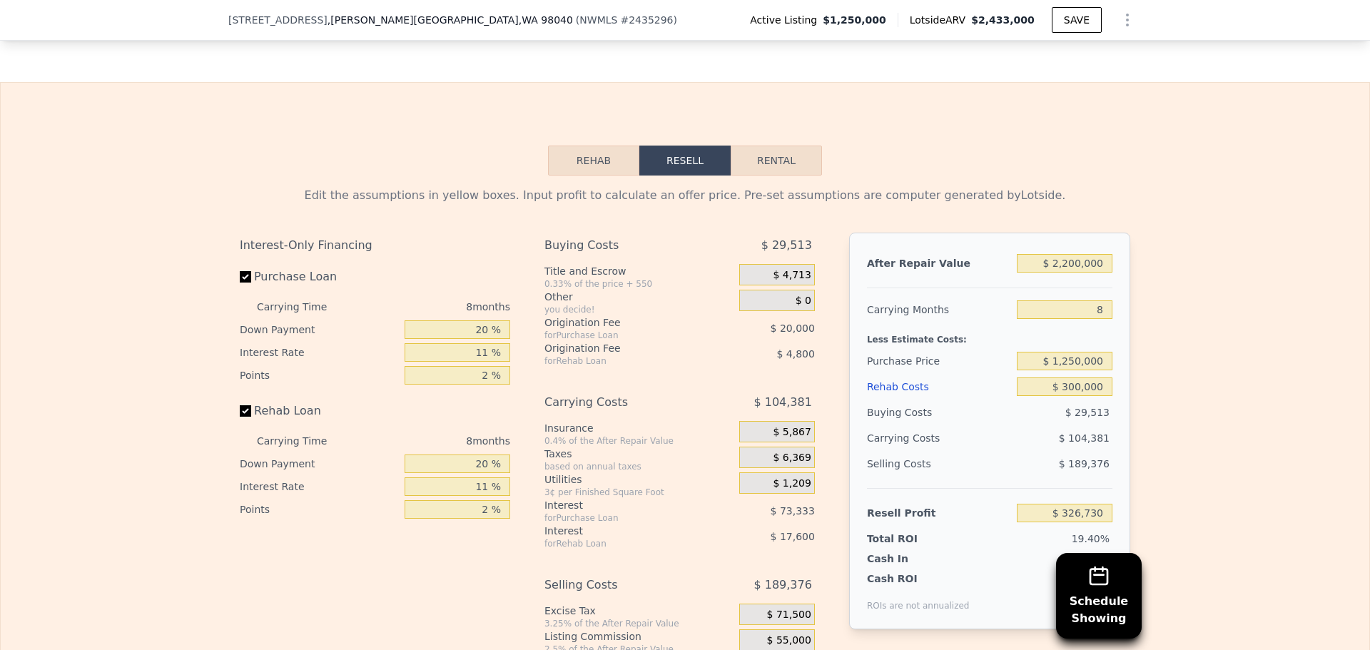
scroll to position [2279, 0]
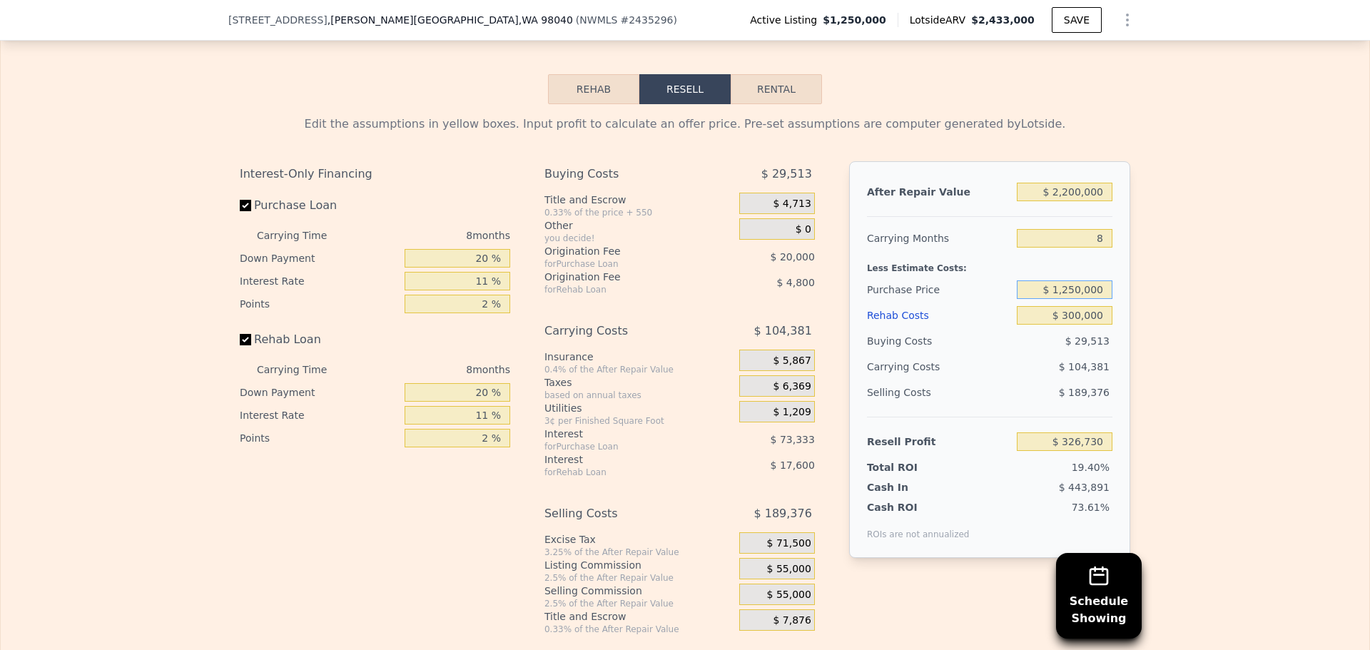
click at [1060, 299] on input "$ 1,250,000" at bounding box center [1065, 289] width 96 height 19
click at [1071, 298] on input "$ 1,250,000" at bounding box center [1065, 289] width 96 height 19
type input "$ 1,350,000"
click at [1210, 405] on div "Edit the assumptions in yellow boxes. Input profit to calculate an offer price.…" at bounding box center [685, 369] width 1369 height 531
type input "$ 218,933"
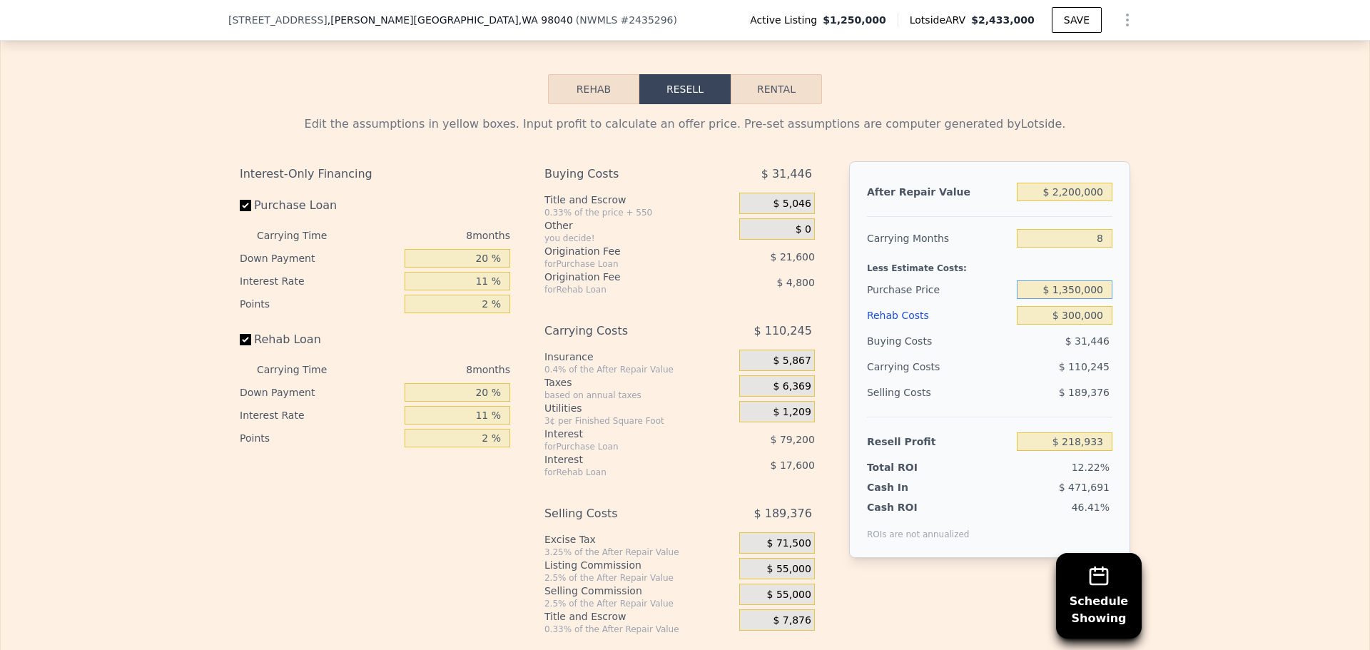
click at [1065, 298] on input "$ 1,350,000" at bounding box center [1065, 289] width 96 height 19
type input "$ 1,550,000"
click at [1162, 306] on div "Edit the assumptions in yellow boxes. Input profit to calculate an offer price.…" at bounding box center [685, 369] width 1369 height 531
type input "$ 3,331"
drag, startPoint x: 1099, startPoint y: 243, endPoint x: 1090, endPoint y: 244, distance: 8.7
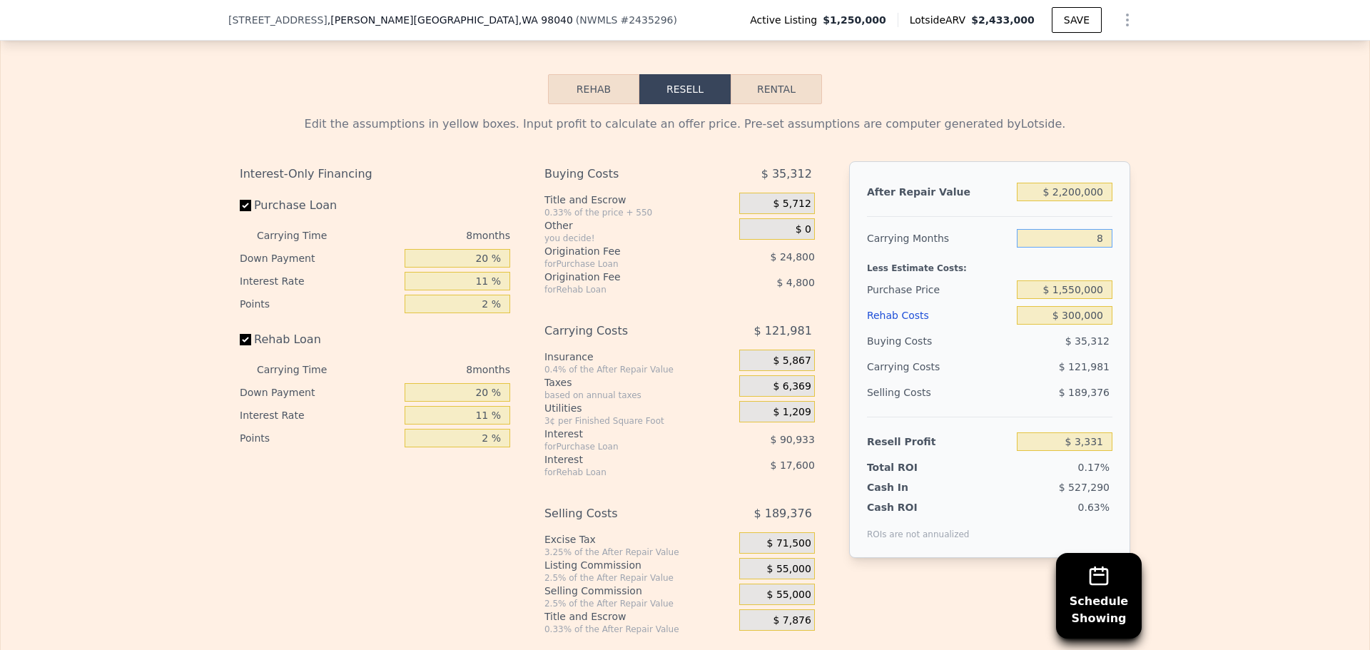
click at [1090, 244] on input "8" at bounding box center [1065, 238] width 96 height 19
type input "6"
type input "$ 33,826"
type input "6"
click at [1162, 260] on div "Edit the assumptions in yellow boxes. Input profit to calculate an offer price.…" at bounding box center [685, 369] width 1369 height 531
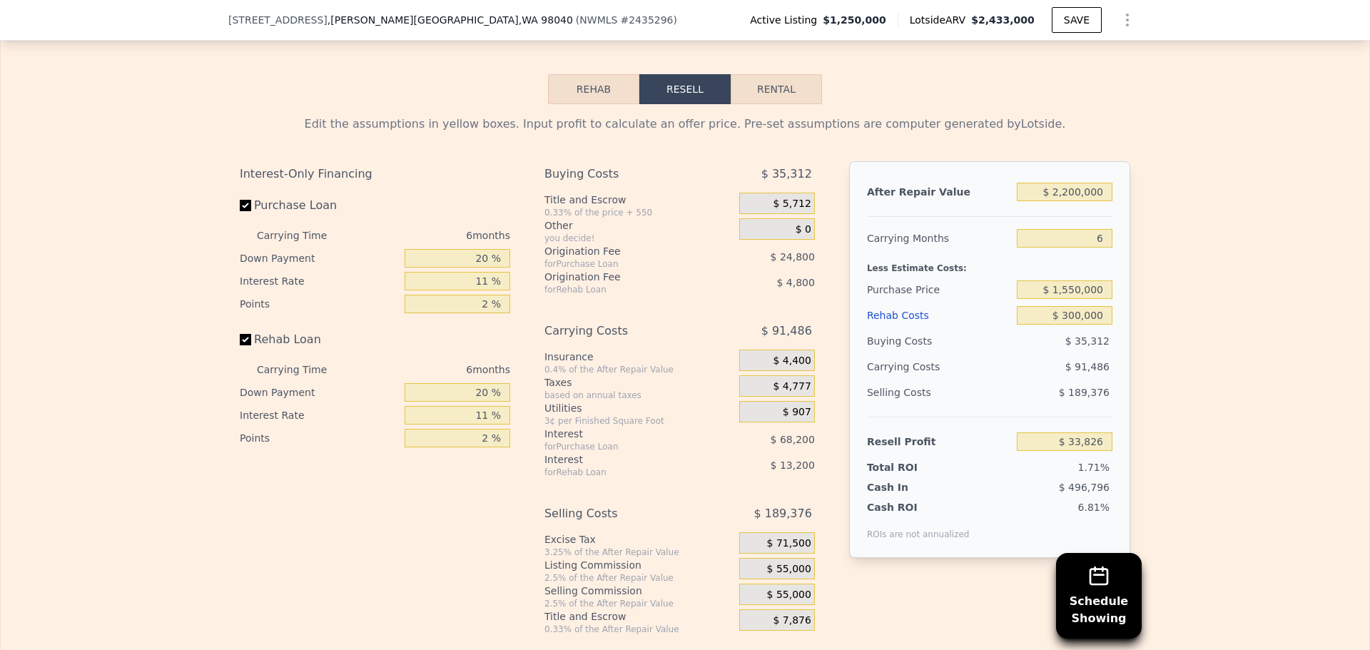
click at [1155, 262] on div "Edit the assumptions in yellow boxes. Input profit to calculate an offer price.…" at bounding box center [685, 369] width 1369 height 531
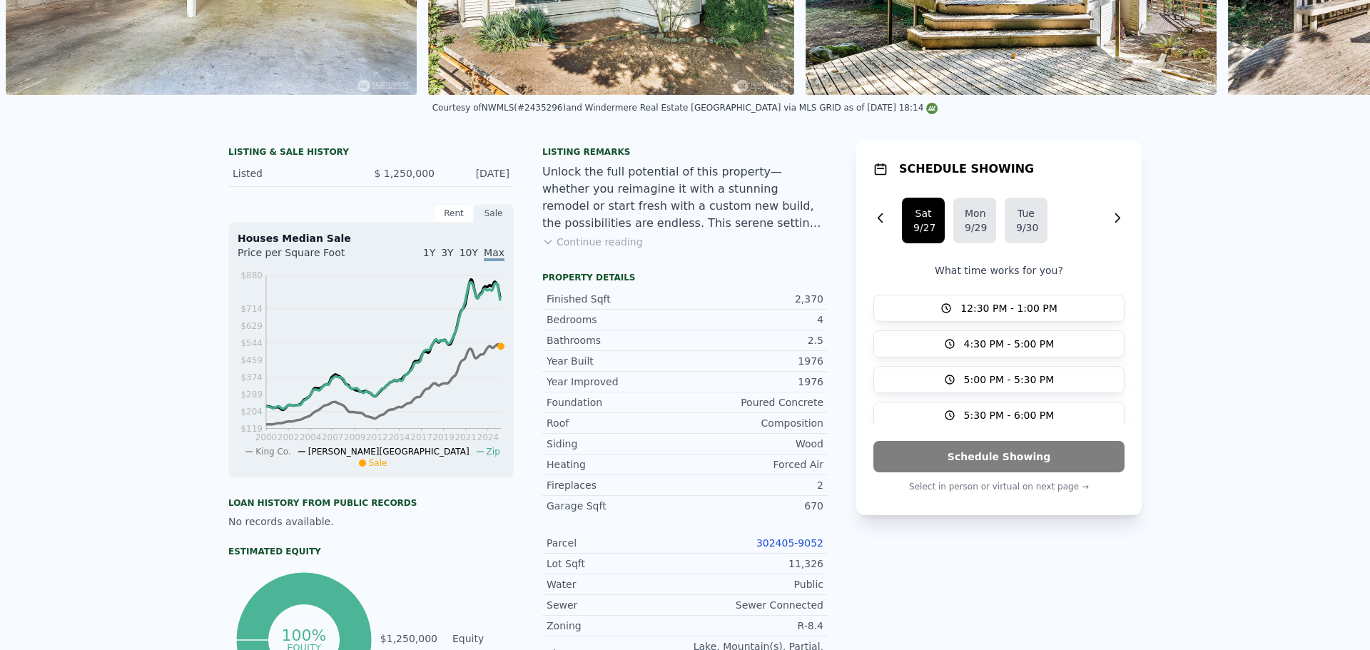
scroll to position [0, 0]
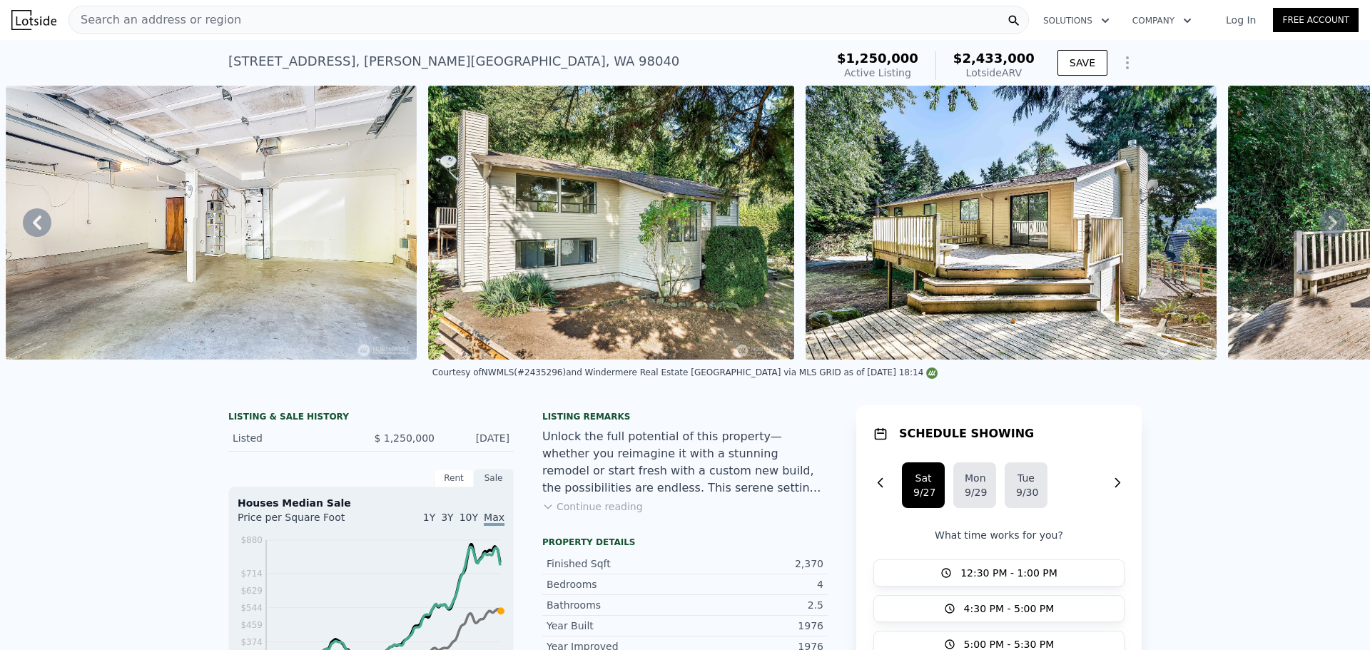
click at [1165, 62] on div "[STREET_ADDRESS] Active at $1.250m (~ARV $2.433m ) $1,250,000 Active Listing $2…" at bounding box center [685, 63] width 1370 height 46
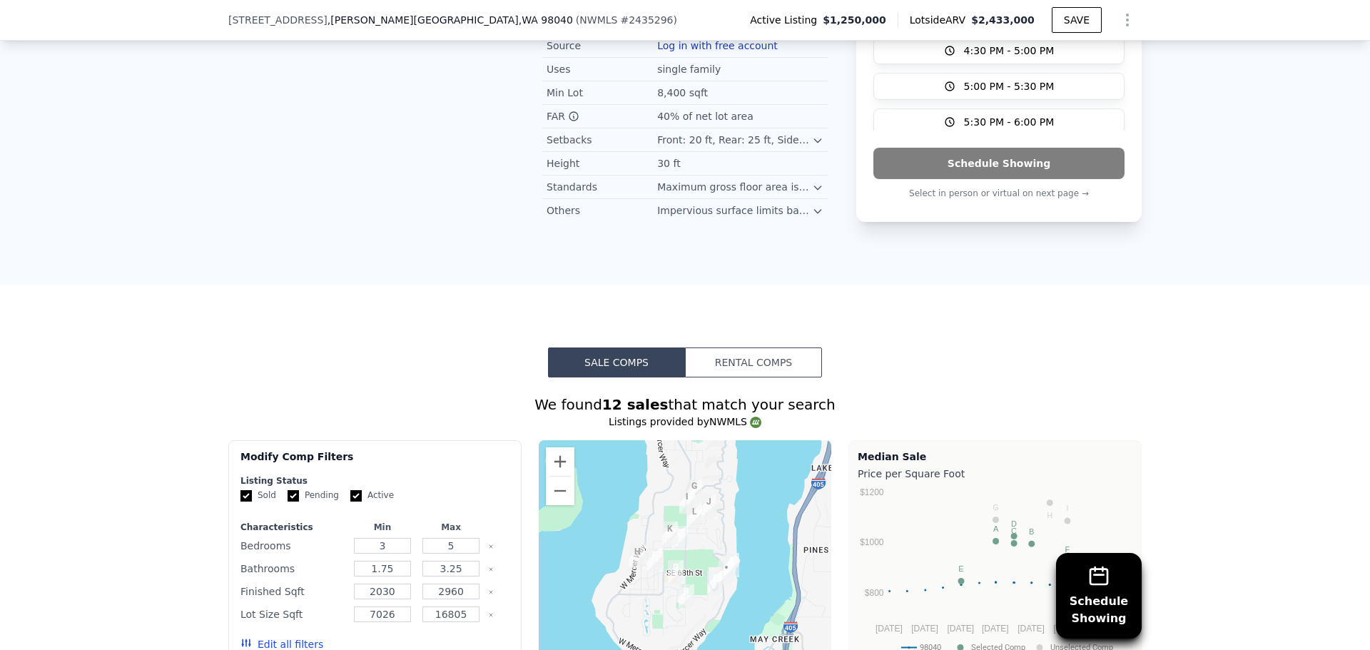
scroll to position [1137, 0]
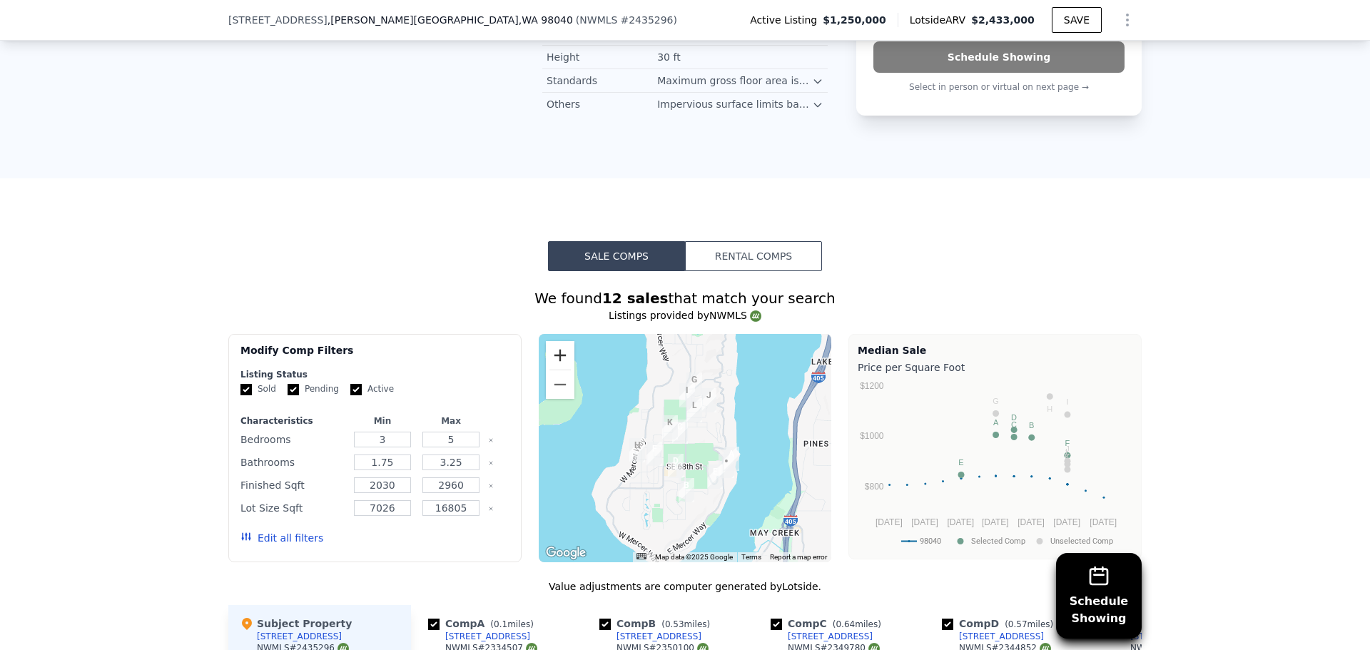
click at [547, 355] on button "Zoom in" at bounding box center [560, 355] width 29 height 29
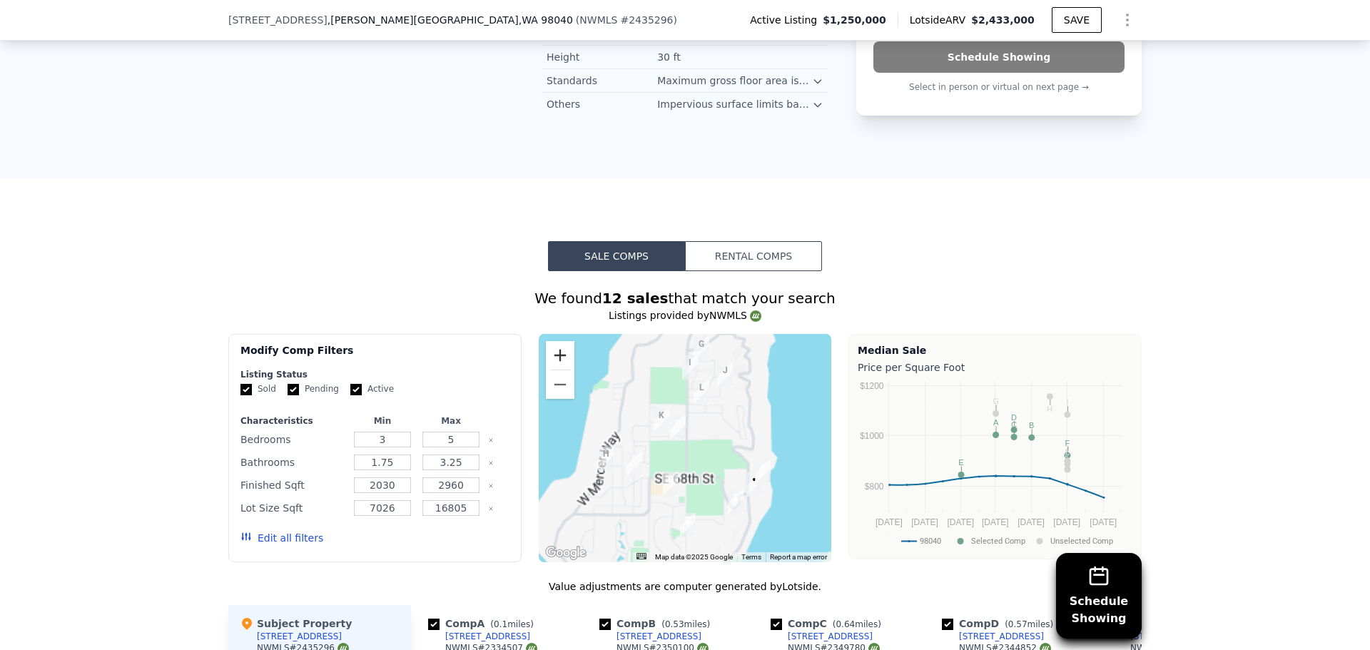
click at [547, 355] on button "Zoom in" at bounding box center [560, 355] width 29 height 29
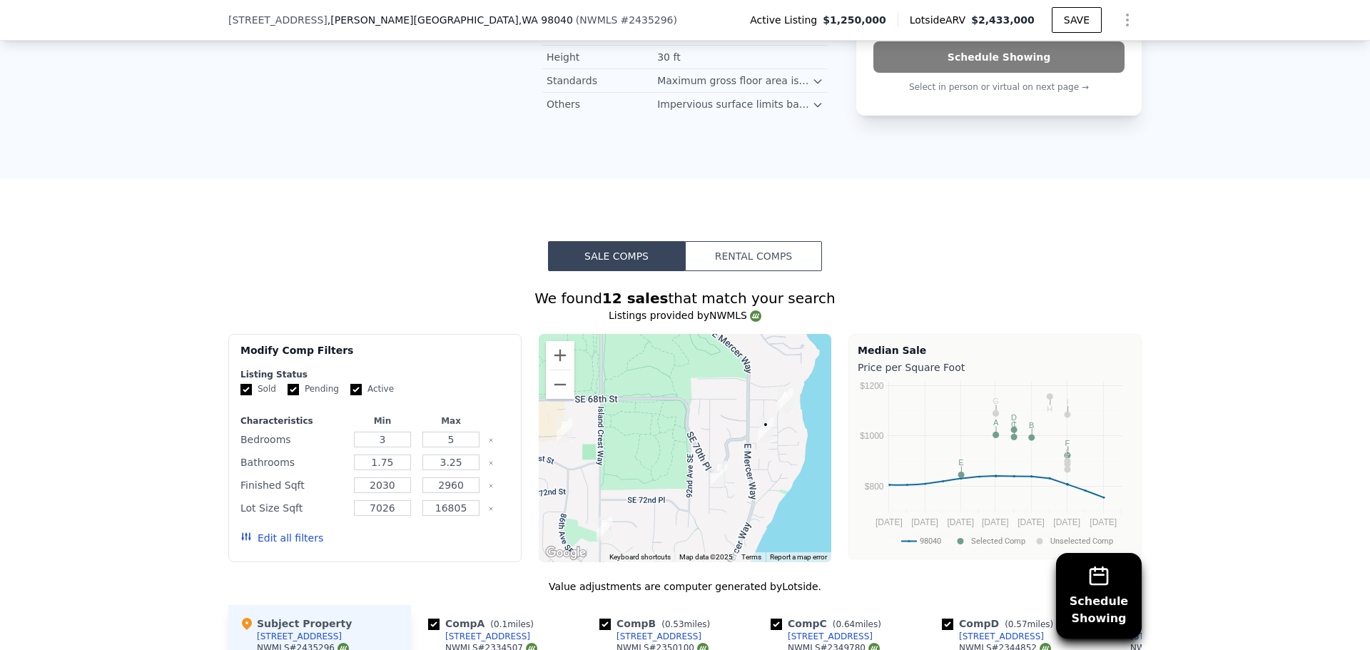
drag, startPoint x: 728, startPoint y: 514, endPoint x: 640, endPoint y: 395, distance: 148.0
click at [640, 395] on div at bounding box center [685, 448] width 293 height 228
